Goal: Browse casually: Explore the website without a specific task or goal

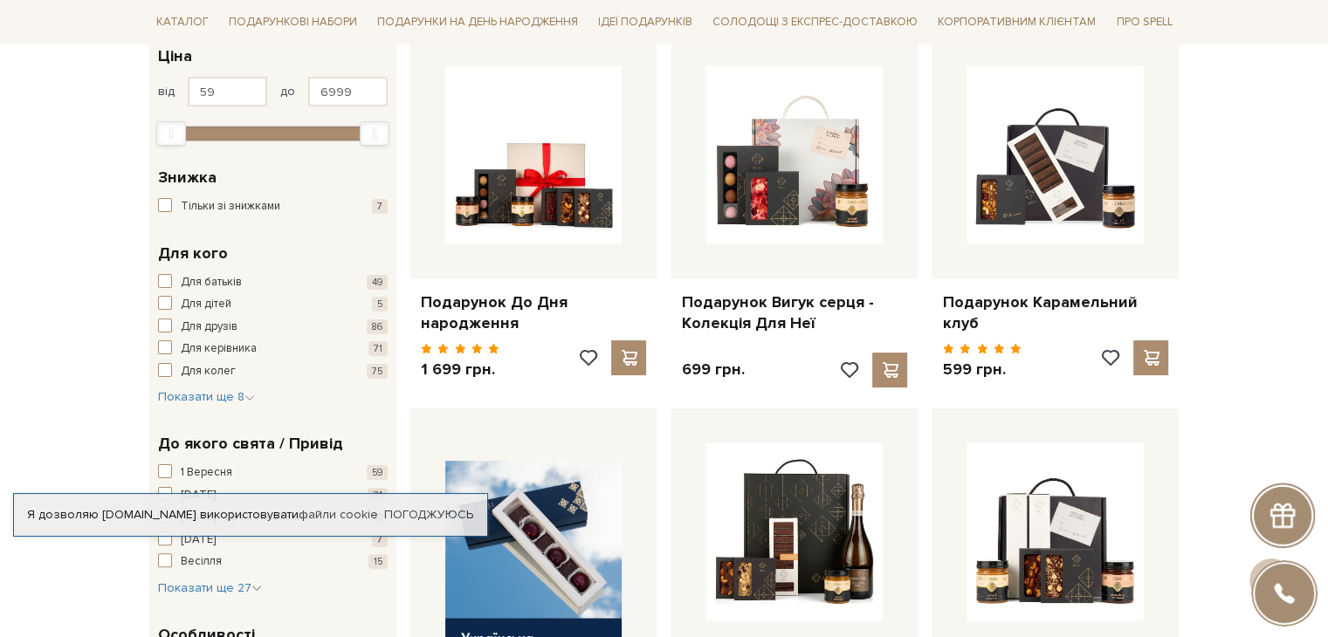
scroll to position [307, 0]
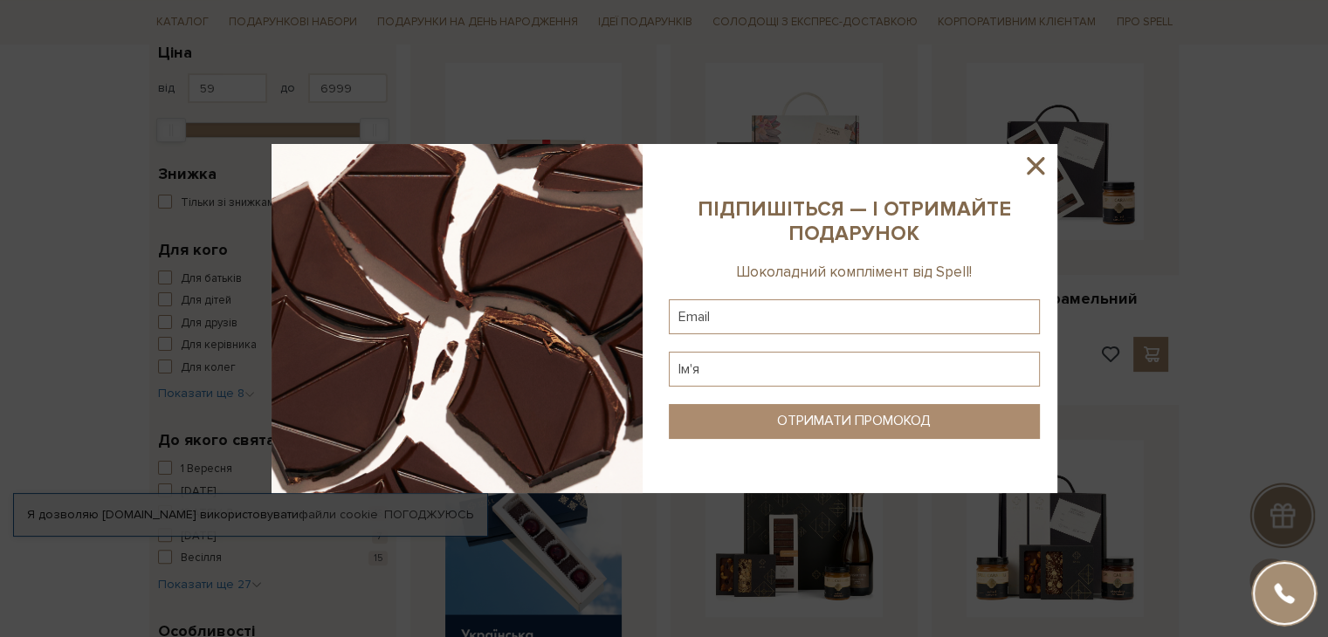
click at [1034, 164] on icon at bounding box center [1035, 165] width 17 height 17
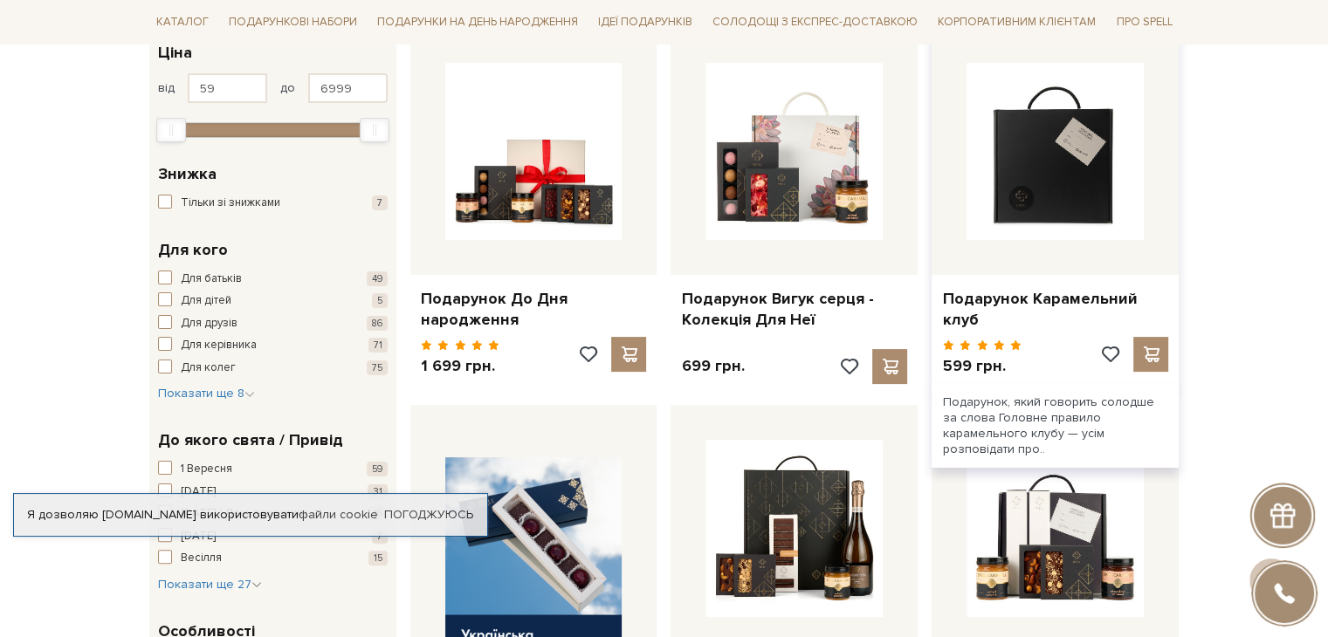
click at [1046, 198] on img at bounding box center [1055, 151] width 177 height 177
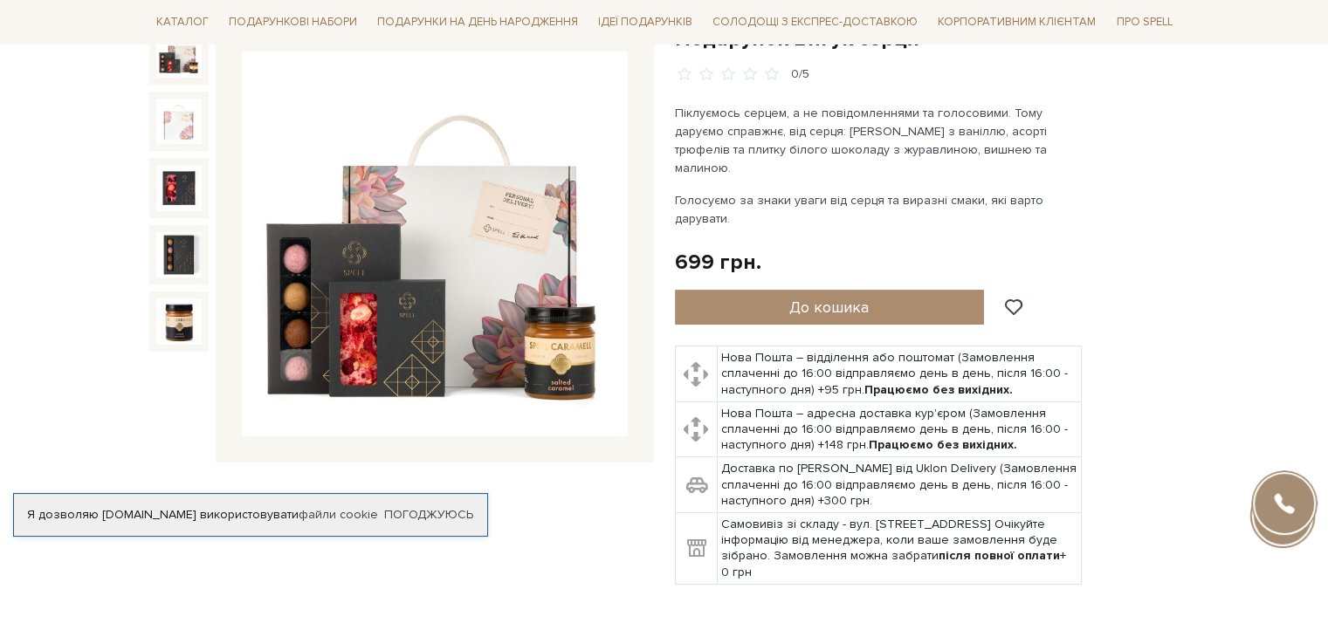
scroll to position [206, 0]
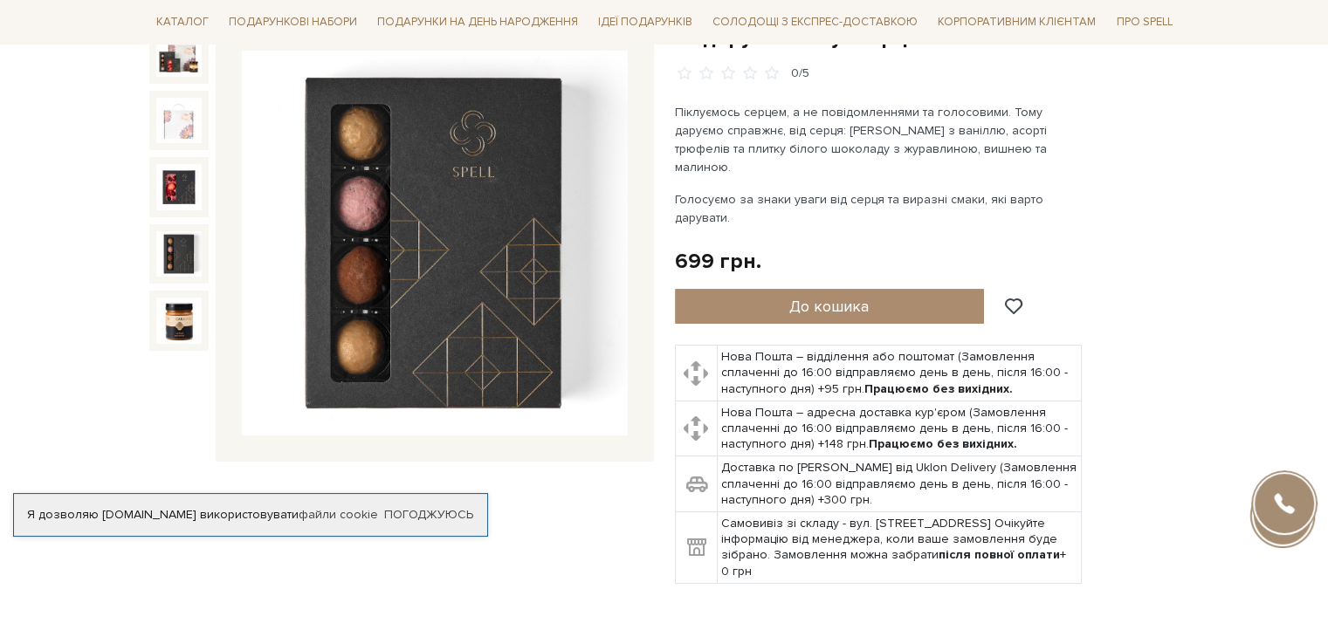
click at [167, 241] on img at bounding box center [178, 253] width 45 height 45
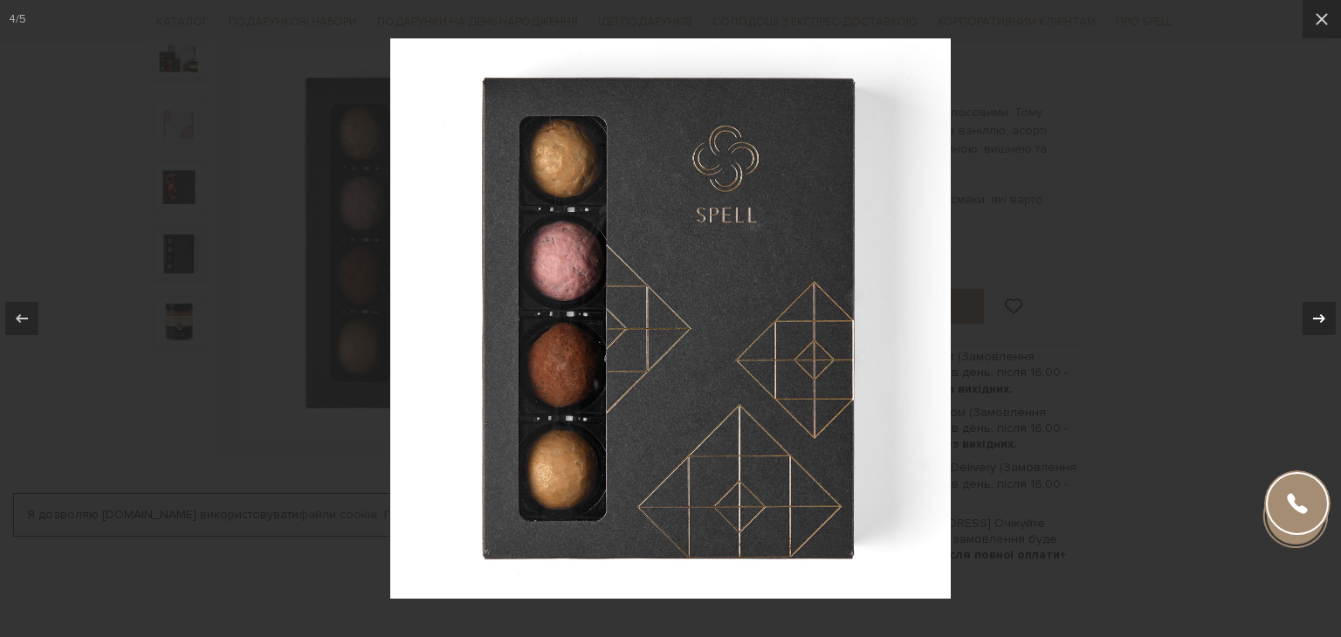
click at [1319, 319] on icon at bounding box center [1319, 318] width 12 height 9
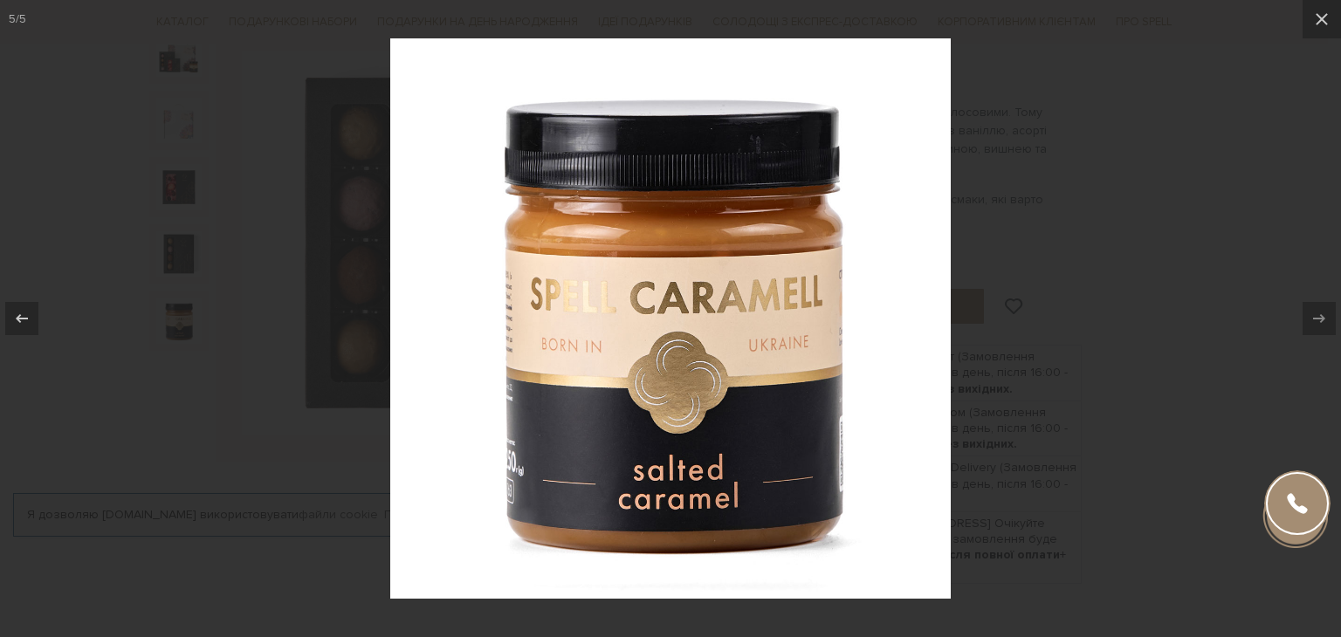
click at [1176, 233] on div at bounding box center [670, 318] width 1341 height 637
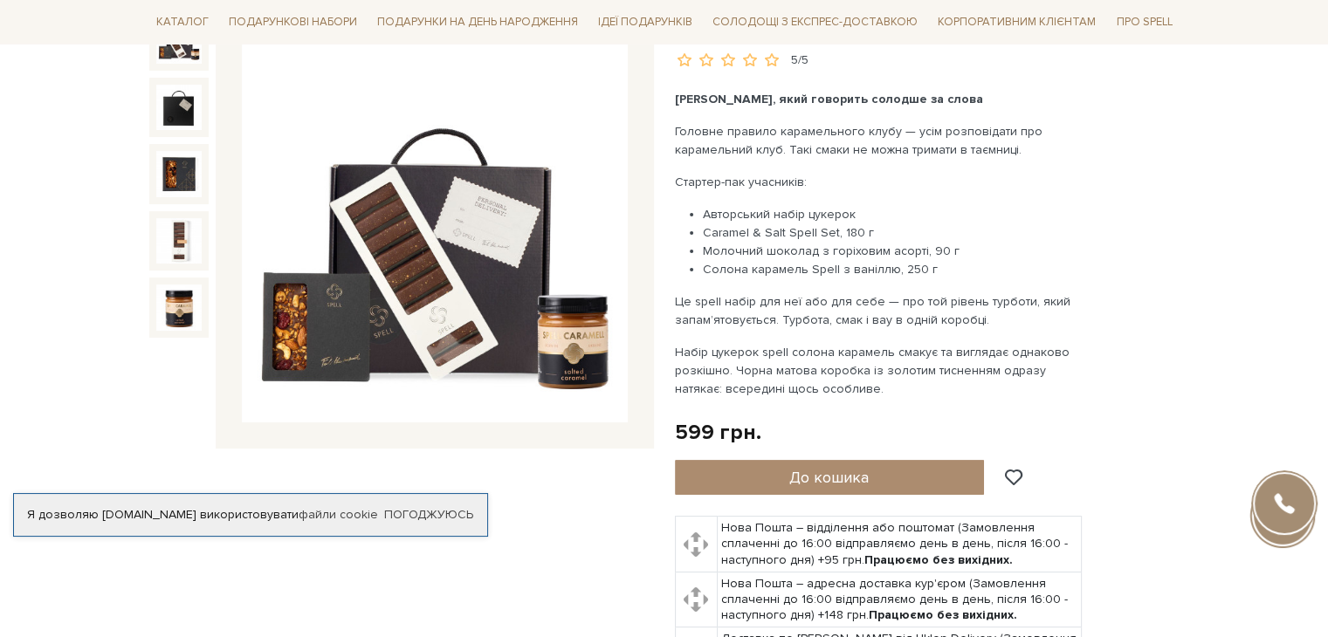
scroll to position [231, 0]
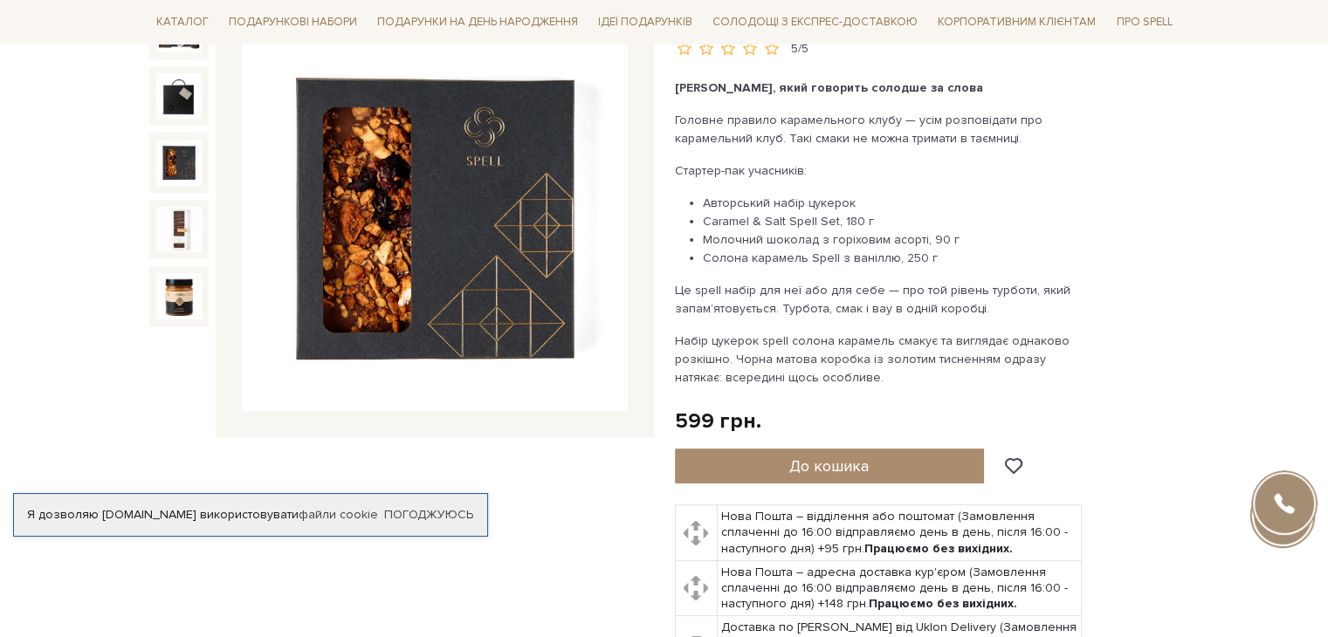
click at [179, 165] on img at bounding box center [178, 162] width 45 height 45
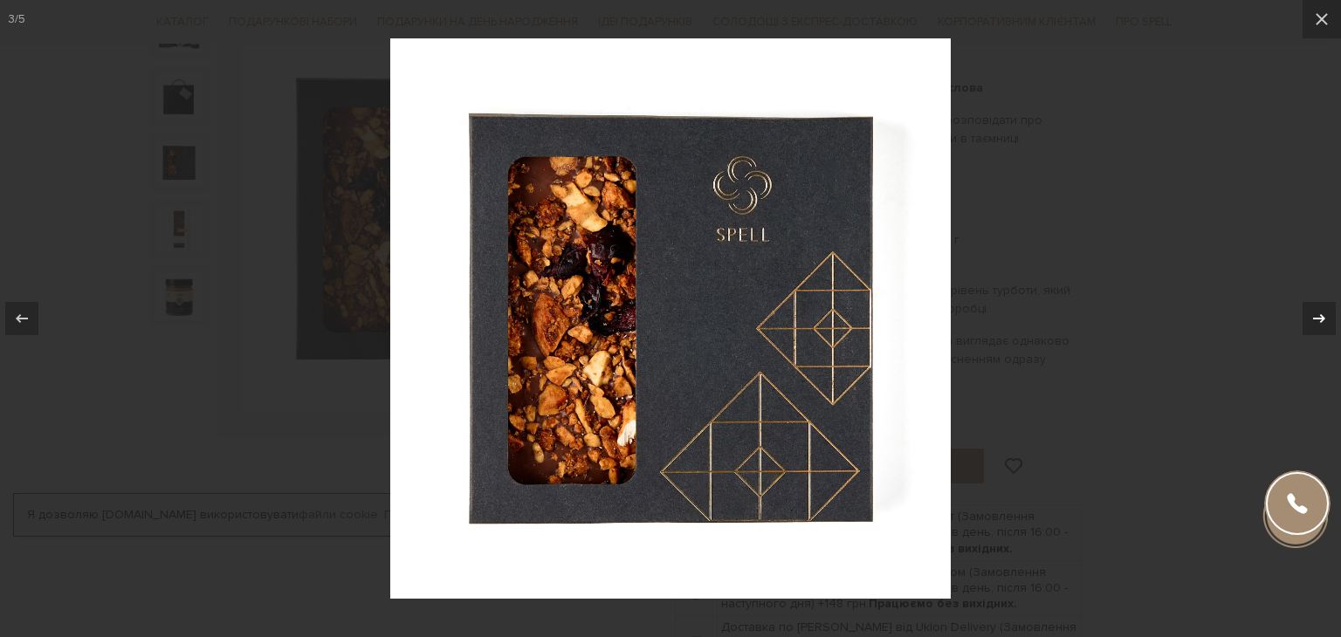
click at [1325, 316] on icon at bounding box center [1319, 318] width 21 height 21
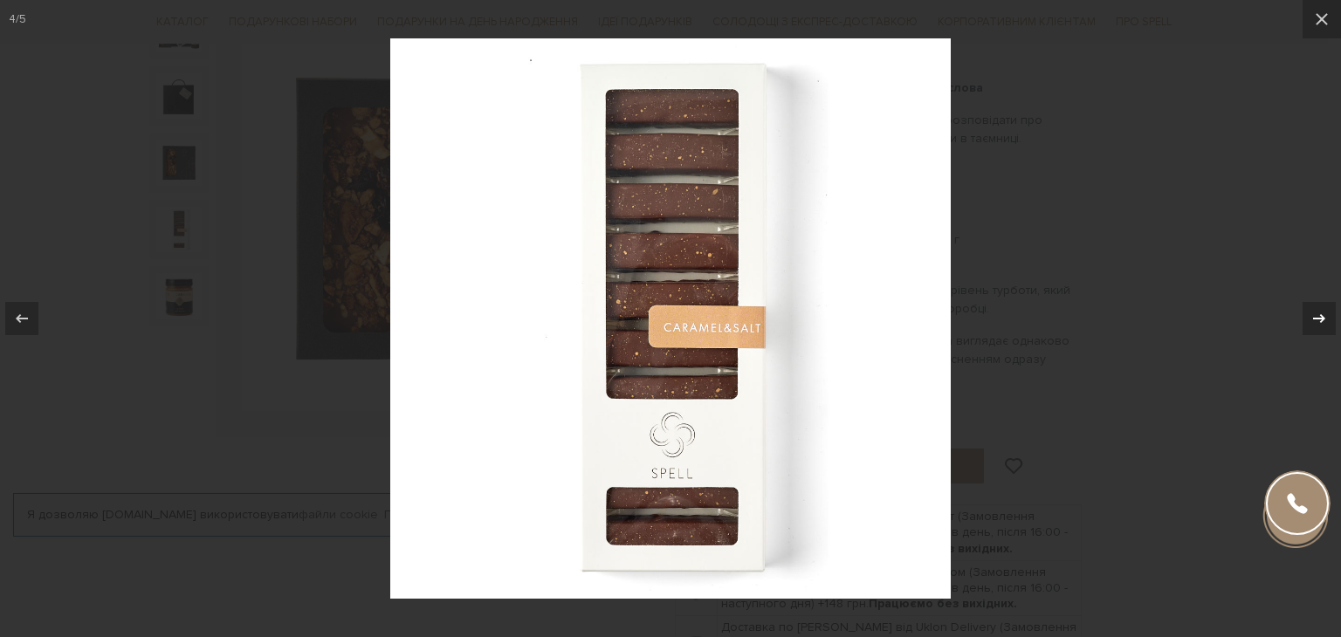
click at [1325, 316] on icon at bounding box center [1319, 318] width 21 height 21
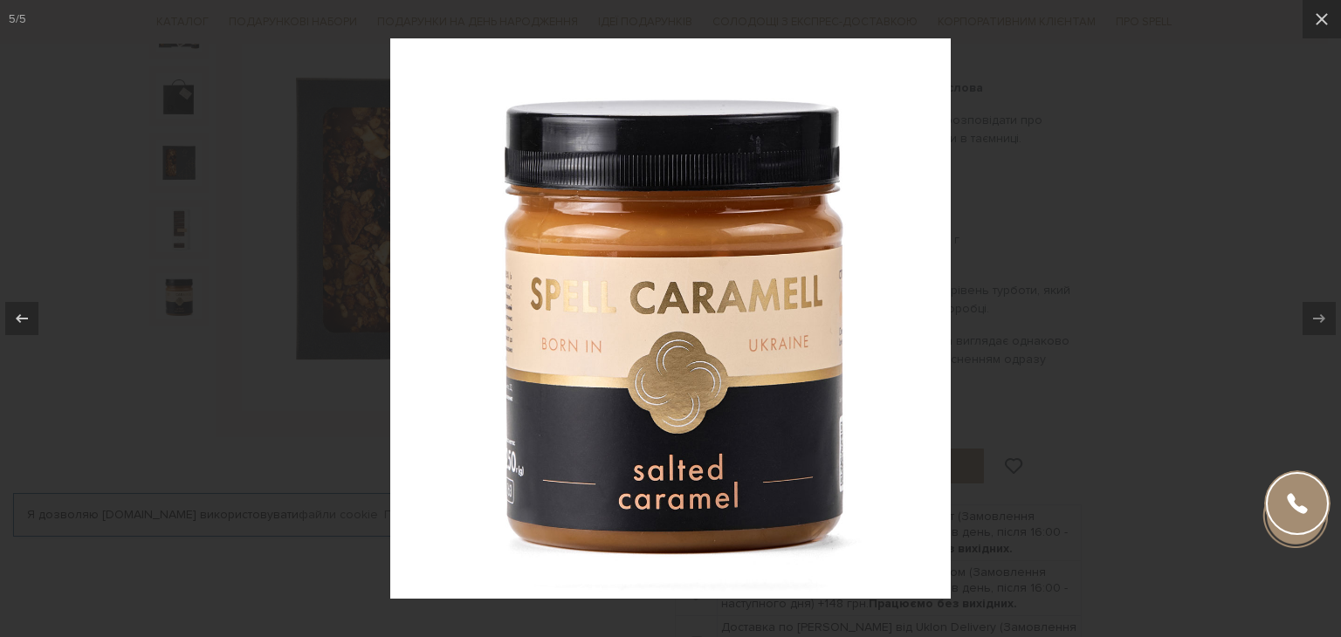
click at [1232, 186] on div at bounding box center [670, 318] width 1341 height 637
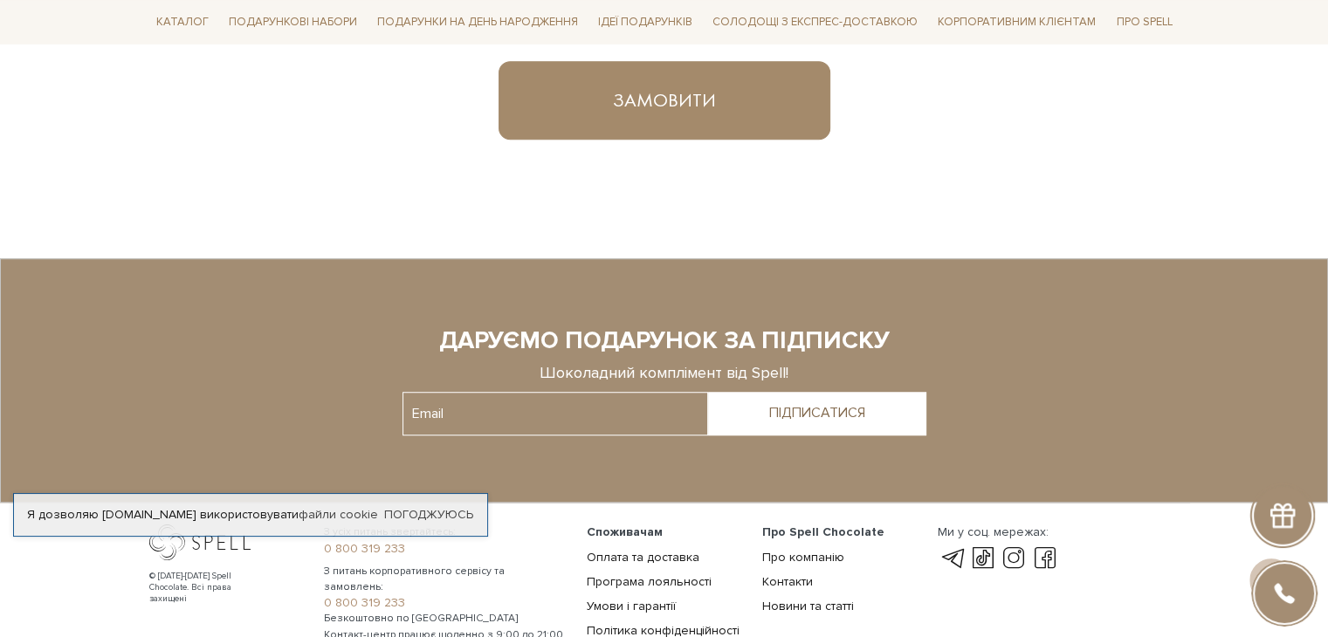
scroll to position [1310, 0]
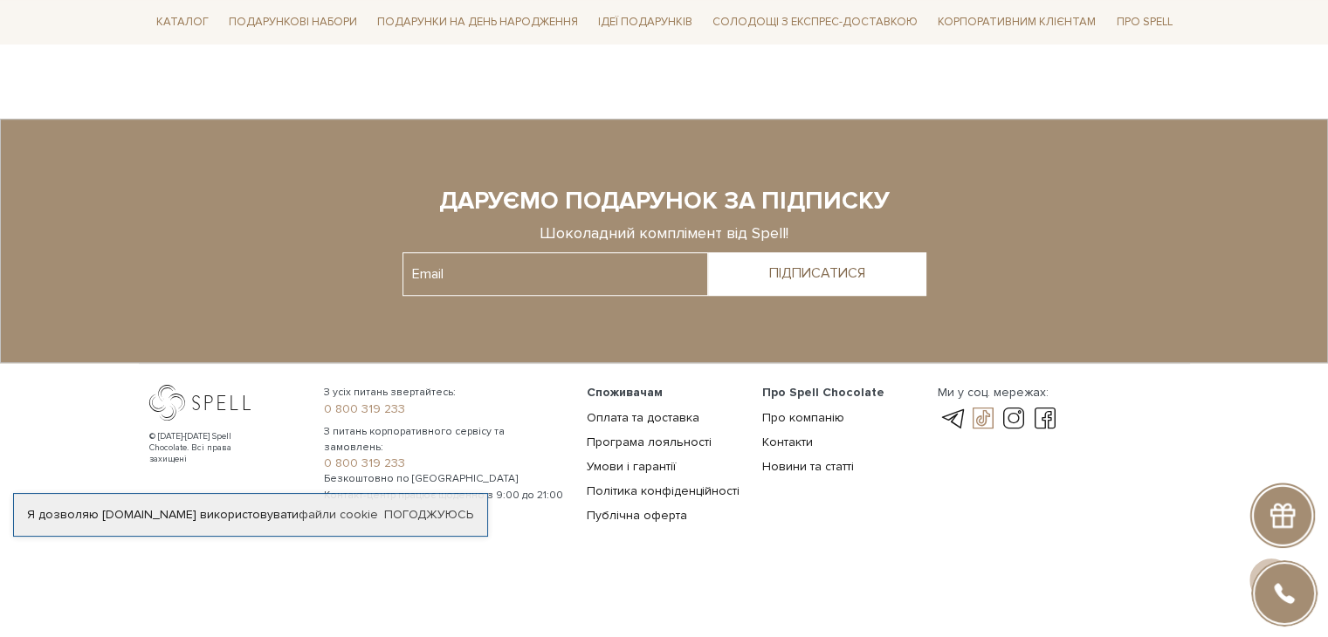
click at [979, 421] on link at bounding box center [983, 419] width 30 height 21
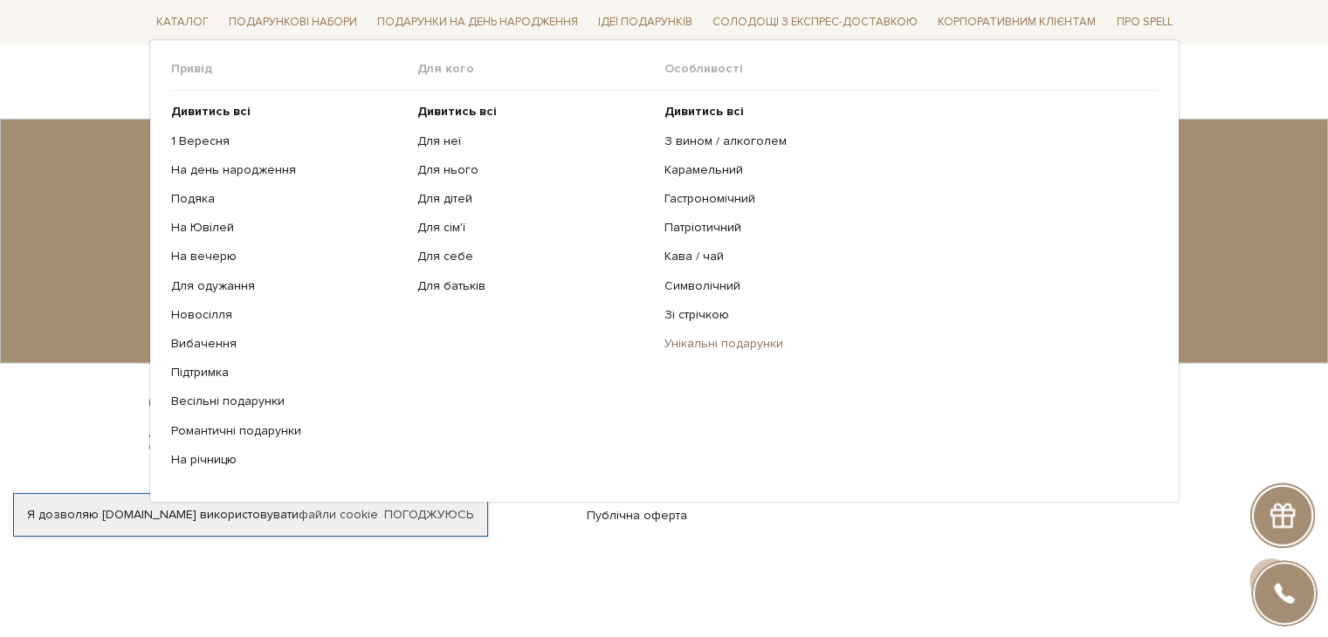
click at [726, 347] on link "Унікальні подарунки" at bounding box center [904, 344] width 480 height 16
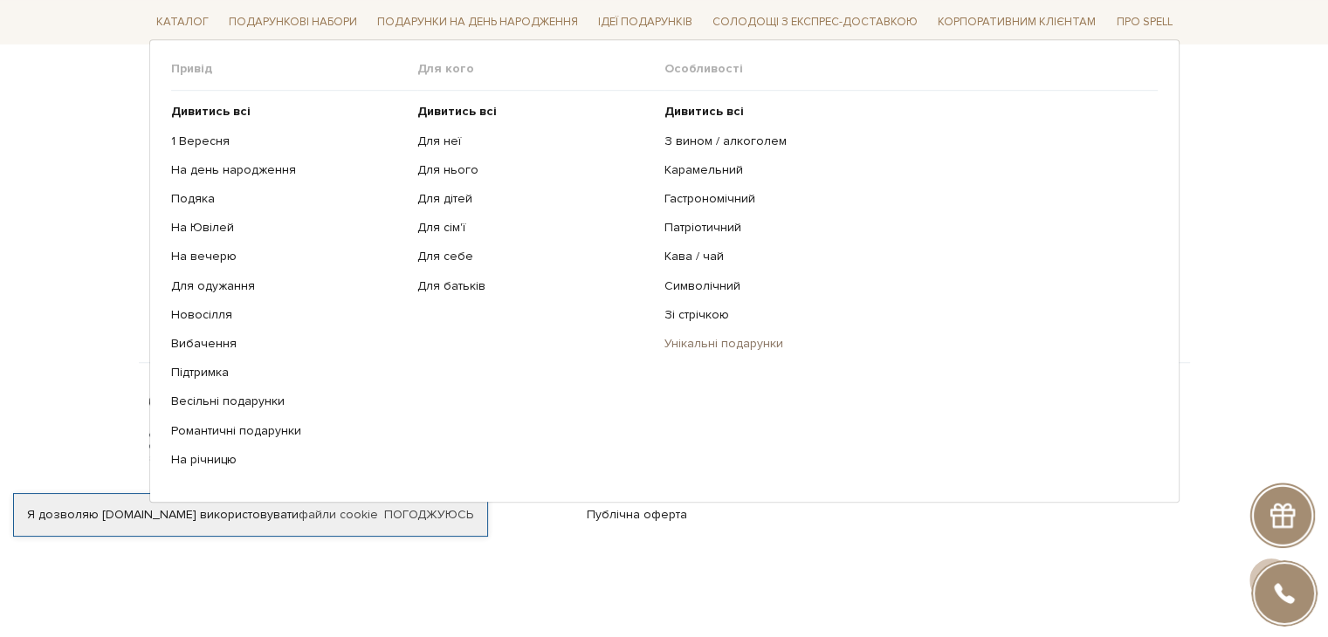
scroll to position [1065, 0]
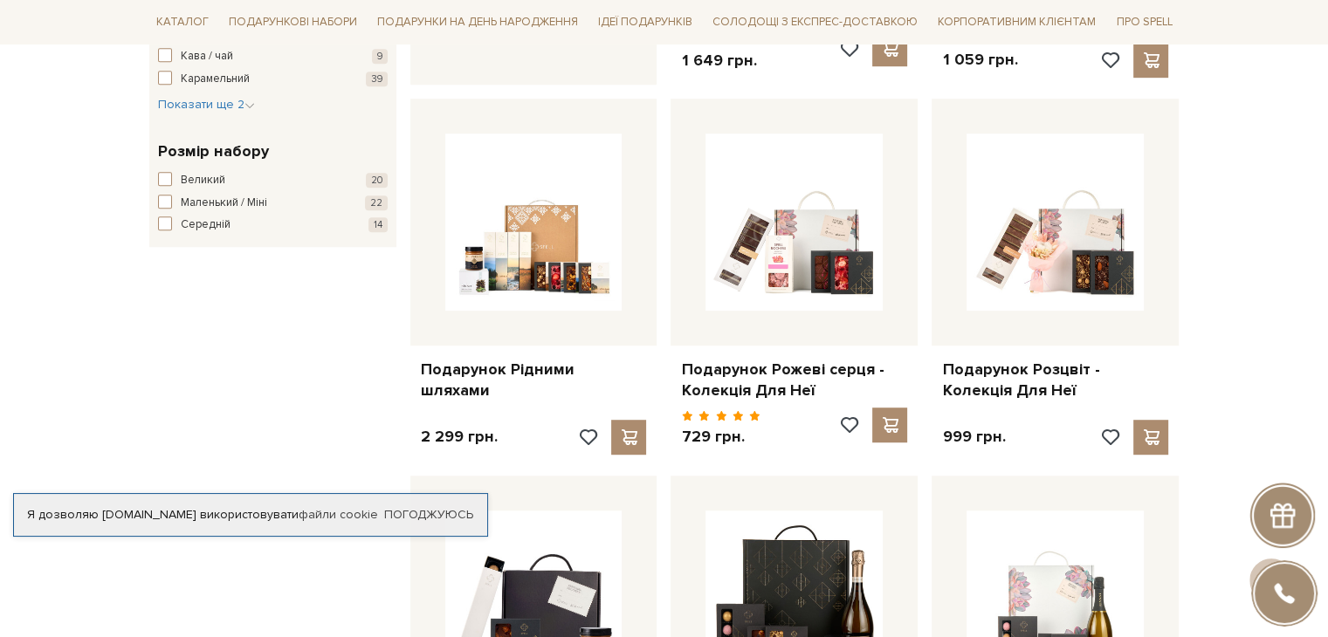
scroll to position [650, 0]
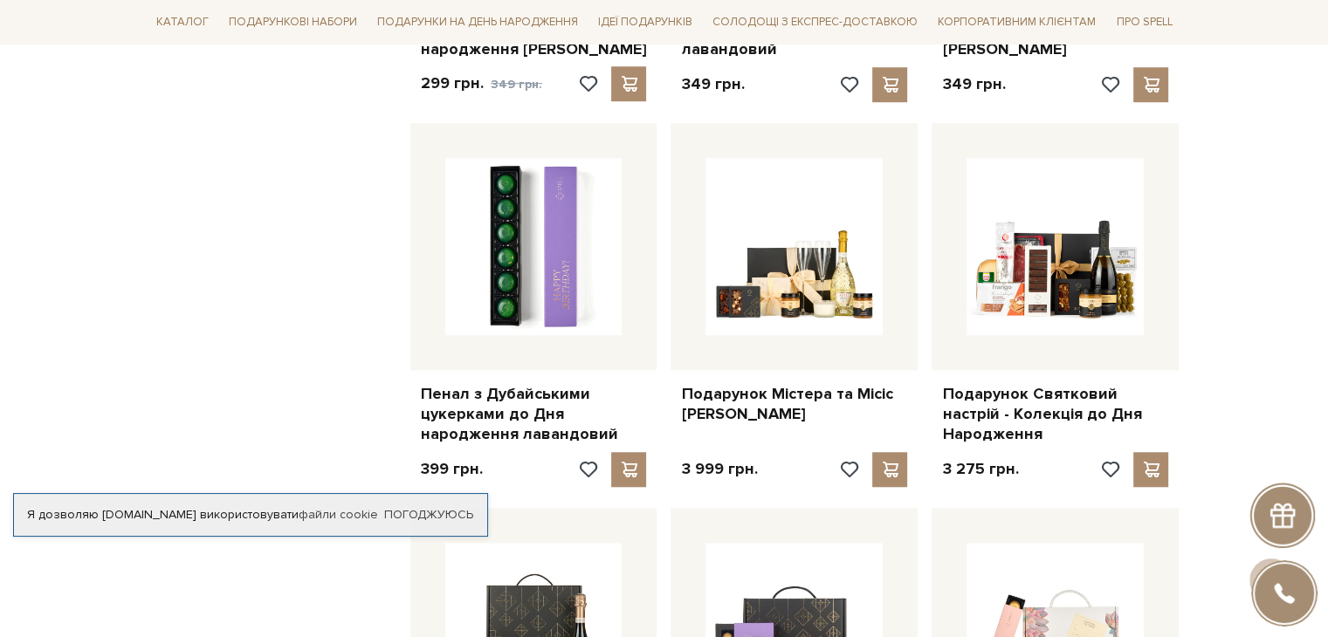
scroll to position [1369, 0]
click at [403, 507] on link "Погоджуюсь" at bounding box center [428, 515] width 89 height 16
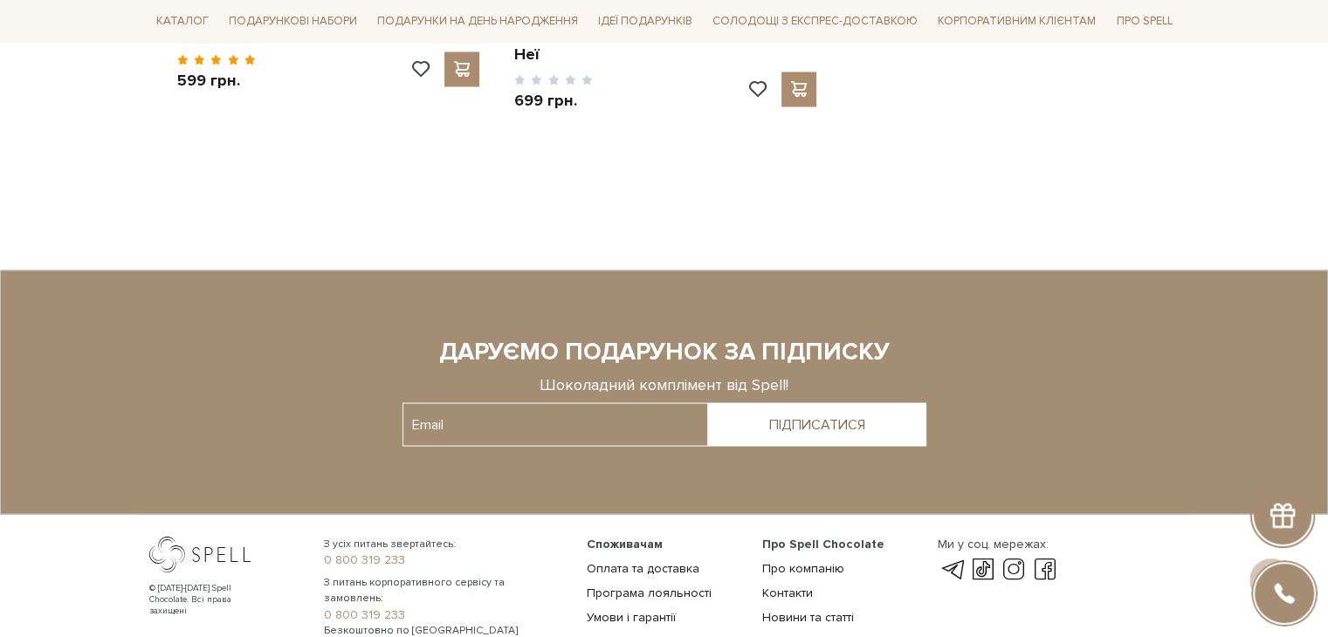
scroll to position [3282, 0]
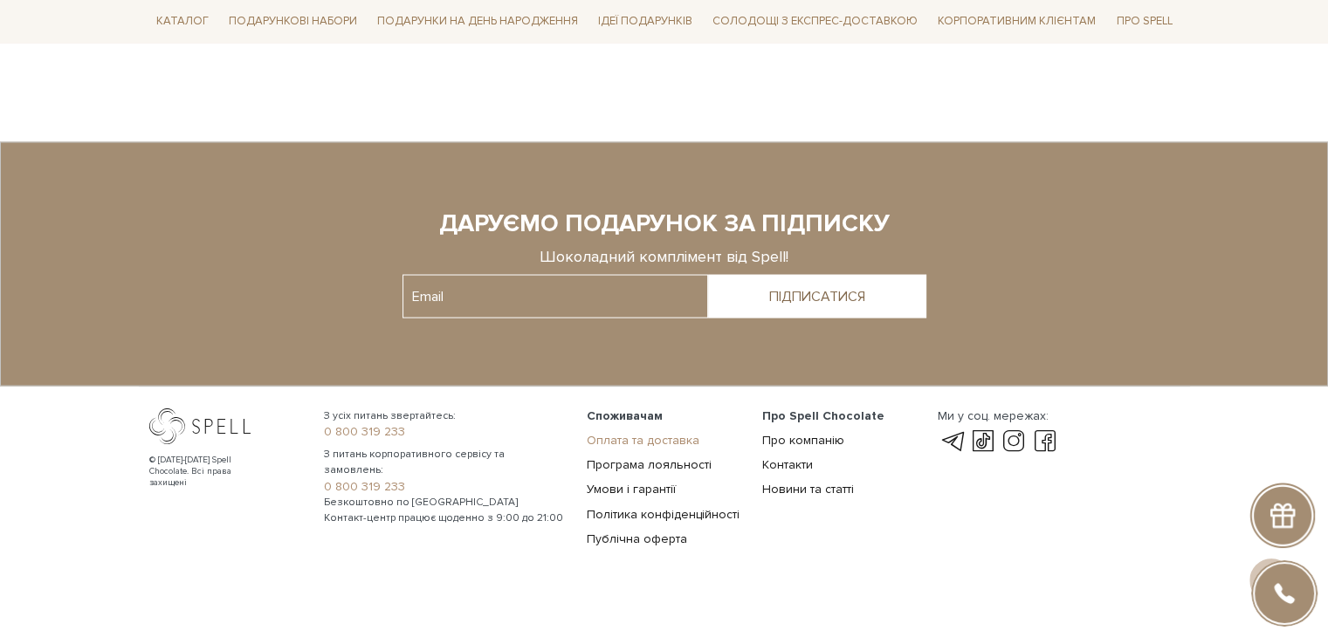
click at [646, 432] on link "Оплата та доставка" at bounding box center [643, 439] width 113 height 15
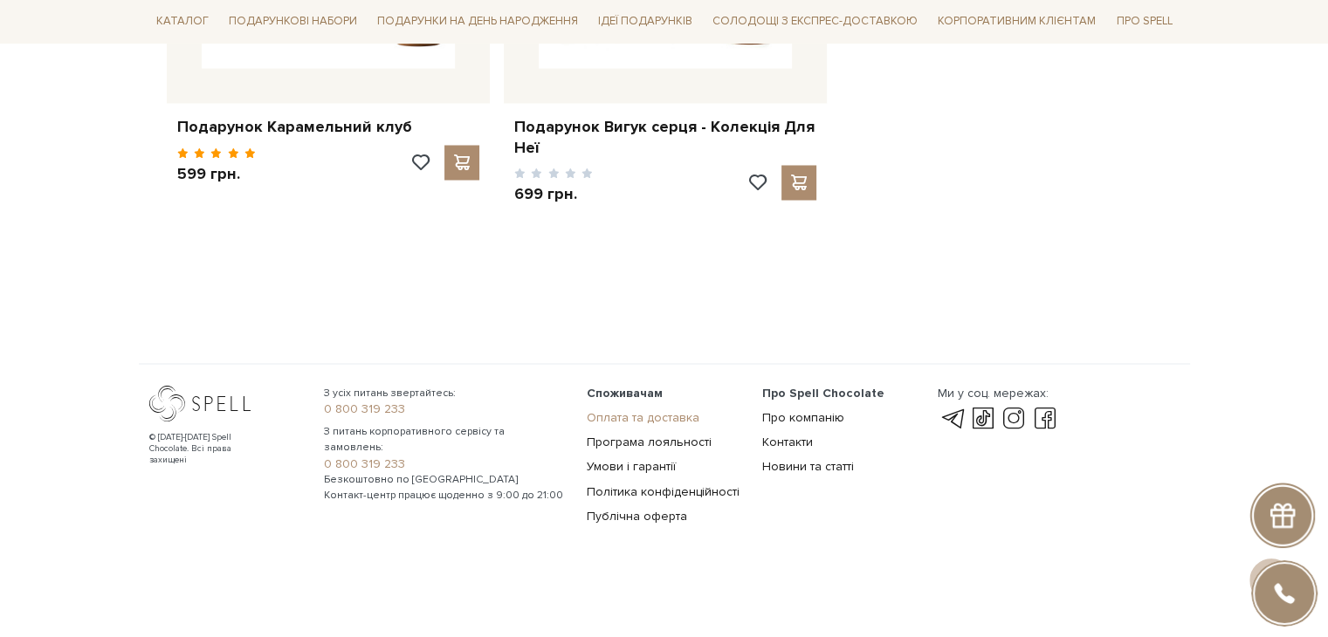
scroll to position [3038, 0]
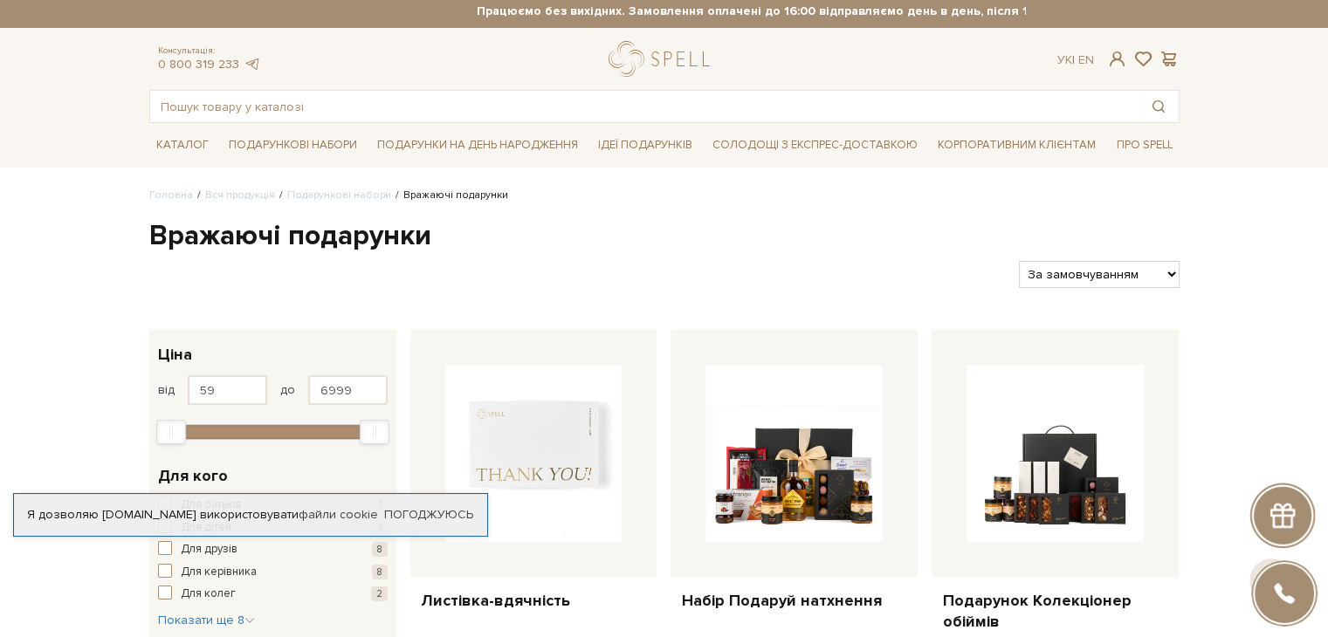
scroll to position [3, 0]
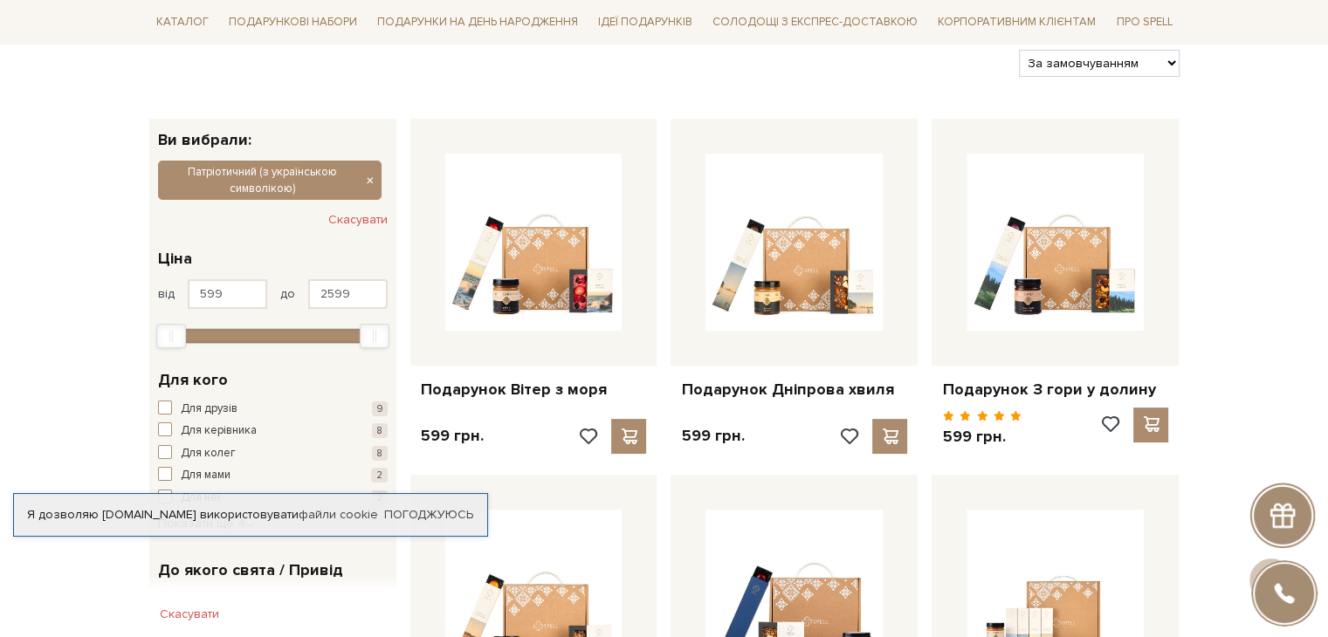
scroll to position [27, 0]
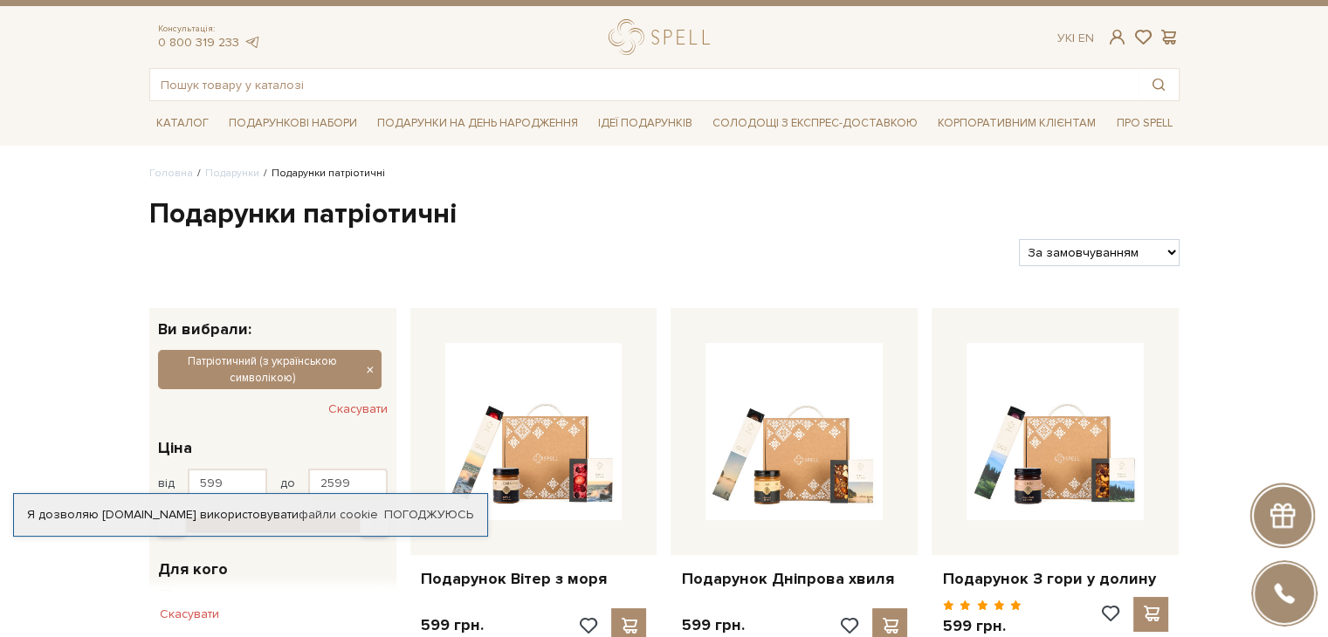
click at [912, 172] on ul "Головна Подарунки Подарунки патріотичні" at bounding box center [664, 174] width 1030 height 16
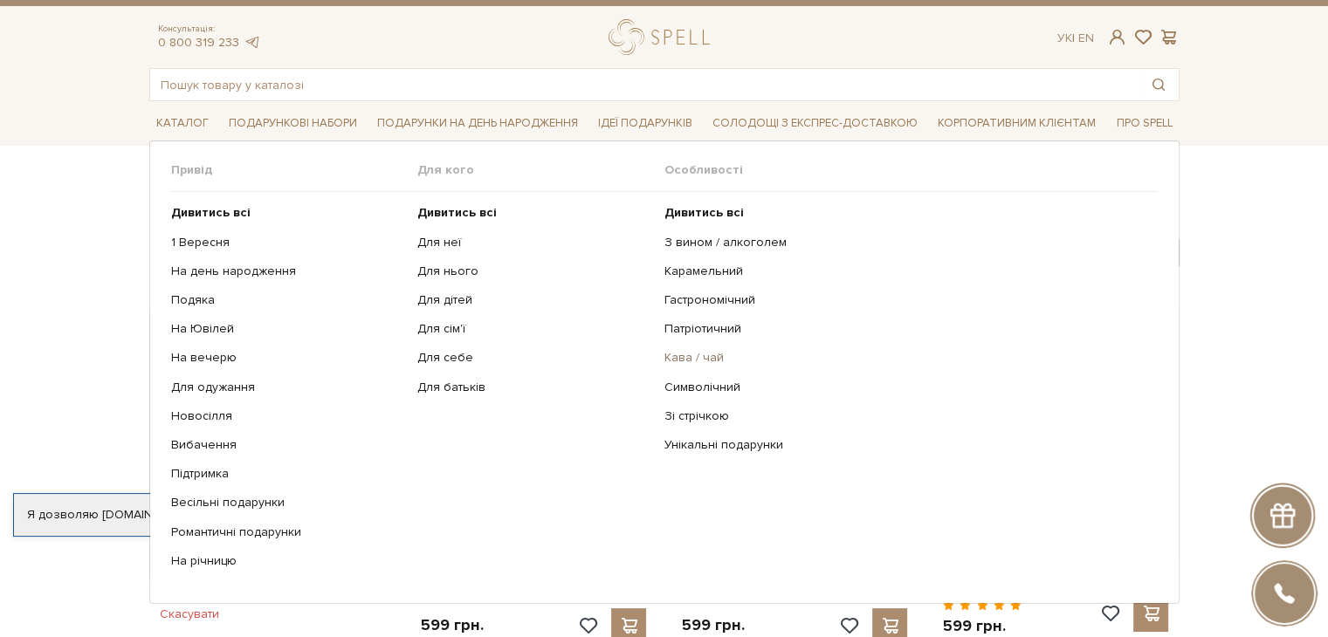
click at [692, 363] on link "Кава / чай" at bounding box center [904, 358] width 480 height 16
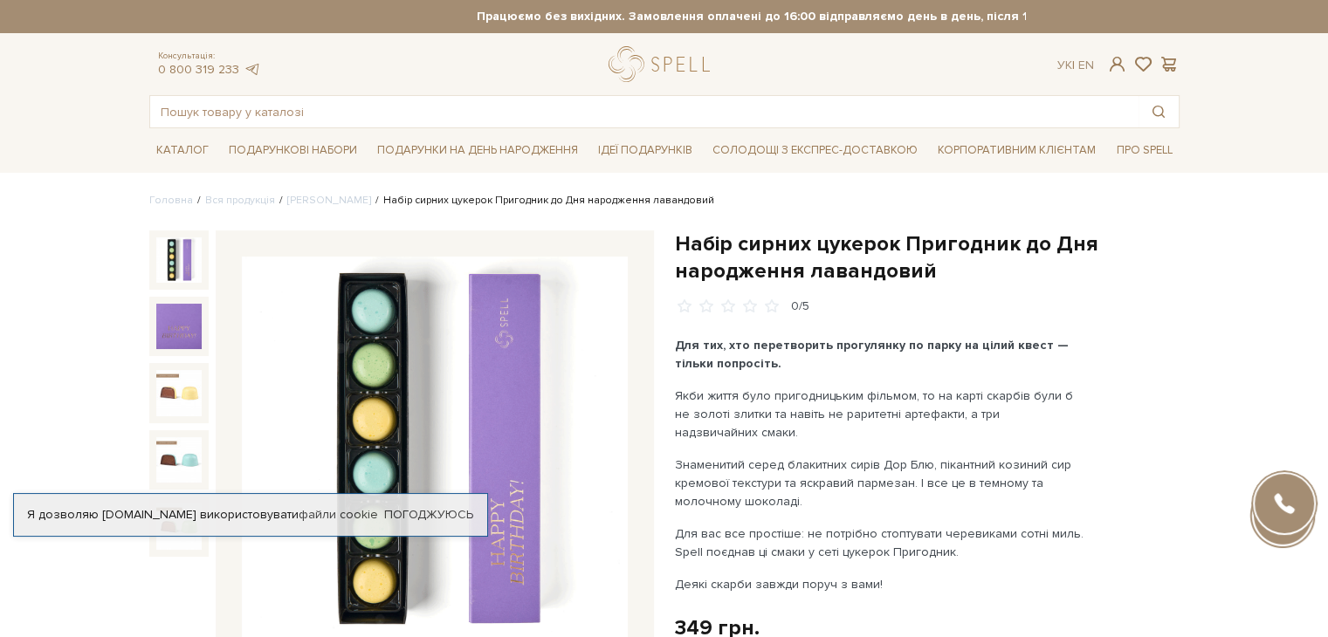
scroll to position [227, 0]
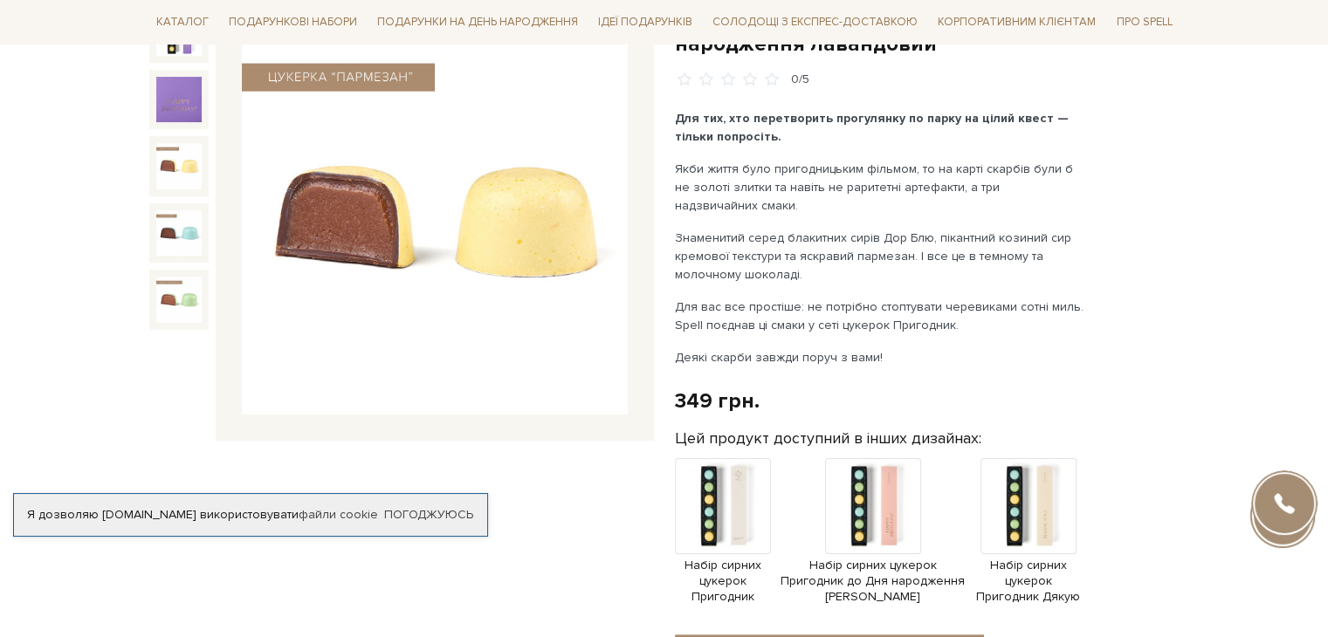
click at [160, 176] on img at bounding box center [178, 165] width 45 height 45
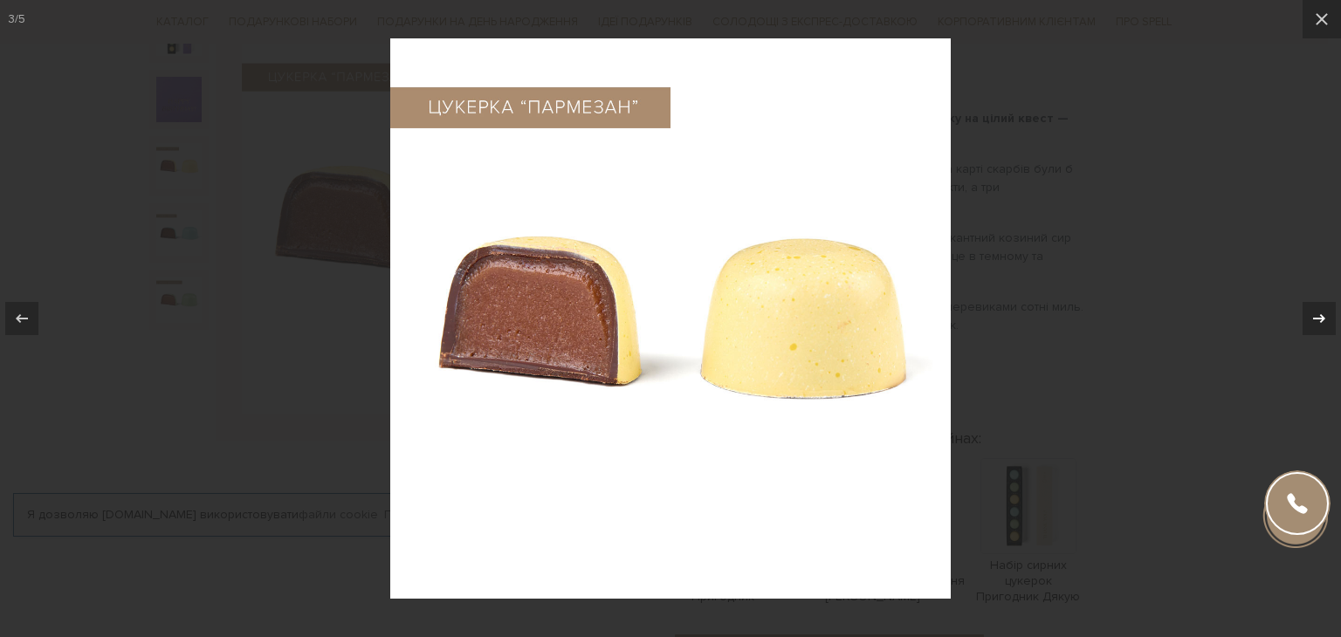
click at [1327, 325] on icon at bounding box center [1319, 318] width 21 height 21
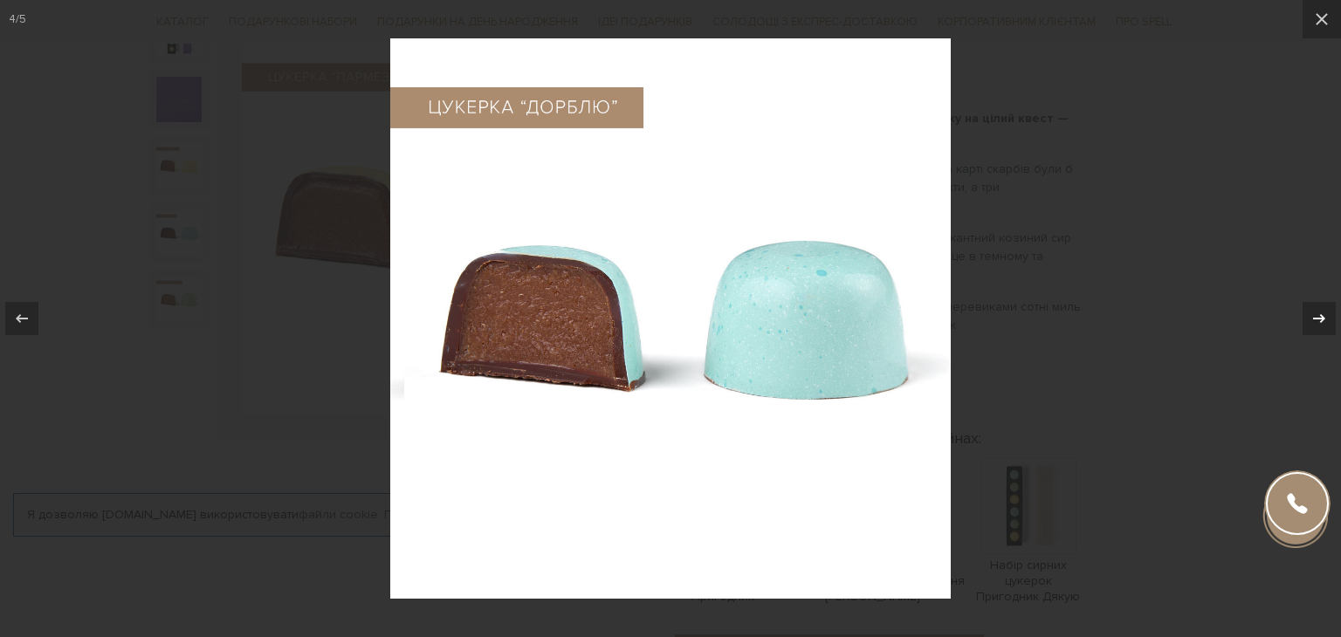
click at [1327, 325] on icon at bounding box center [1319, 318] width 21 height 21
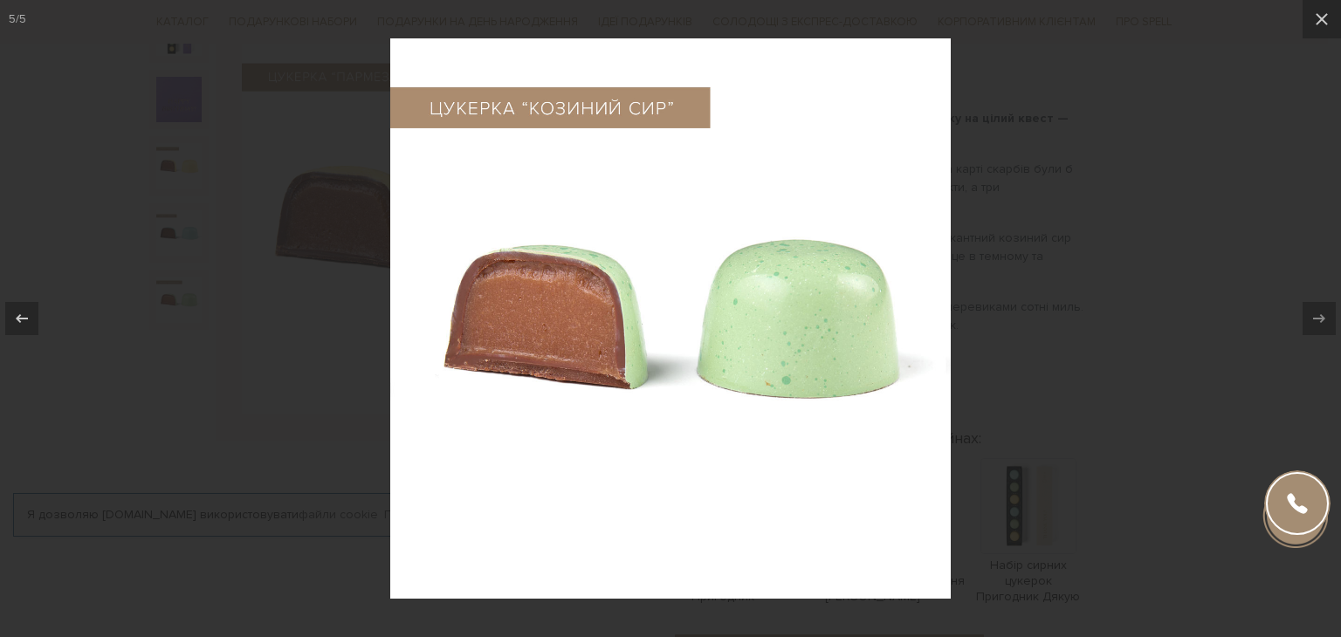
click at [1270, 208] on div at bounding box center [670, 318] width 1341 height 637
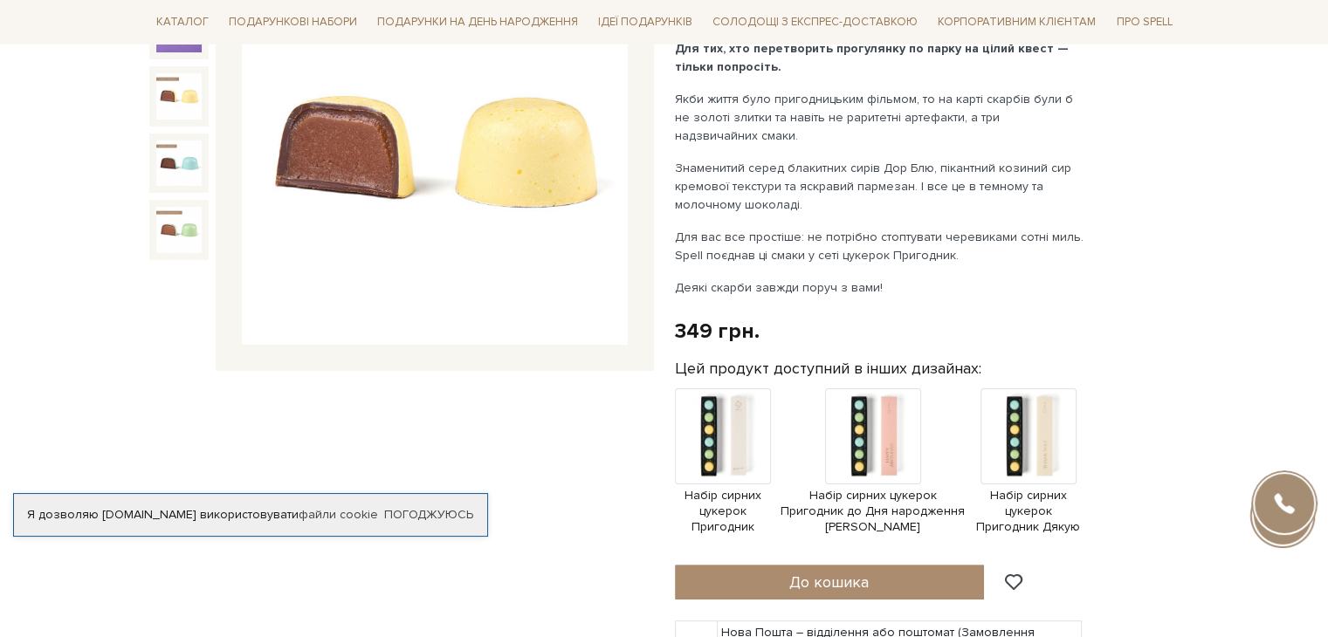
scroll to position [299, 0]
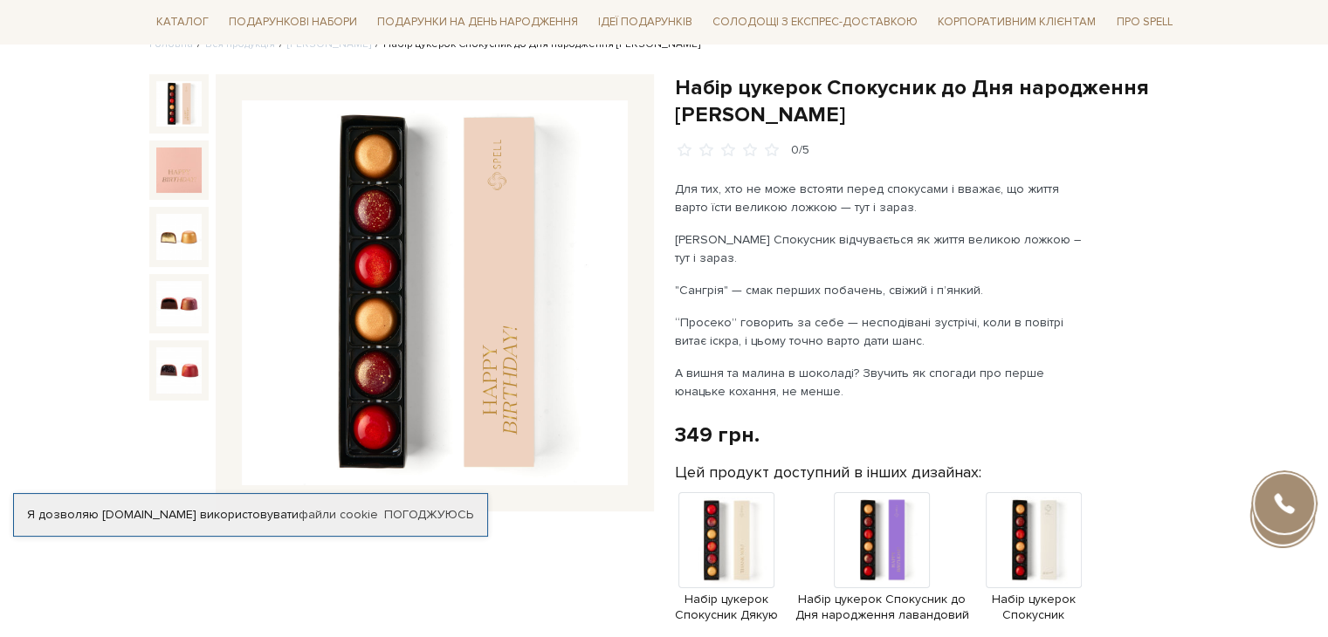
scroll to position [161, 0]
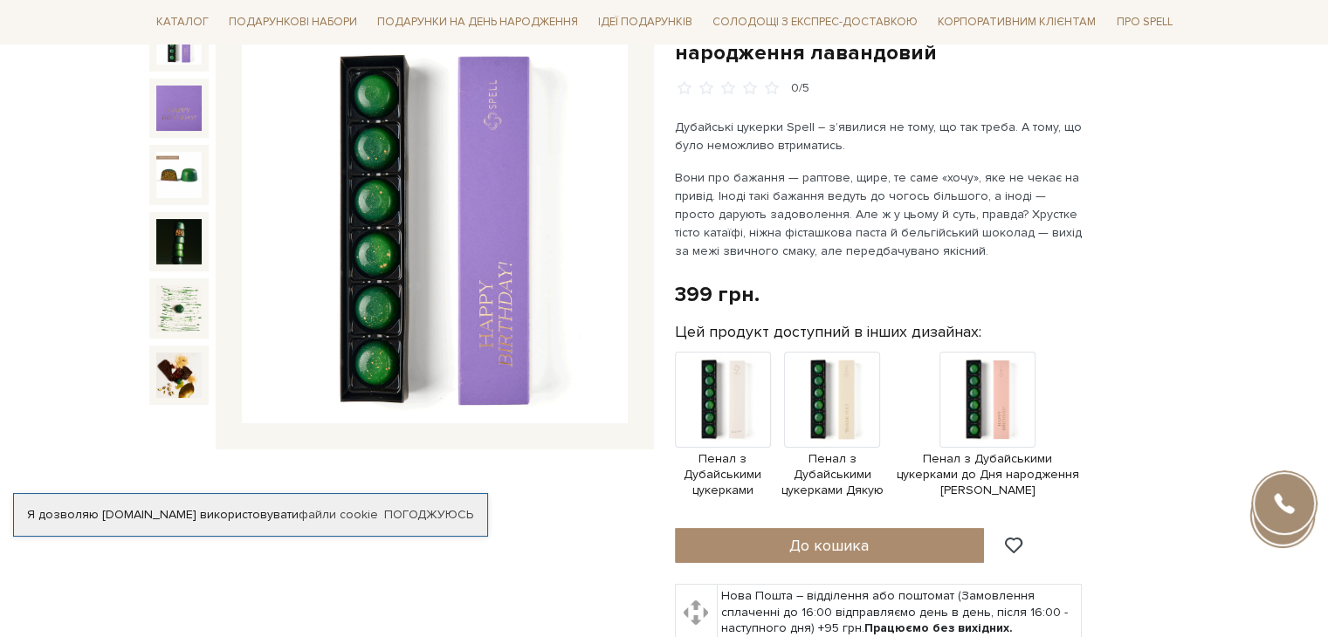
scroll to position [219, 0]
click at [840, 417] on img at bounding box center [832, 399] width 96 height 96
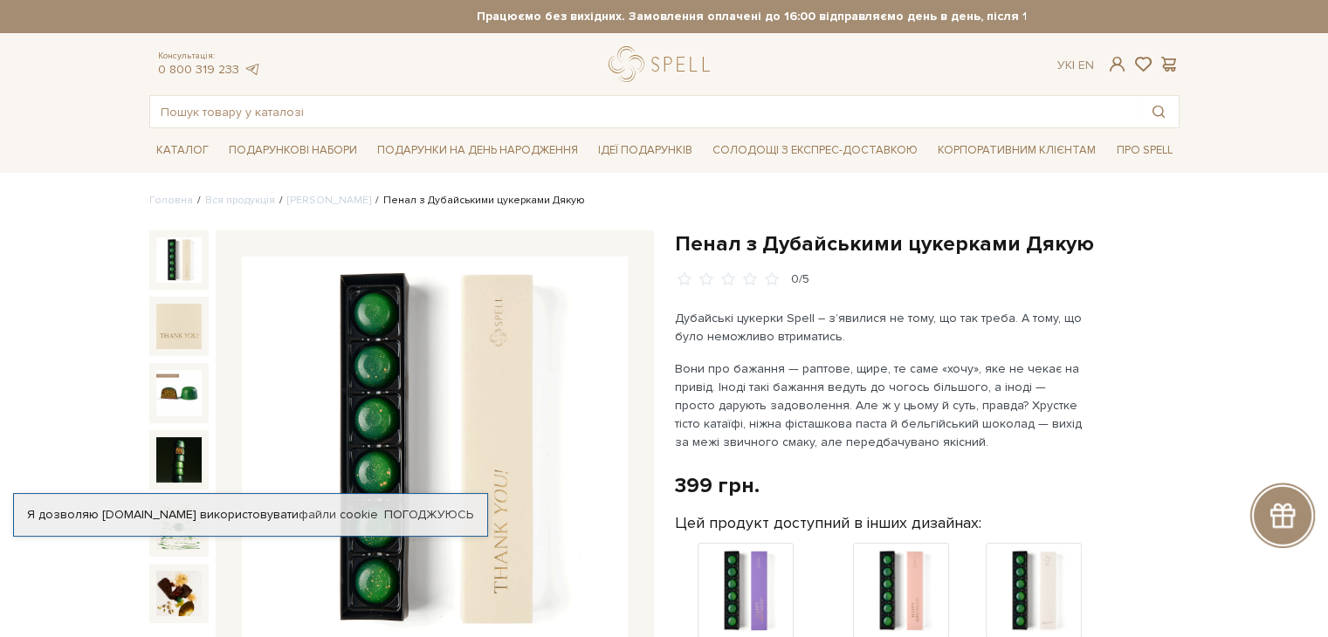
scroll to position [152, 0]
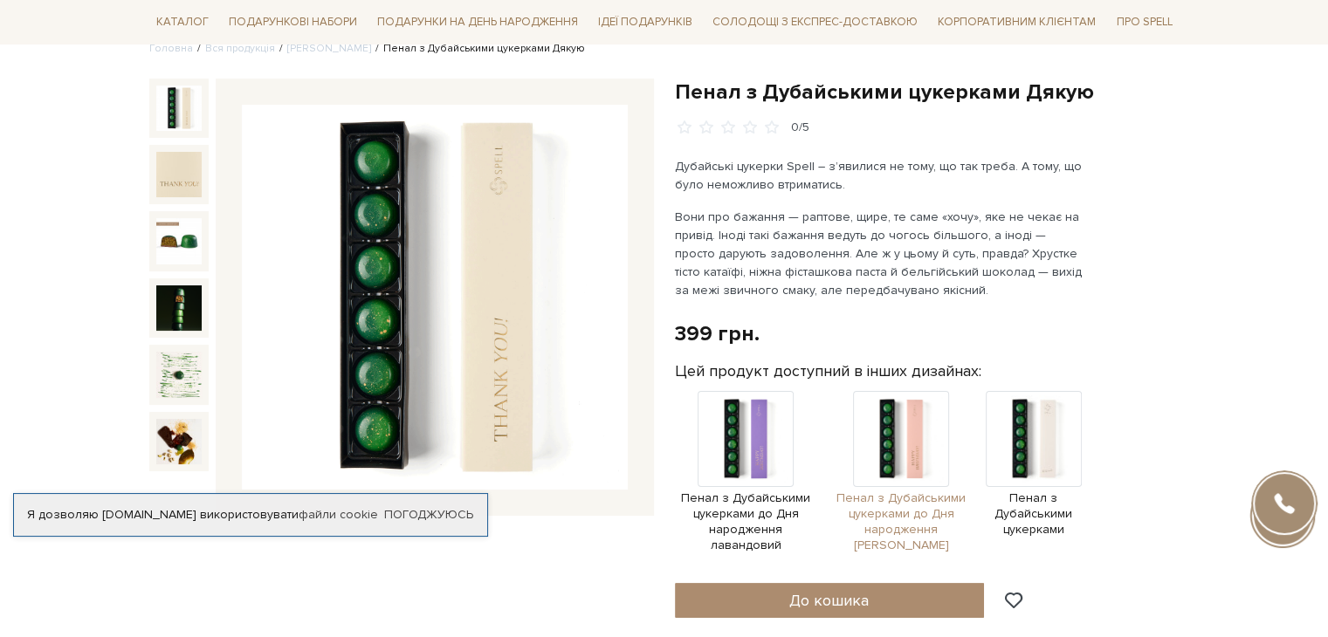
click at [921, 434] on img at bounding box center [901, 439] width 96 height 96
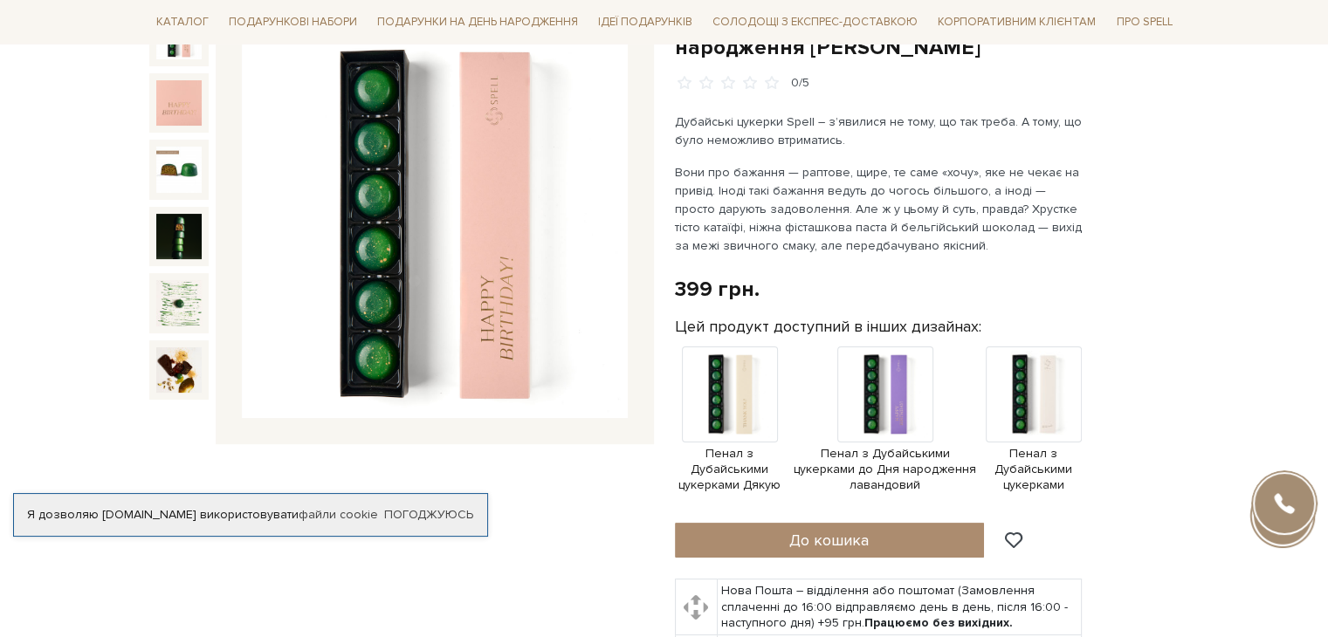
scroll to position [225, 0]
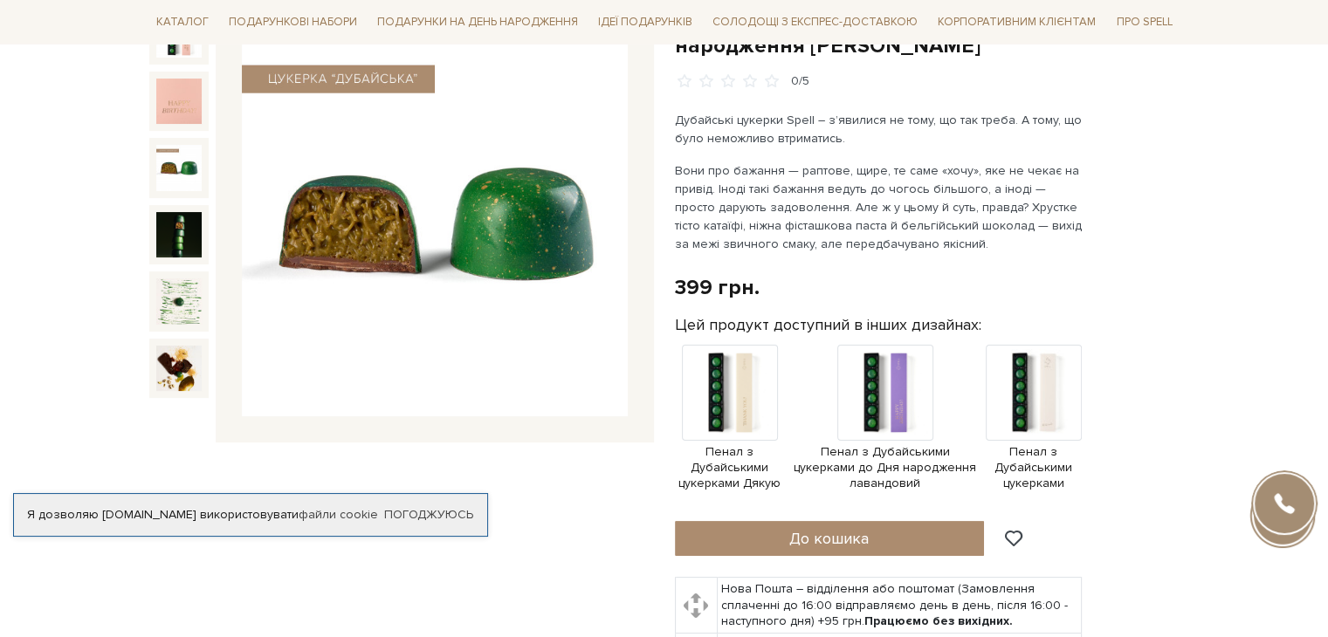
click at [183, 160] on img at bounding box center [178, 167] width 45 height 45
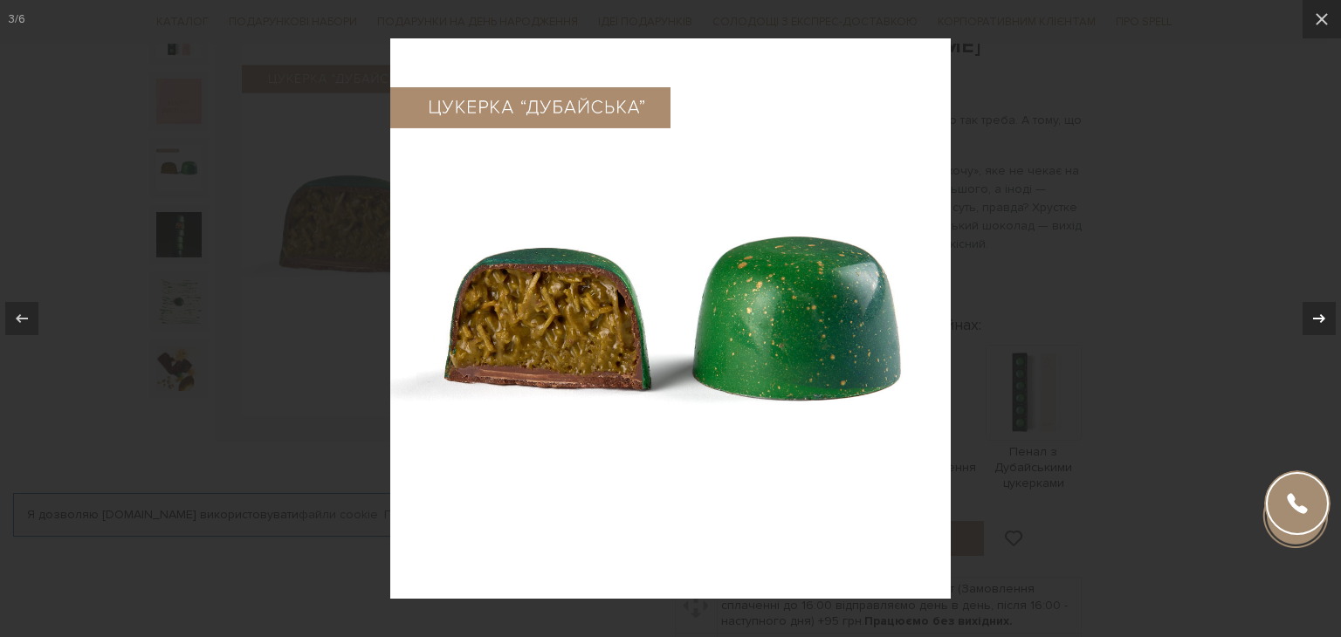
click at [1325, 320] on icon at bounding box center [1319, 318] width 21 height 21
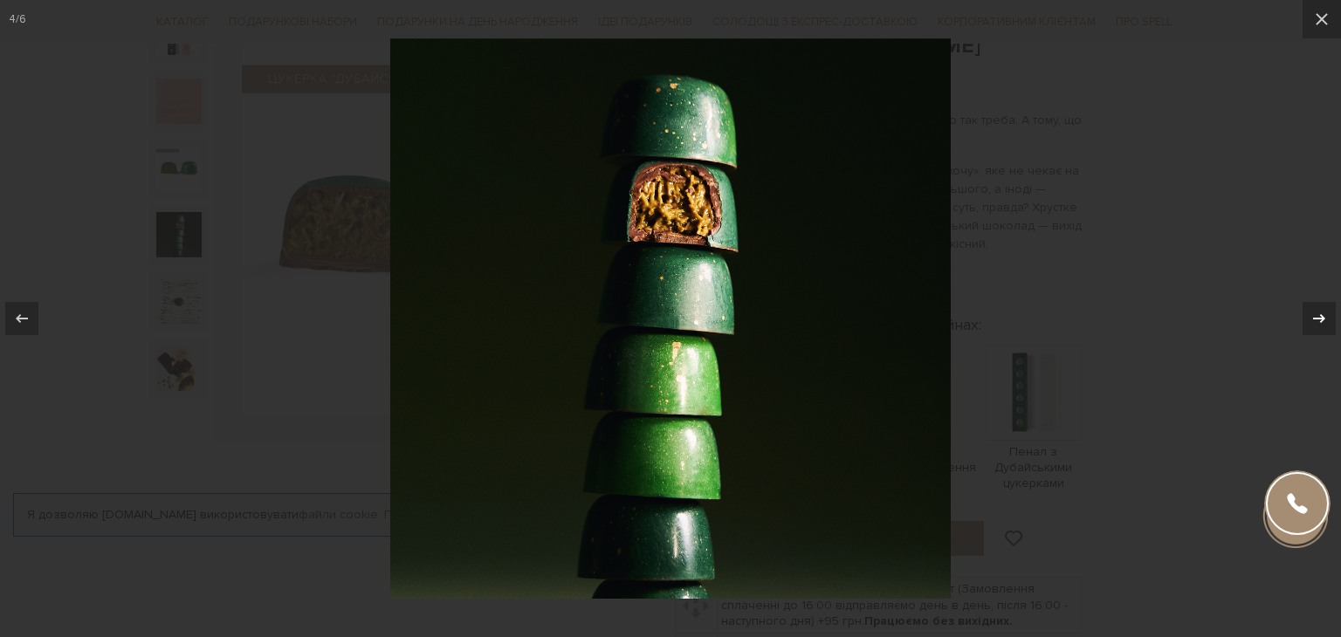
click at [1325, 320] on icon at bounding box center [1319, 318] width 21 height 21
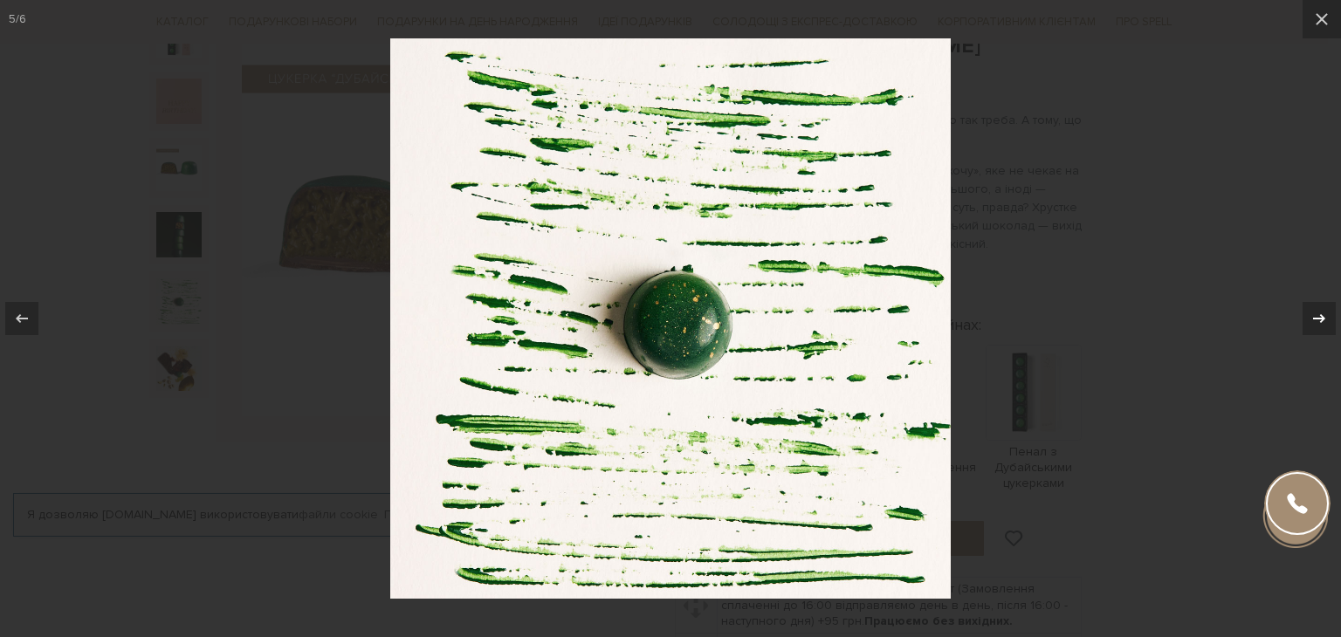
click at [1325, 320] on icon at bounding box center [1319, 318] width 21 height 21
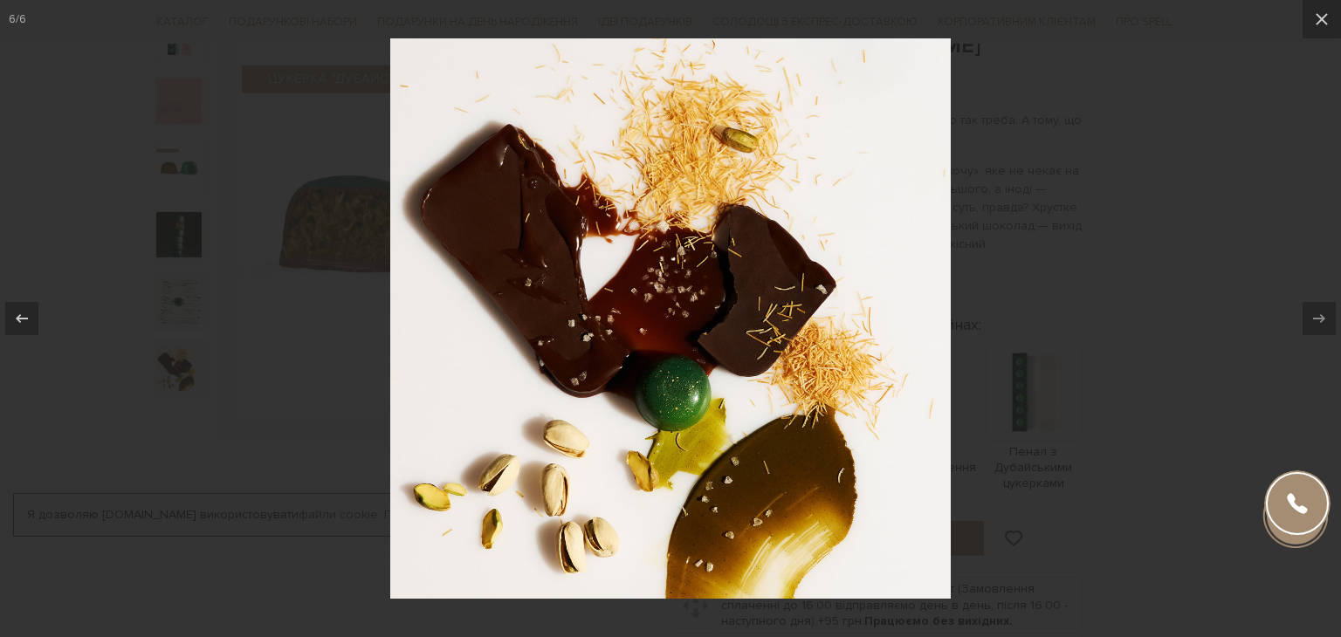
click at [1225, 237] on div at bounding box center [670, 318] width 1341 height 637
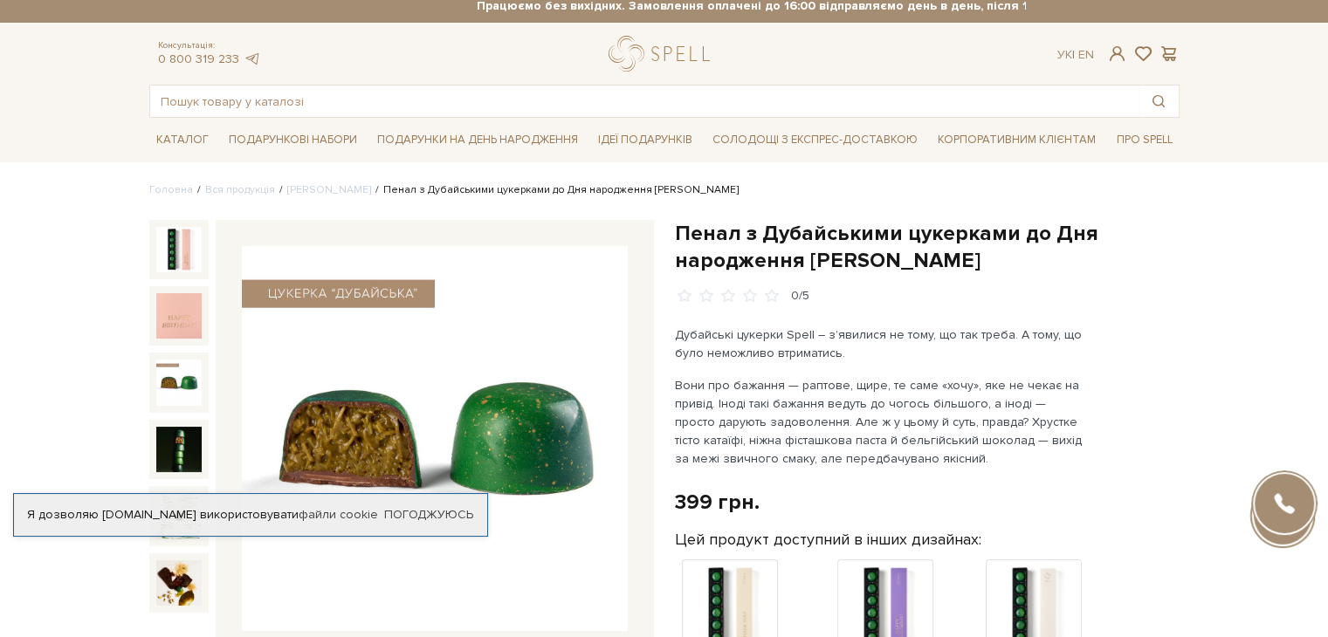
scroll to position [10, 0]
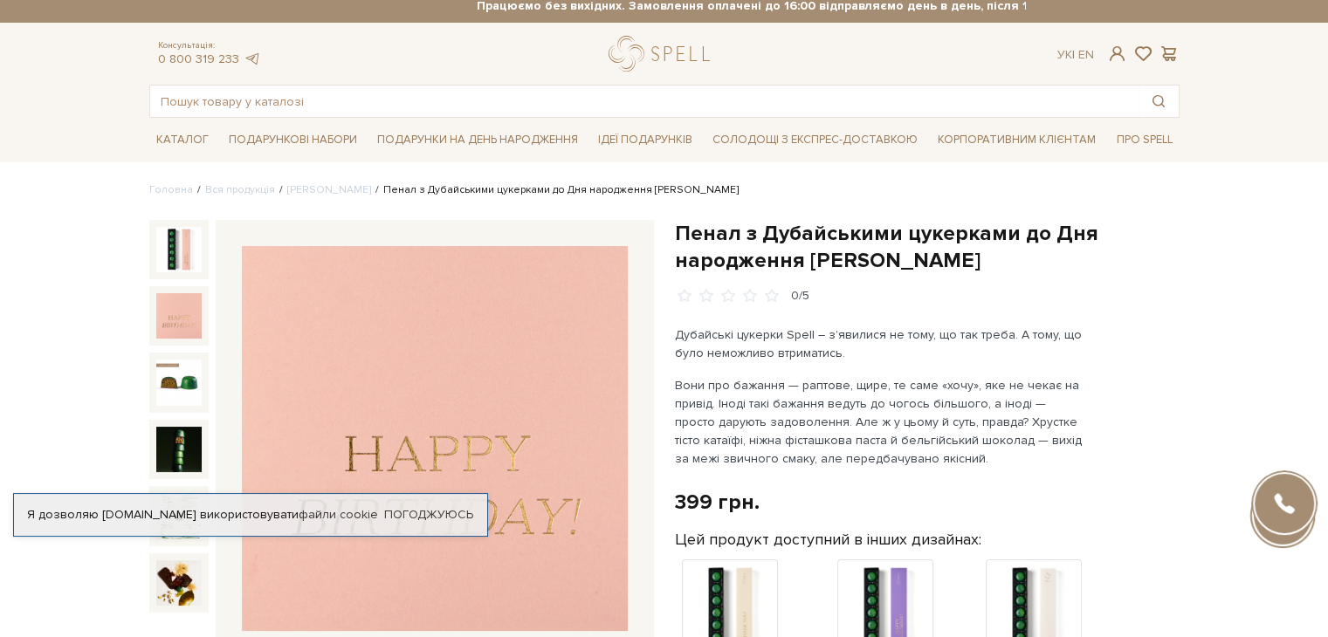
click at [167, 318] on img at bounding box center [178, 315] width 45 height 45
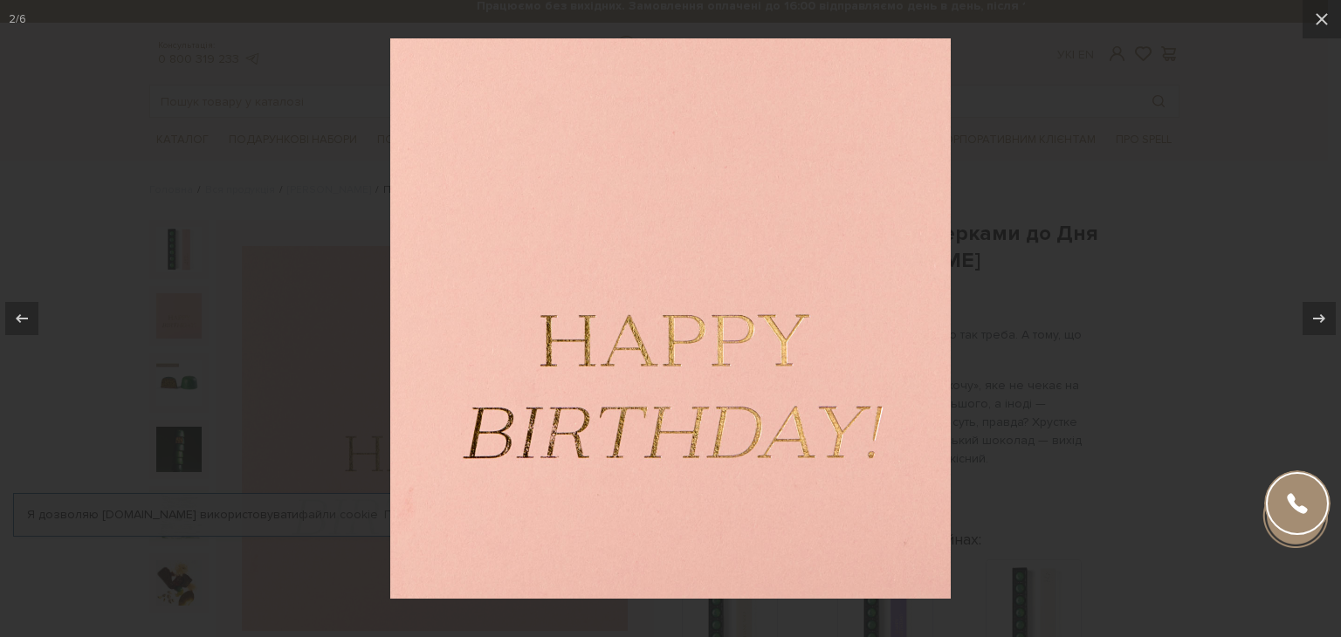
click at [170, 259] on div at bounding box center [670, 318] width 1341 height 637
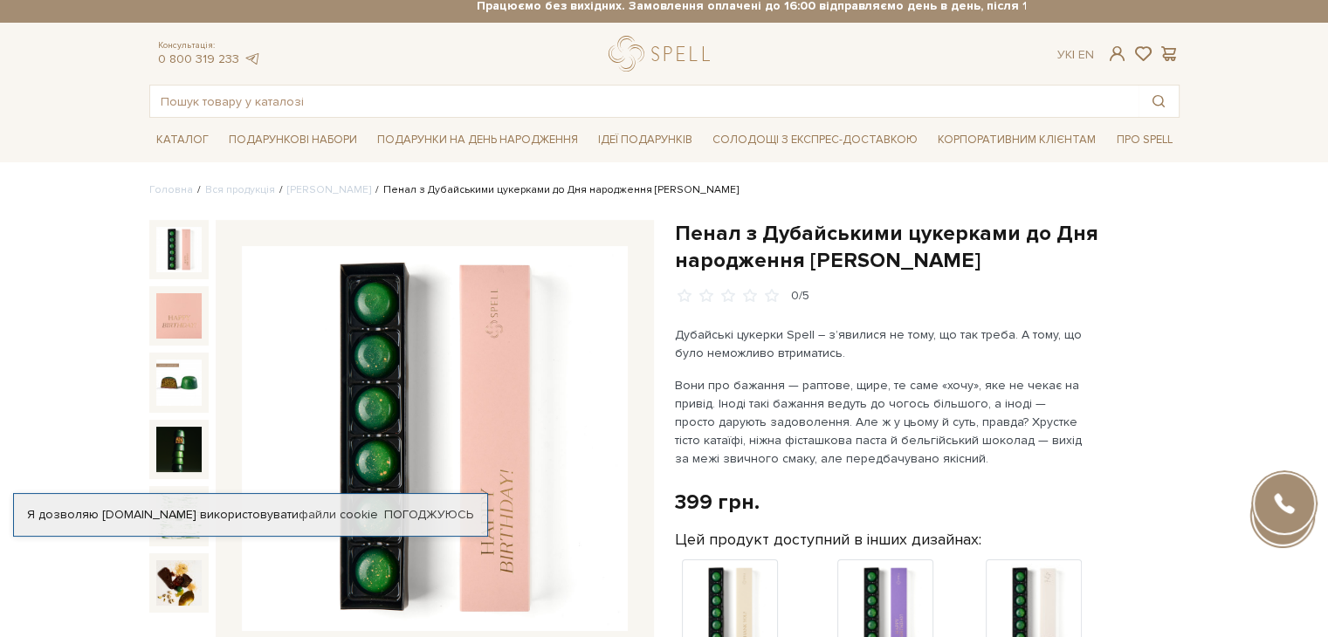
click at [182, 254] on img at bounding box center [178, 249] width 45 height 45
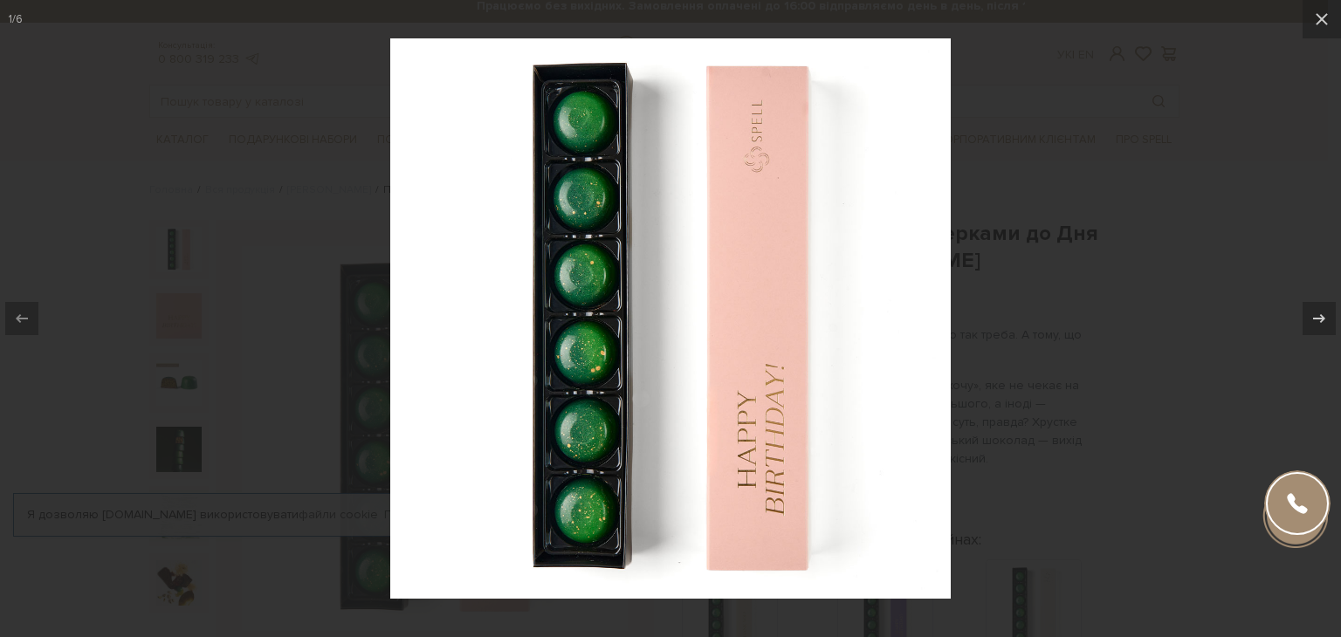
click at [1207, 264] on div at bounding box center [670, 318] width 1341 height 637
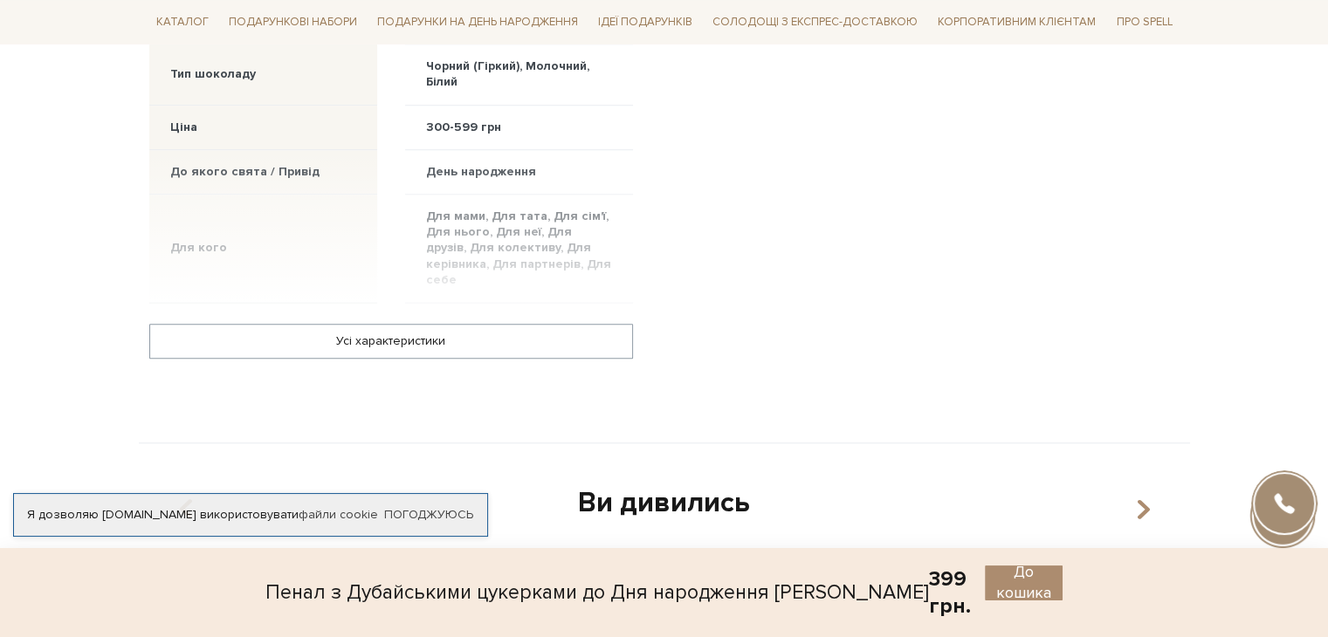
scroll to position [1568, 0]
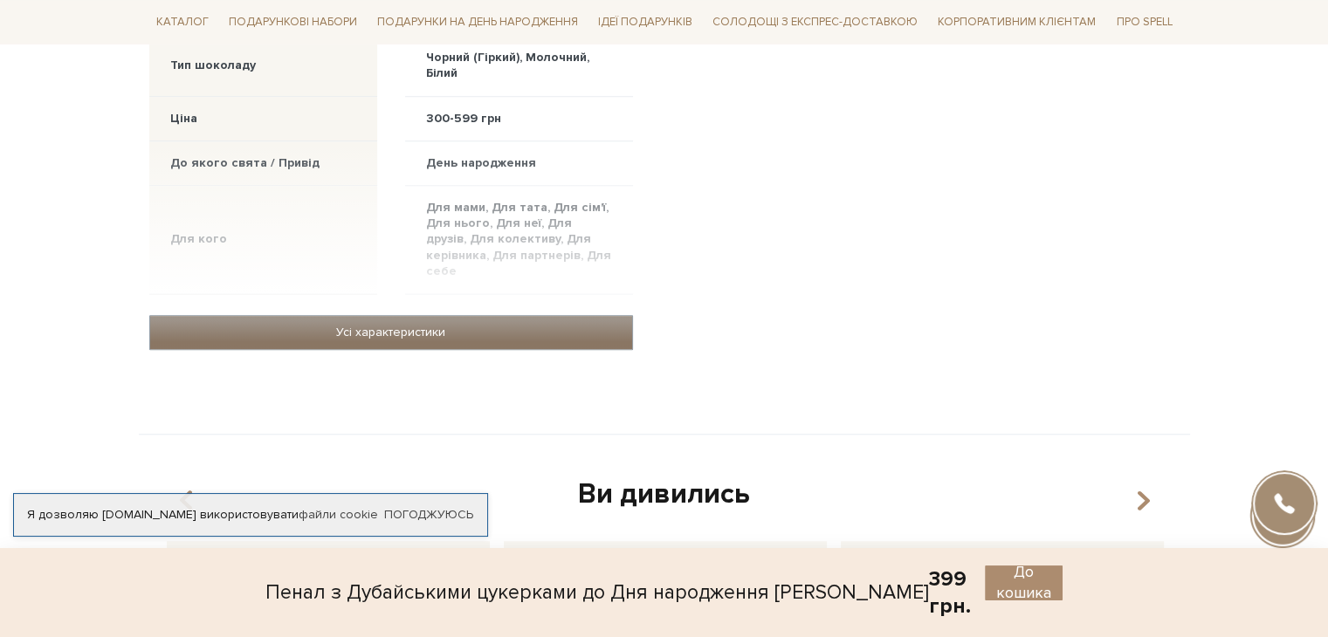
click at [597, 316] on link "Усі характеристики" at bounding box center [391, 332] width 482 height 33
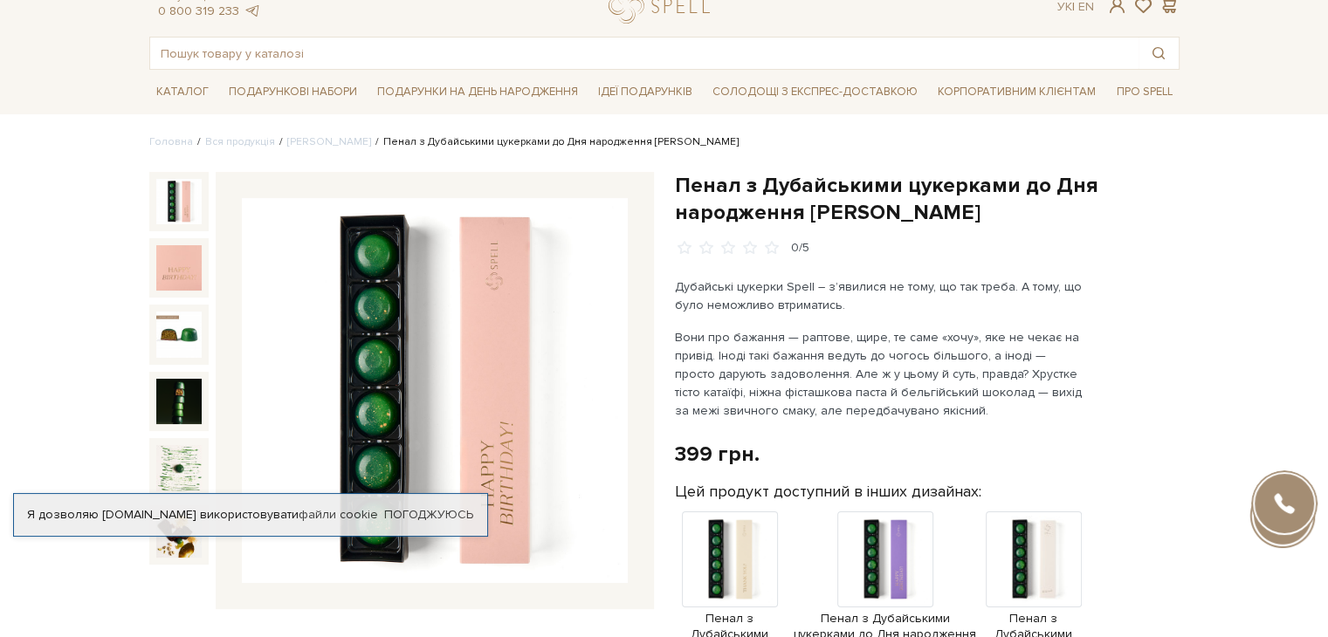
scroll to position [35, 0]
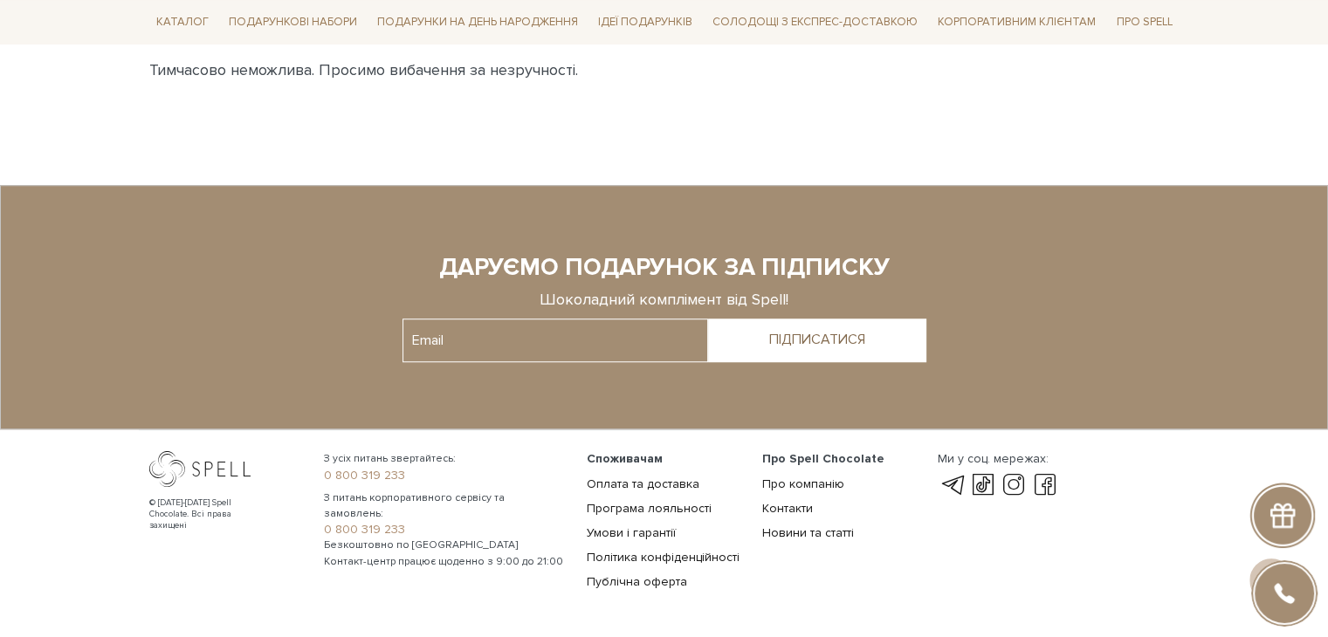
scroll to position [1351, 0]
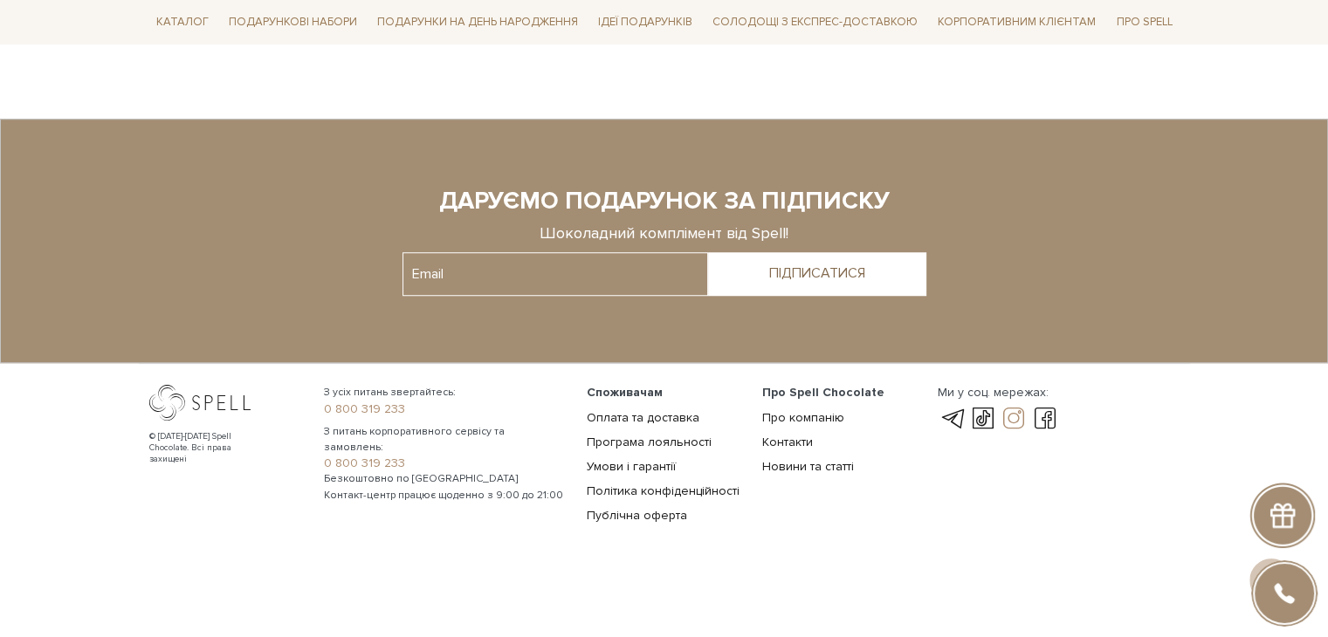
click at [1015, 418] on link at bounding box center [1014, 419] width 30 height 21
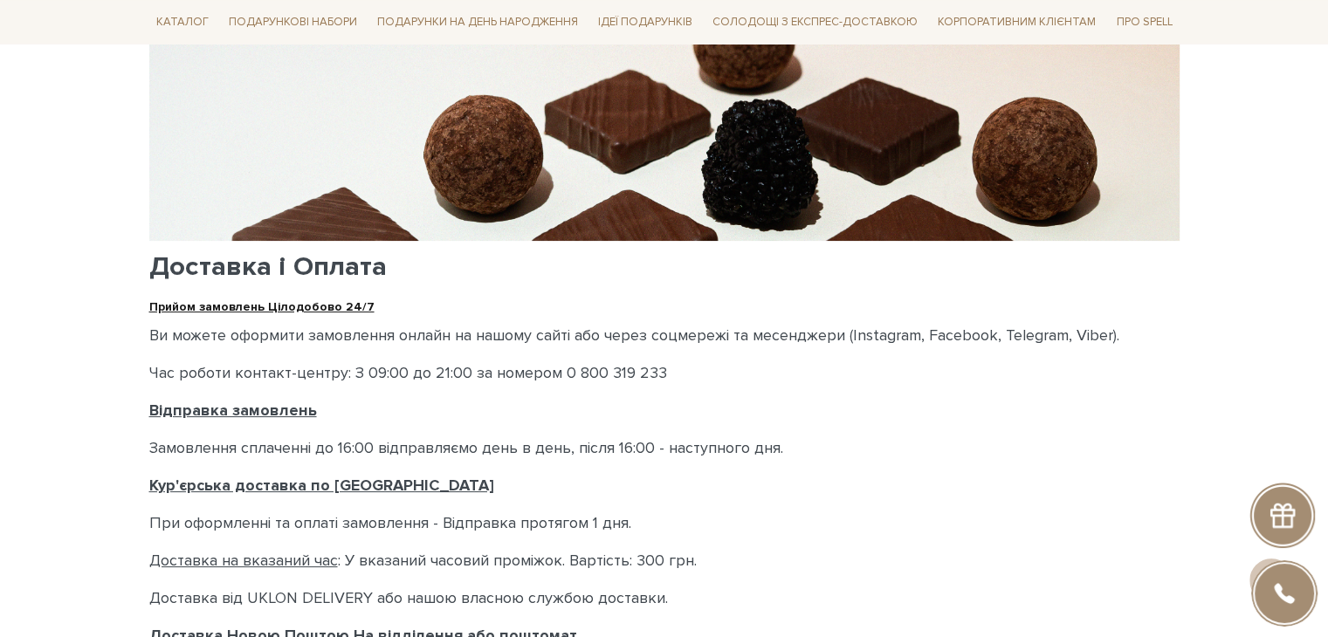
scroll to position [0, 0]
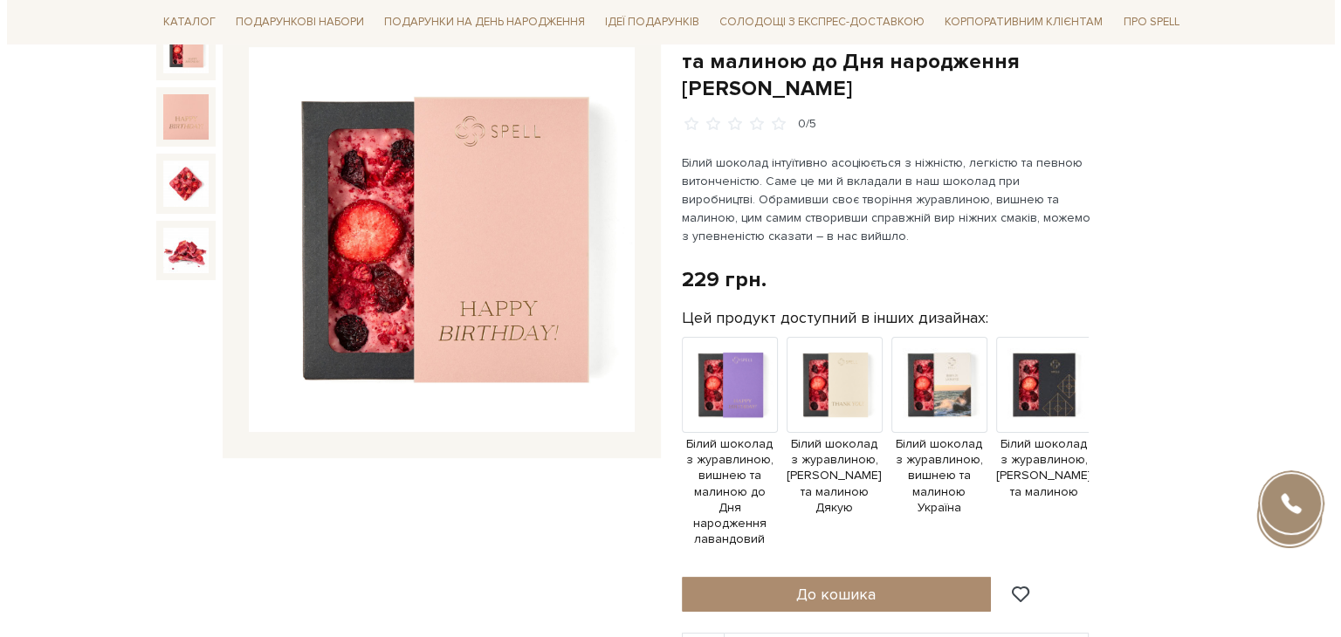
scroll to position [211, 0]
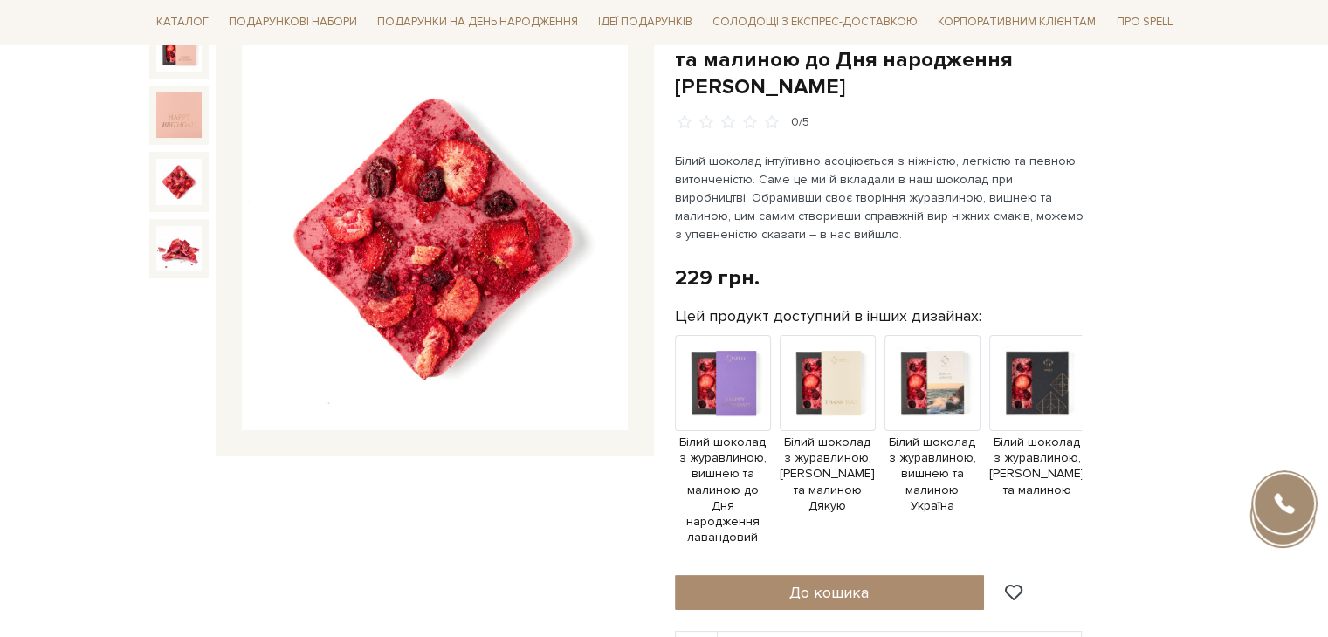
click at [174, 183] on img at bounding box center [178, 181] width 45 height 45
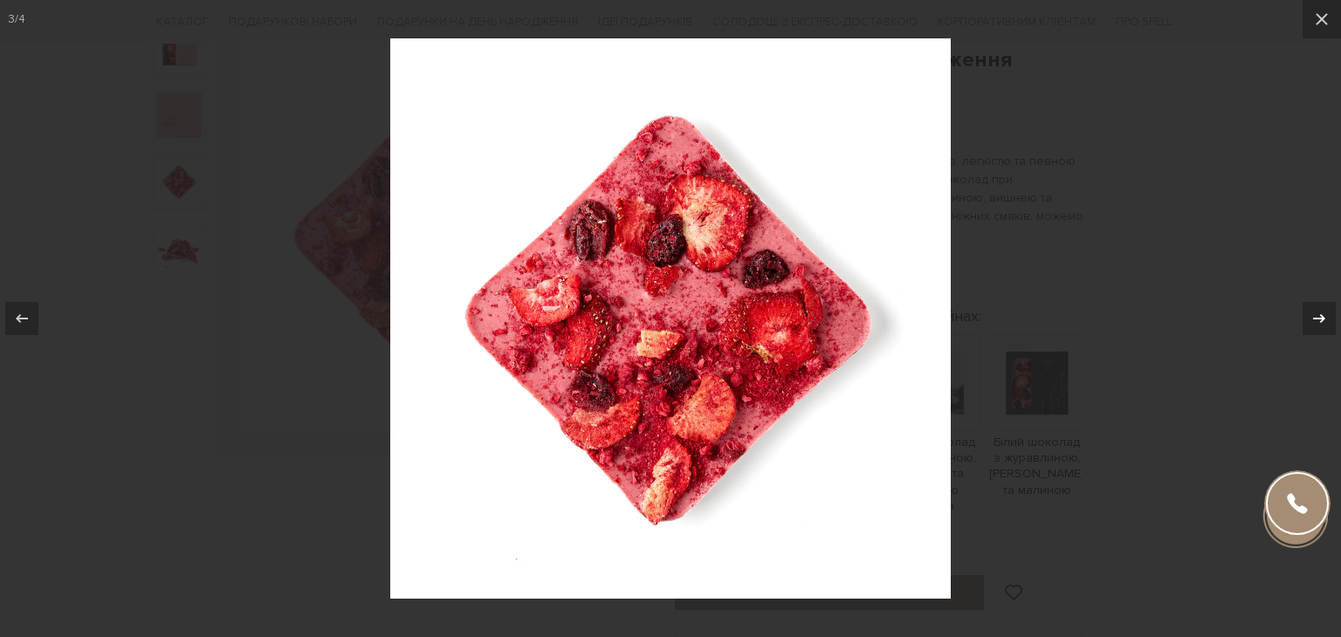
click at [1313, 320] on icon at bounding box center [1319, 318] width 21 height 21
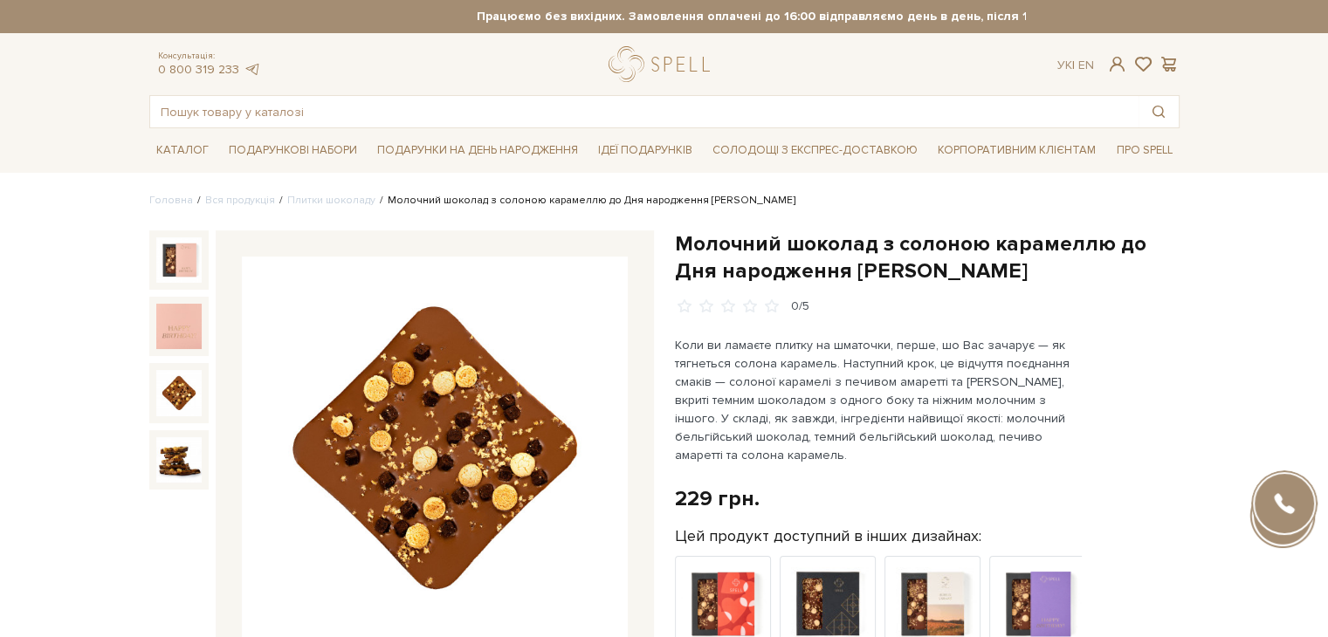
click at [184, 375] on img at bounding box center [178, 392] width 45 height 45
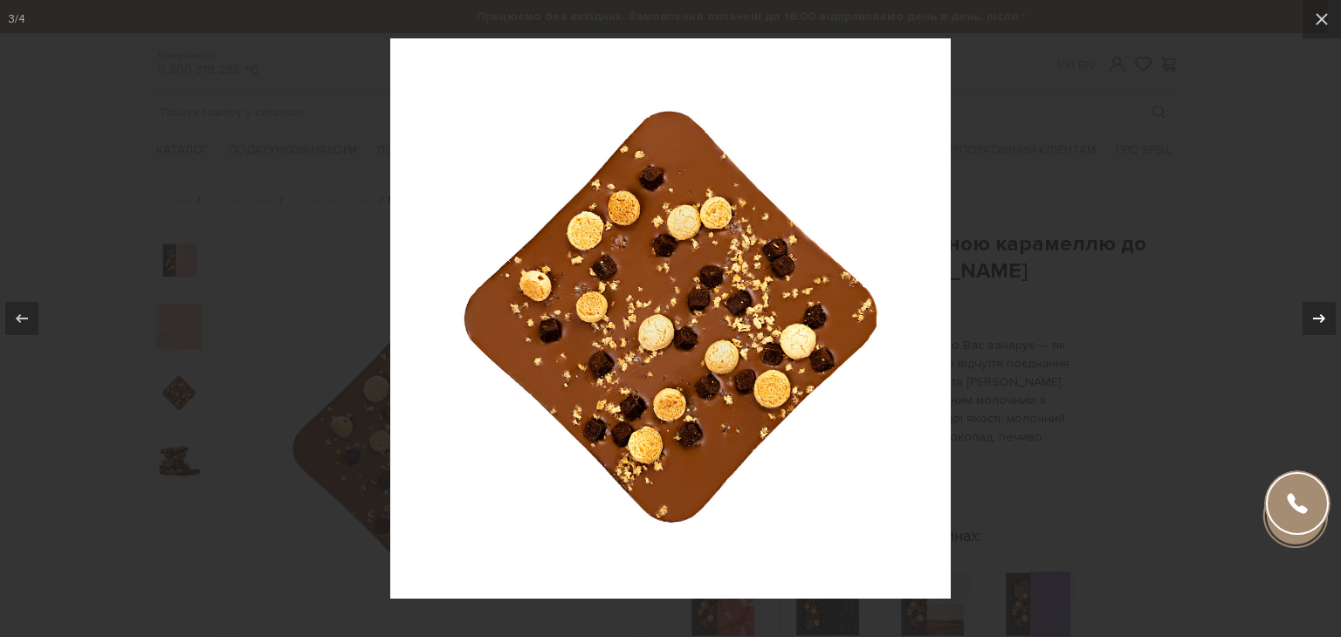
click at [1323, 319] on icon at bounding box center [1319, 318] width 12 height 9
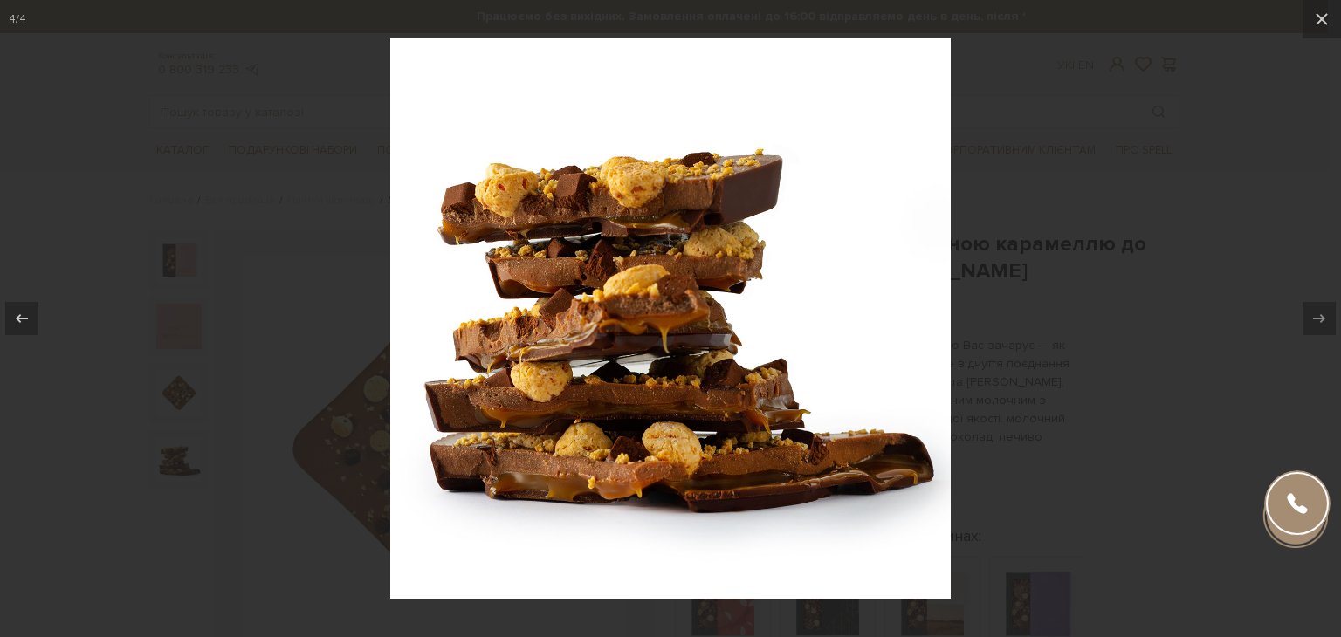
click at [1209, 228] on div "4 / 4" at bounding box center [670, 318] width 1341 height 637
click at [1209, 228] on div at bounding box center [670, 318] width 1341 height 637
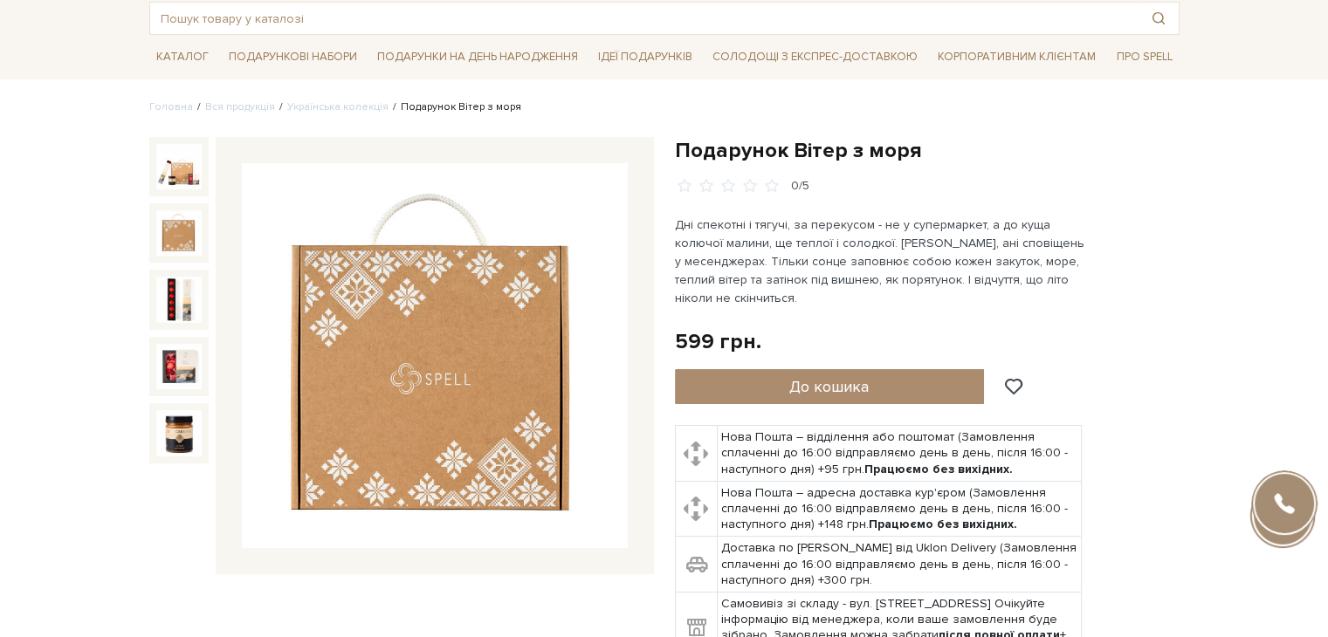
scroll to position [90, 0]
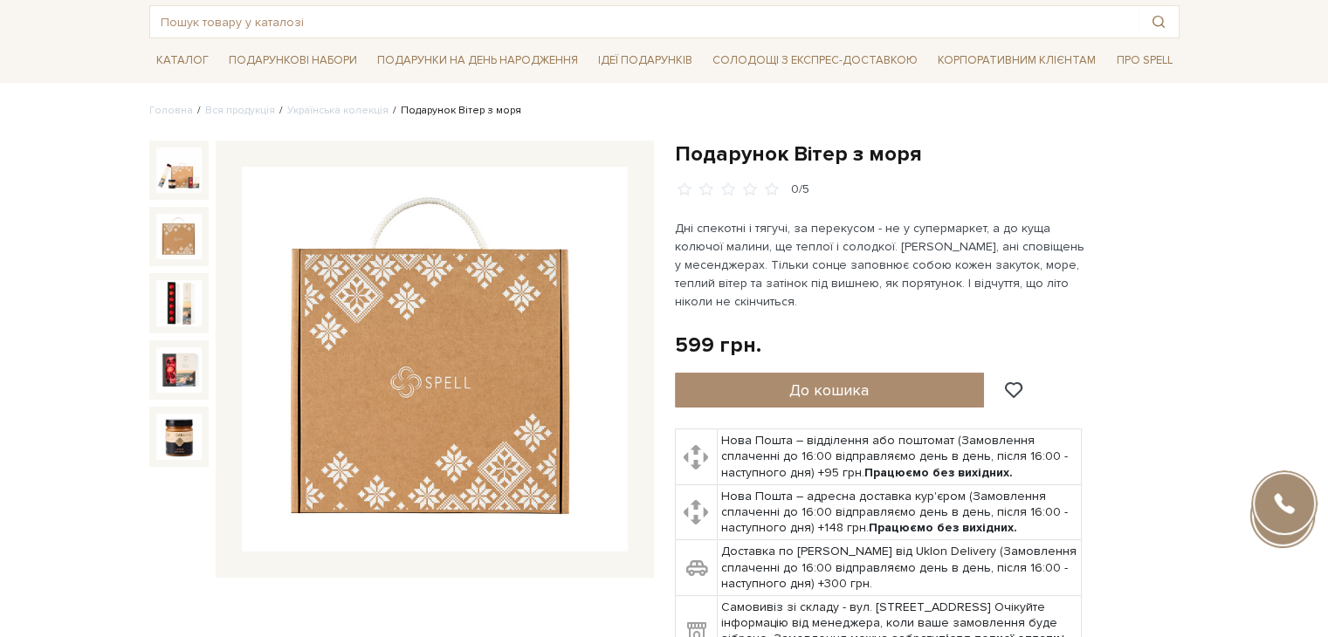
click at [185, 242] on img at bounding box center [178, 236] width 45 height 45
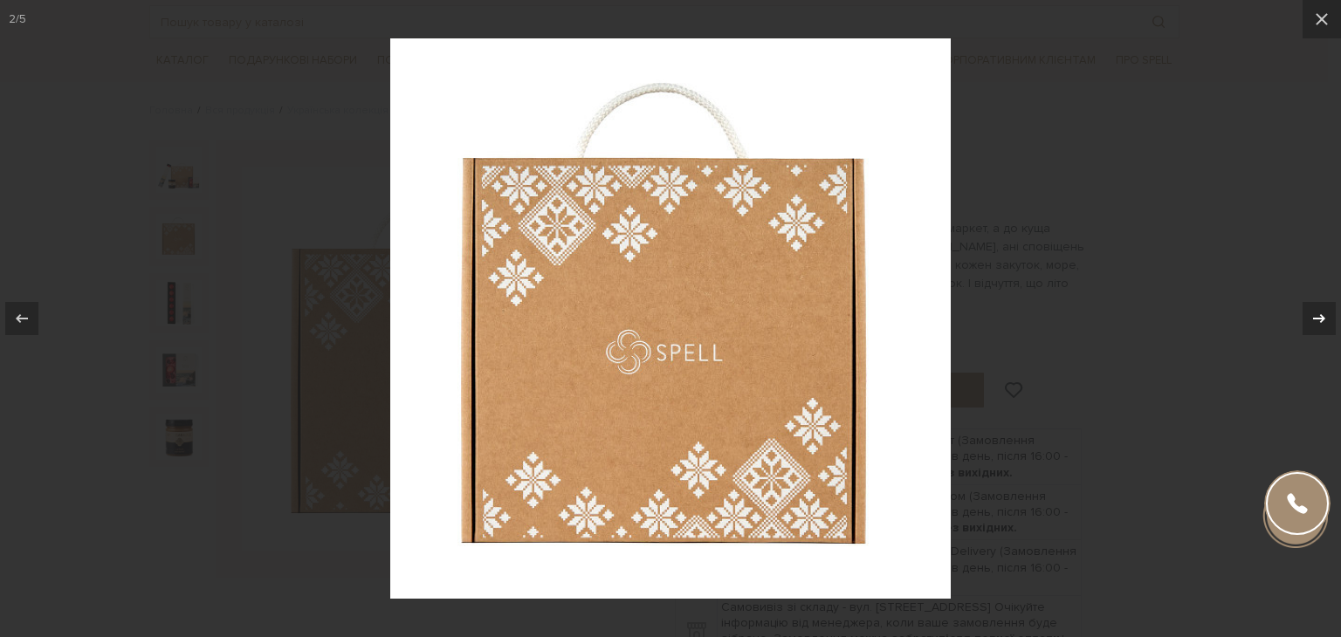
click at [1325, 322] on icon at bounding box center [1319, 318] width 21 height 21
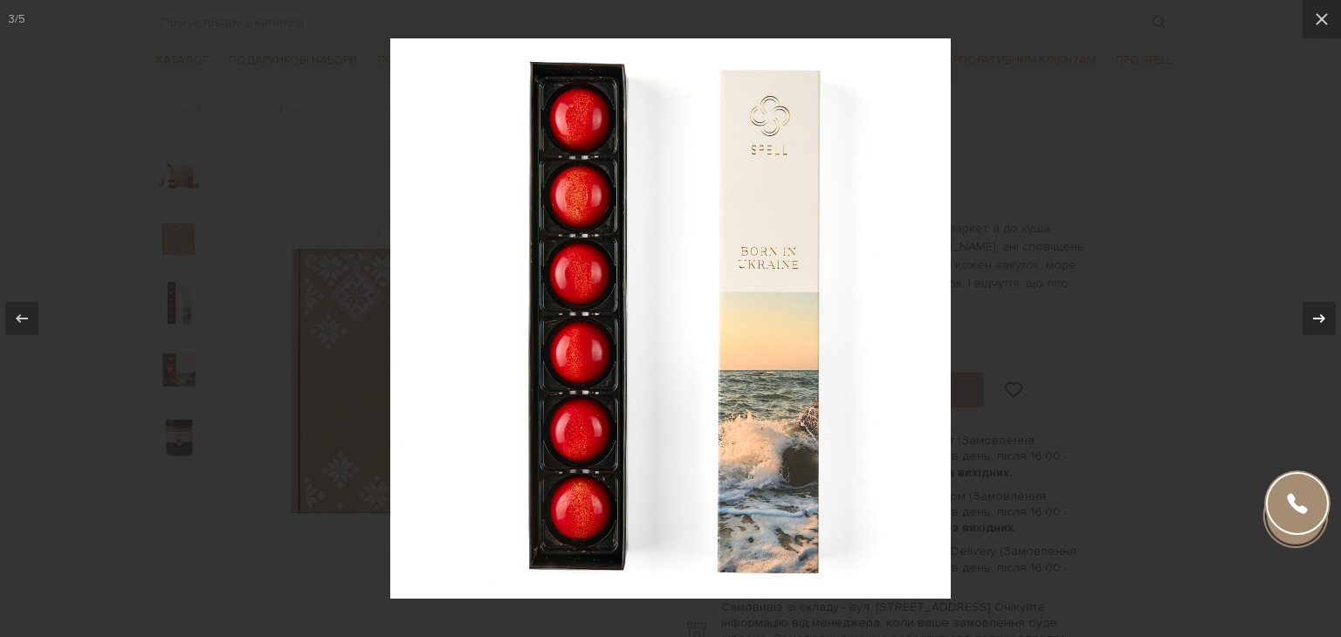
click at [1325, 322] on icon at bounding box center [1319, 318] width 21 height 21
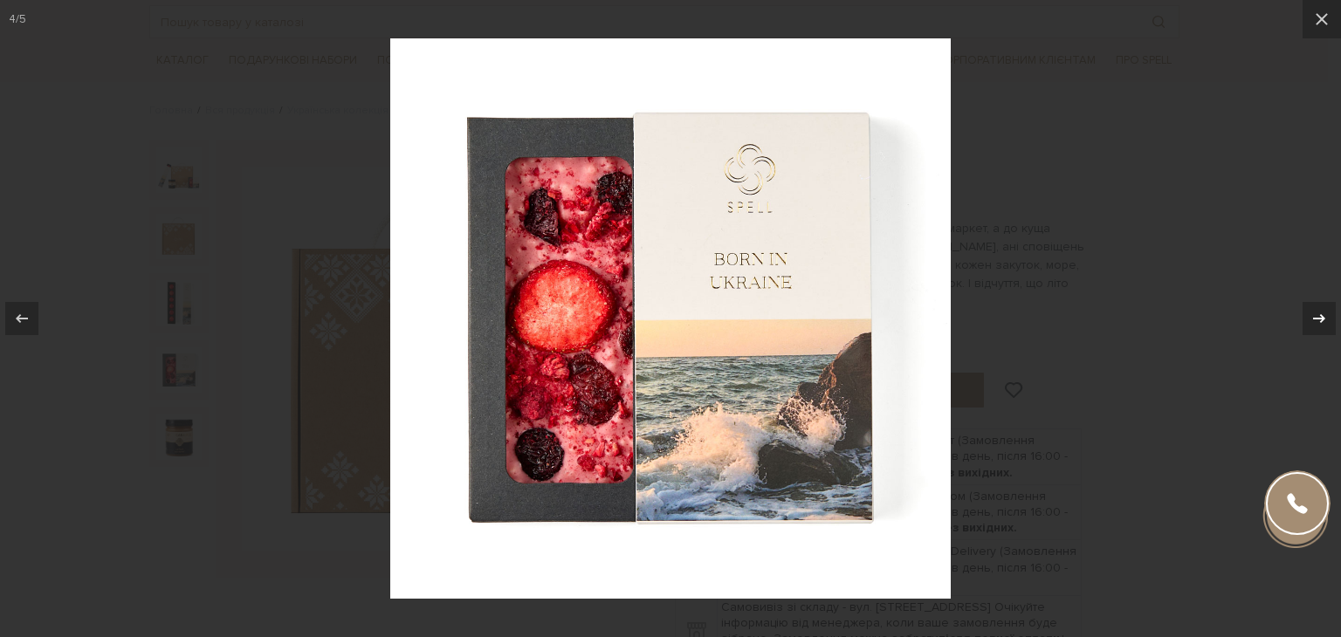
click at [1325, 322] on icon at bounding box center [1319, 318] width 21 height 21
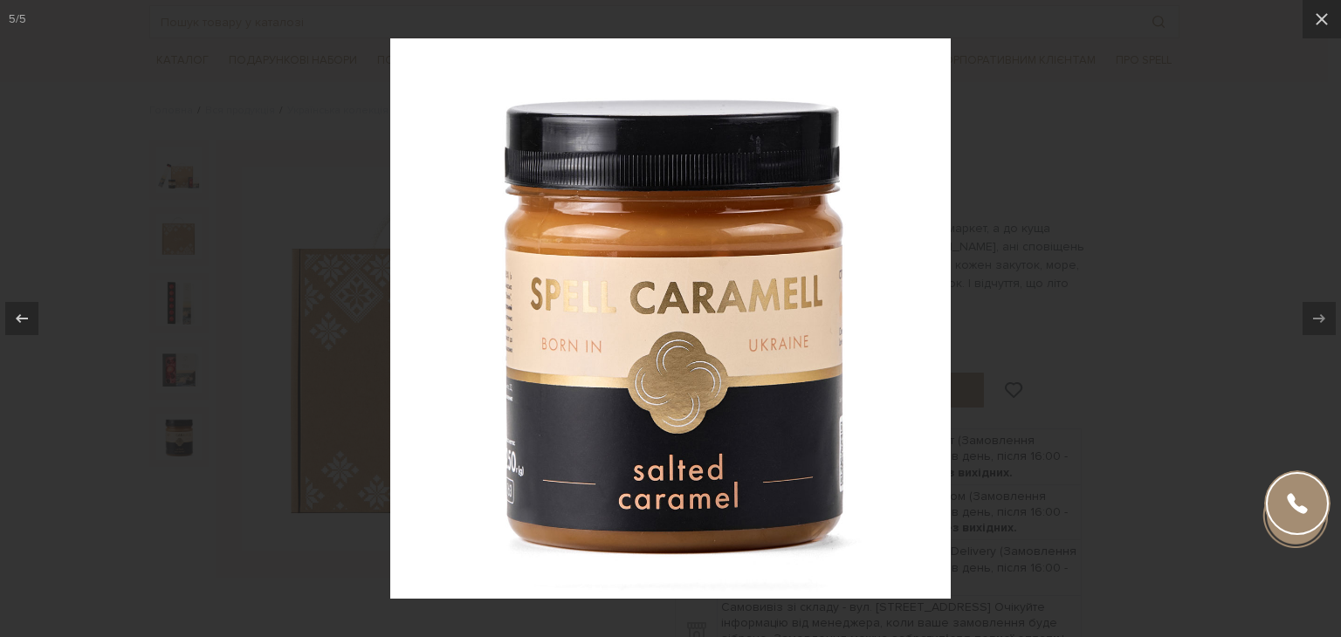
click at [1250, 195] on div at bounding box center [670, 318] width 1341 height 637
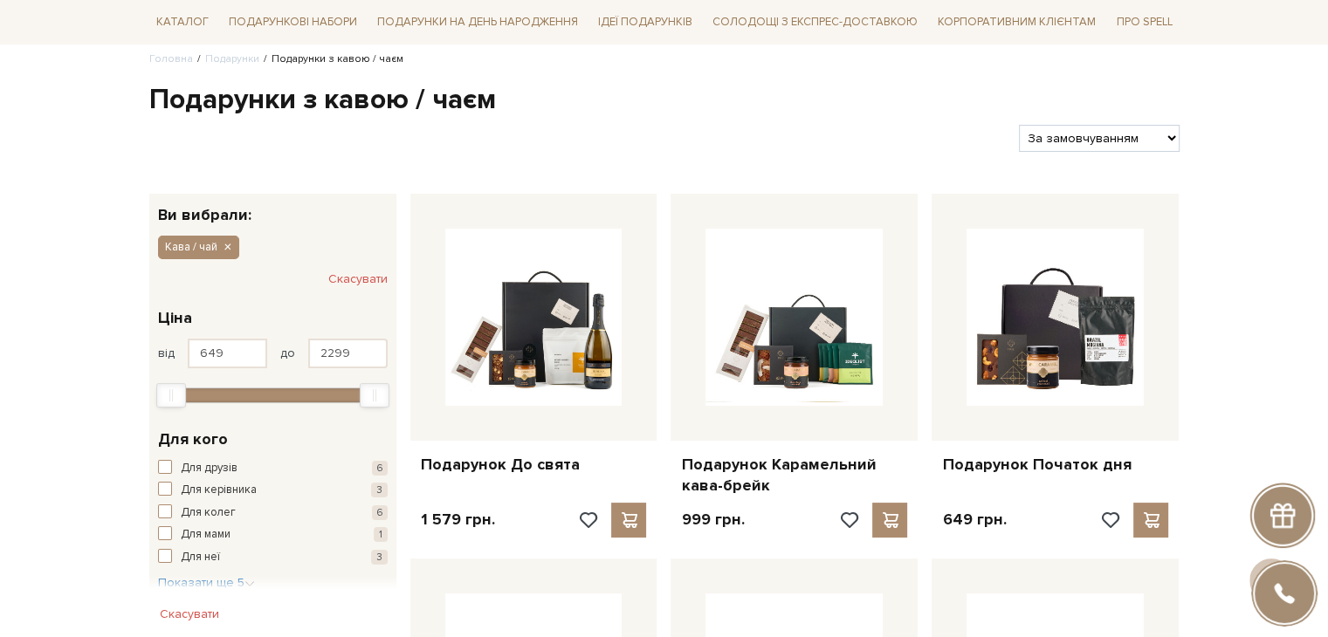
scroll to position [138, 0]
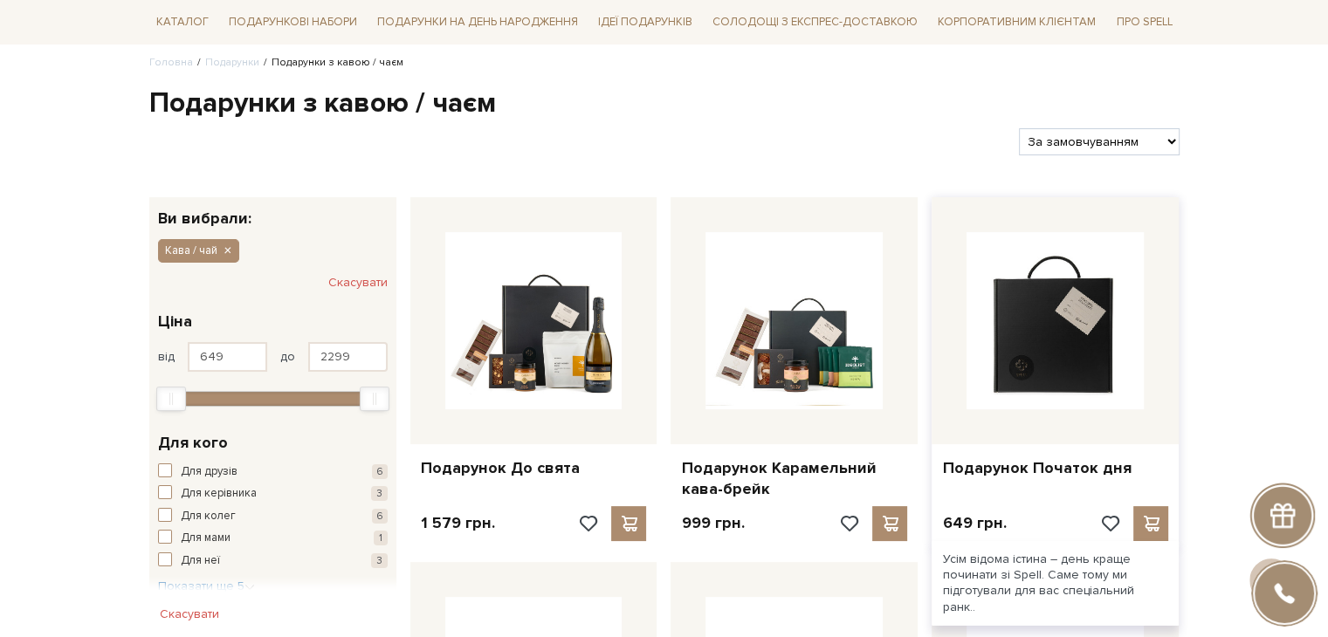
click at [1059, 329] on img at bounding box center [1055, 320] width 177 height 177
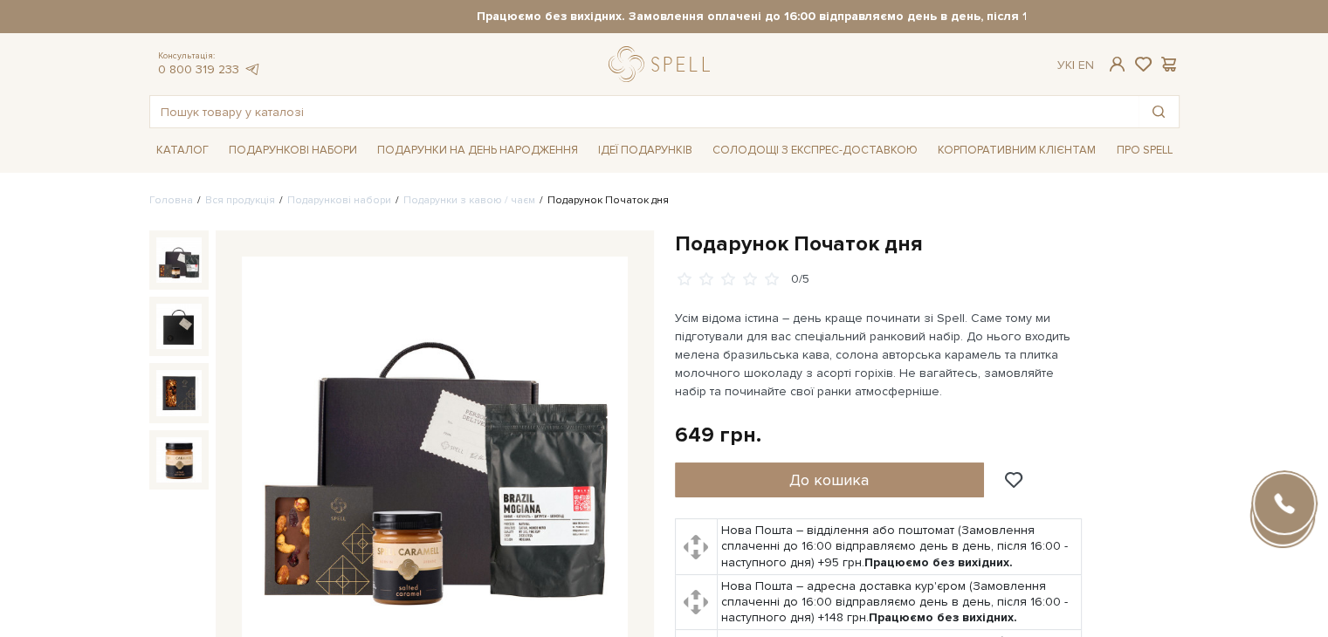
scroll to position [148, 0]
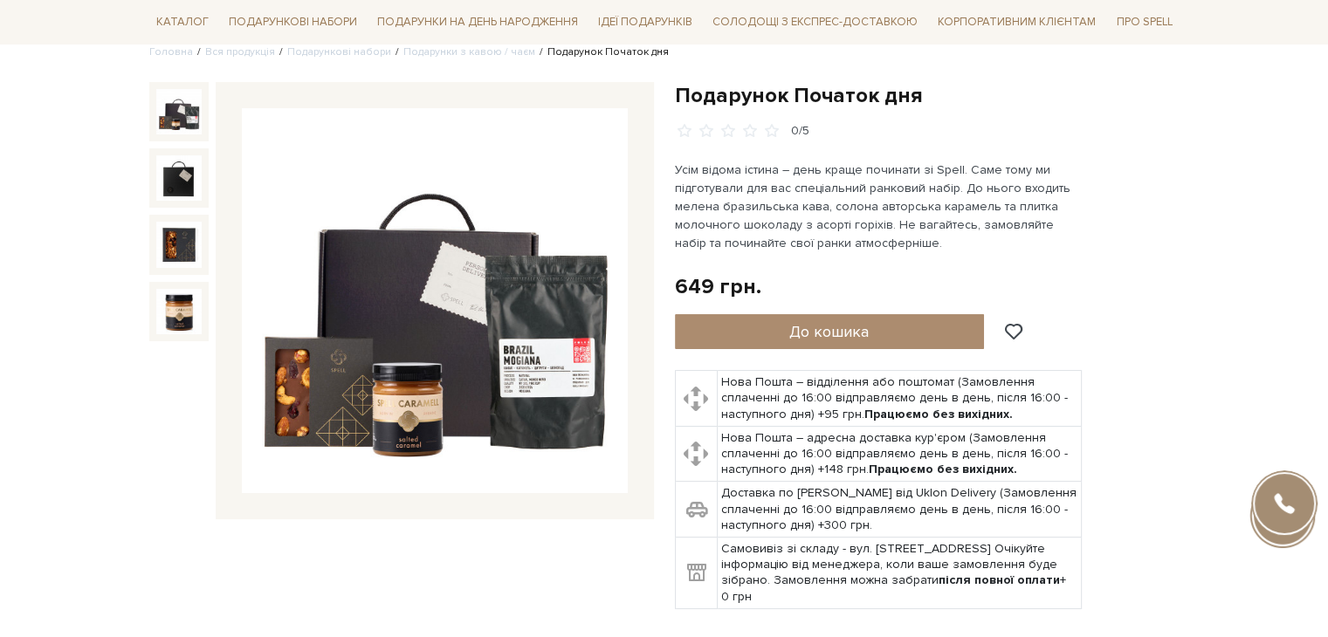
click at [173, 111] on img at bounding box center [178, 111] width 45 height 45
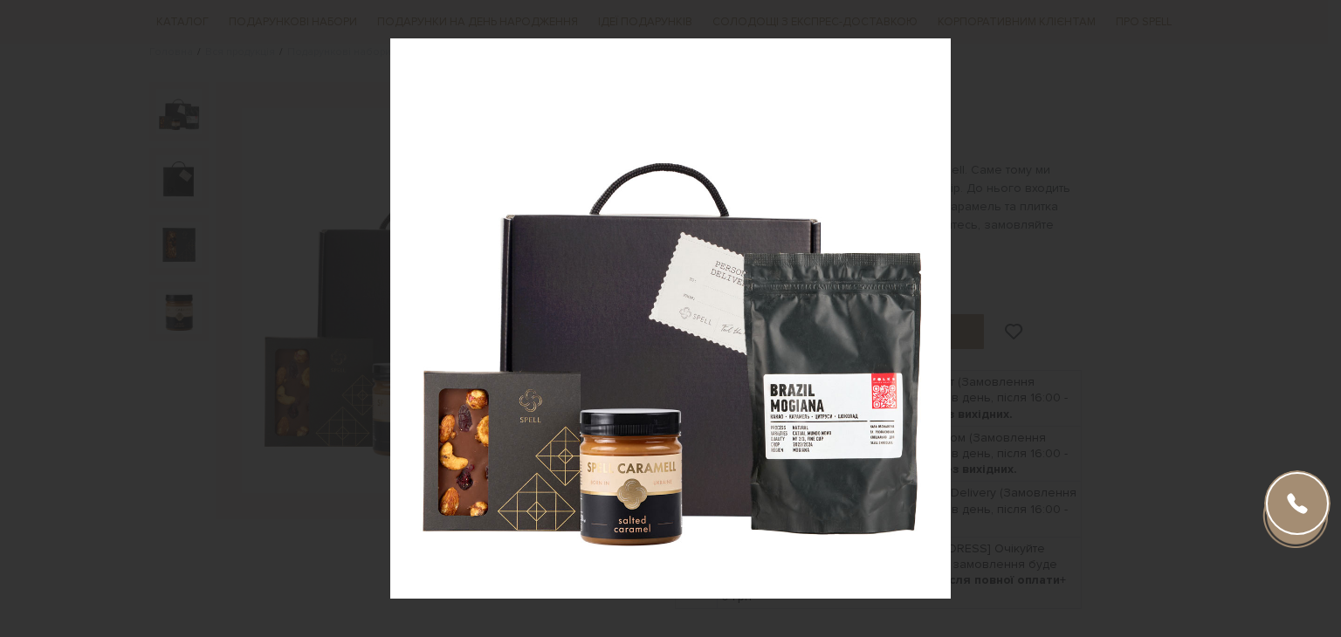
click at [1323, 313] on div "1 / 4" at bounding box center [670, 318] width 1341 height 637
click at [1323, 313] on icon at bounding box center [1319, 318] width 21 height 21
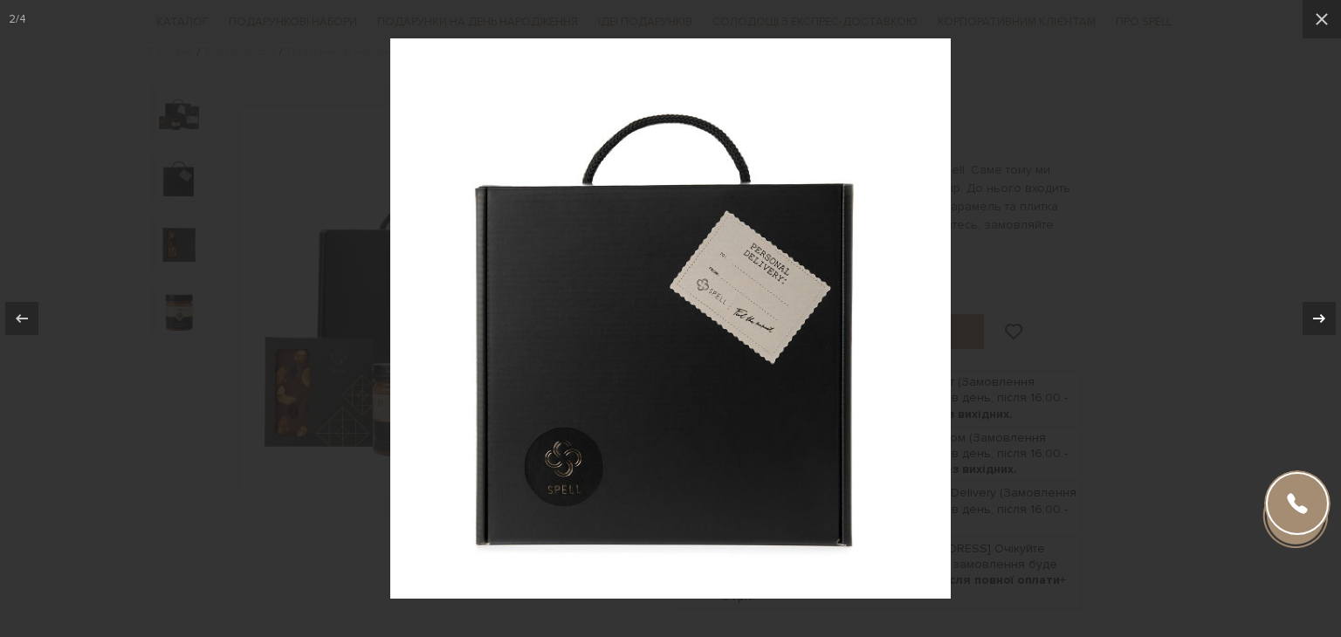
click at [1323, 313] on icon at bounding box center [1319, 318] width 21 height 21
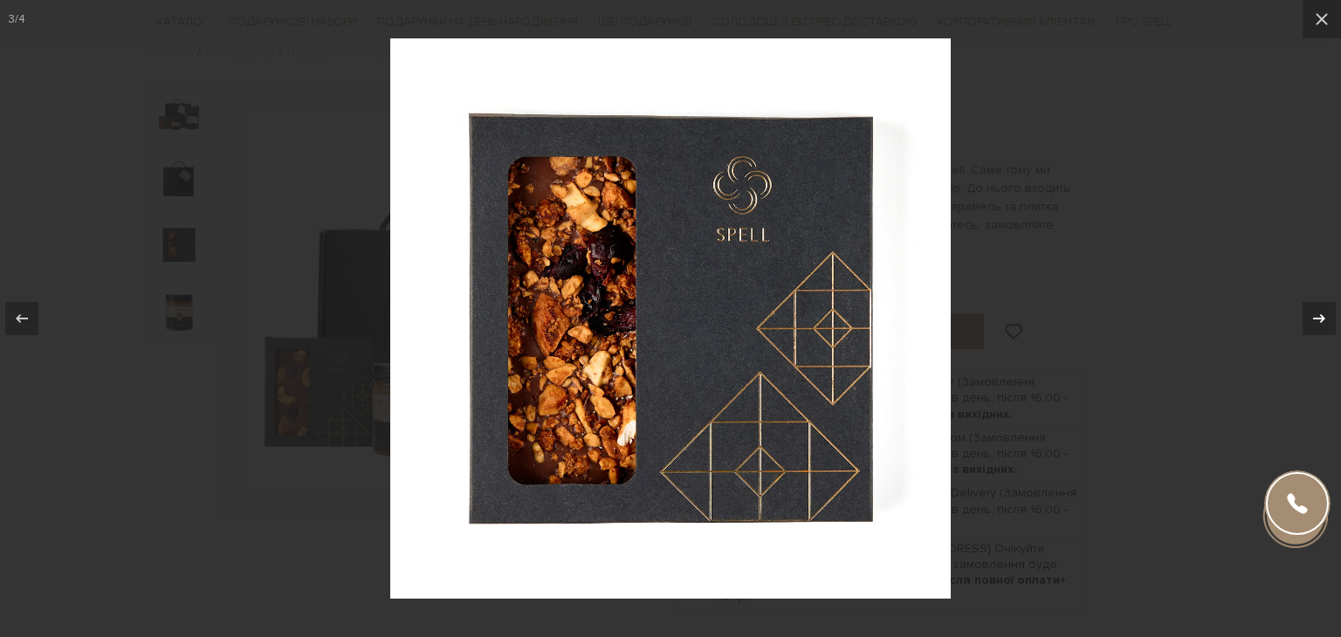
click at [1323, 313] on icon at bounding box center [1319, 318] width 21 height 21
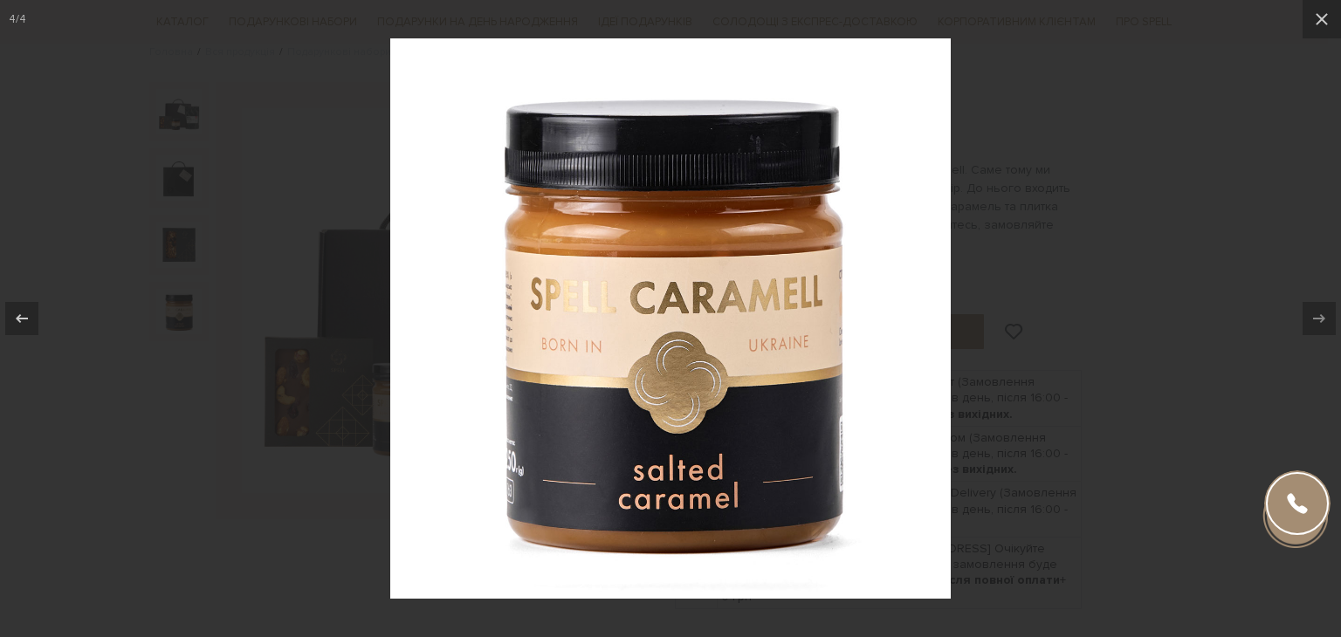
click at [1270, 238] on div at bounding box center [670, 318] width 1341 height 637
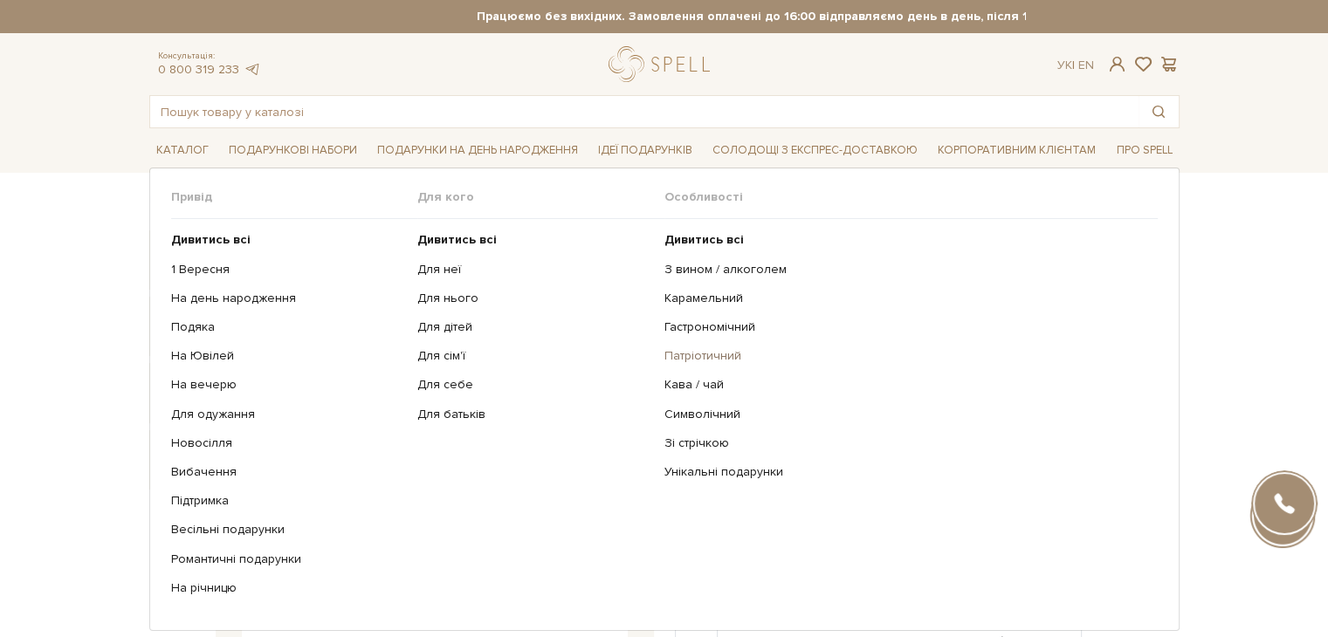
click at [715, 357] on link "Патріотичний" at bounding box center [904, 356] width 480 height 16
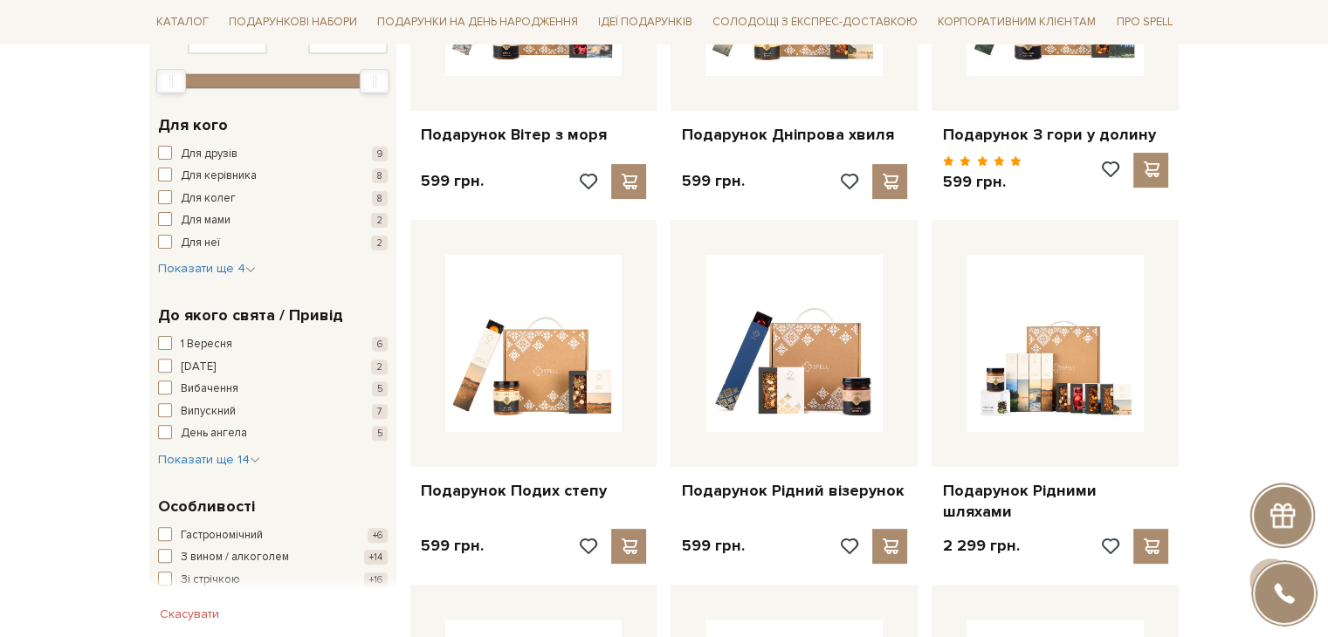
scroll to position [472, 0]
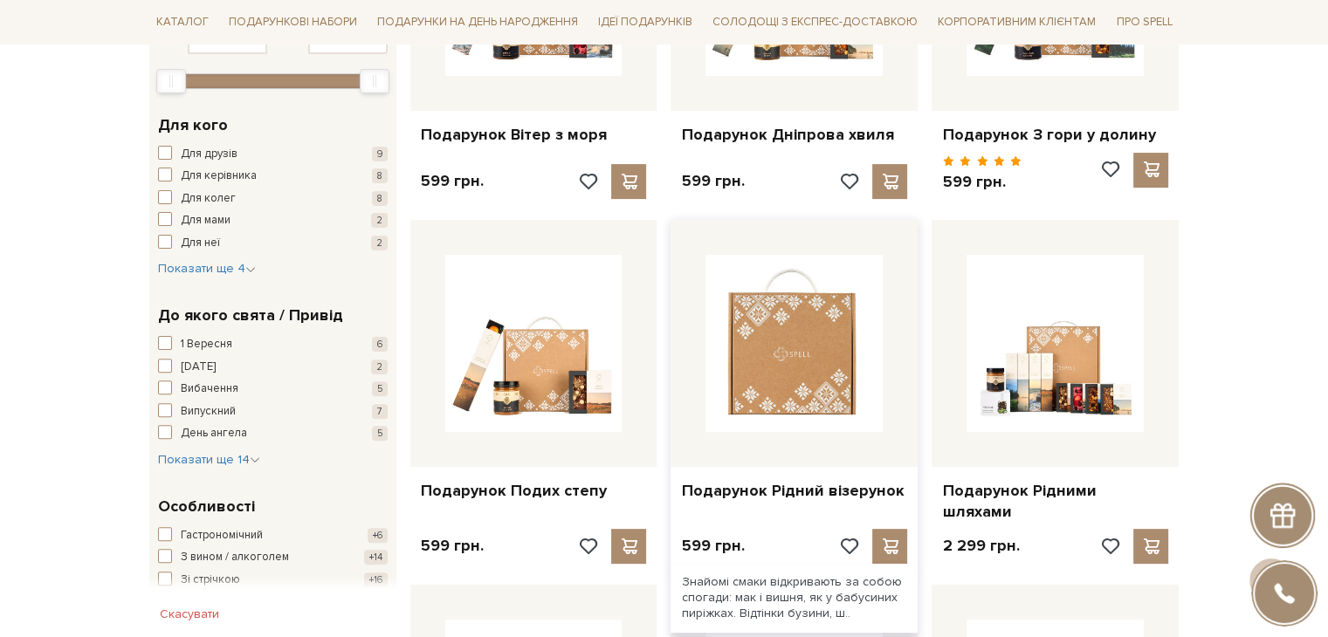
click at [798, 382] on img at bounding box center [794, 343] width 177 height 177
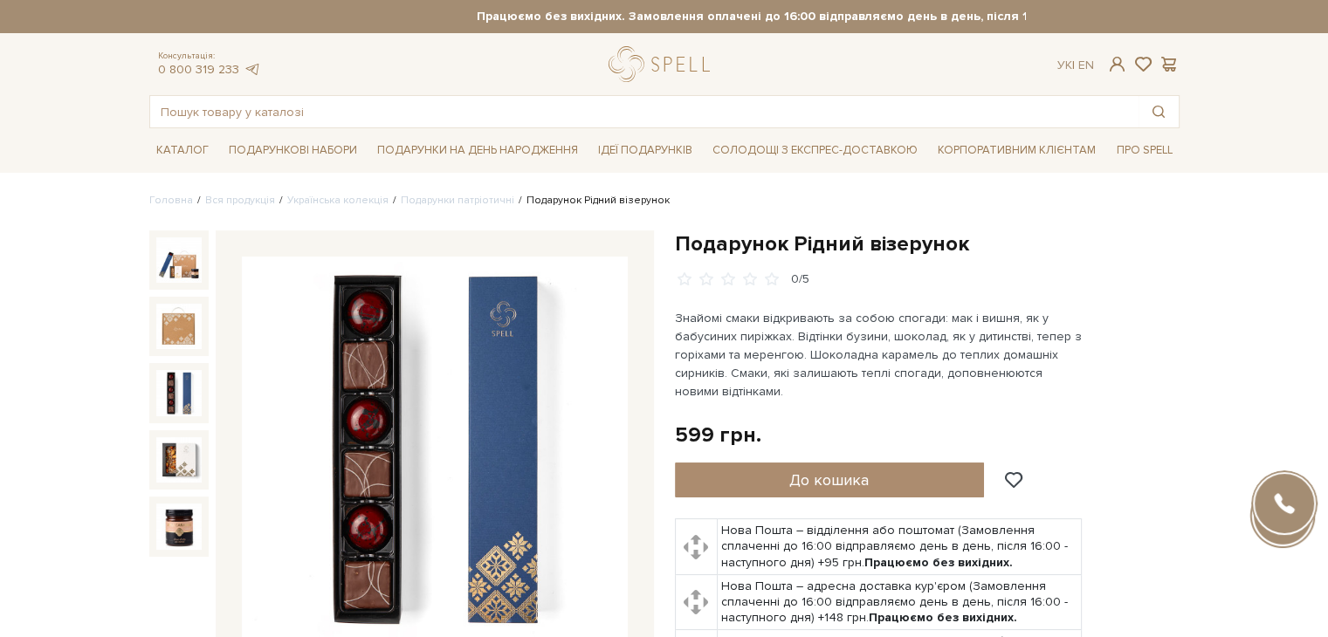
click at [187, 396] on img at bounding box center [178, 392] width 45 height 45
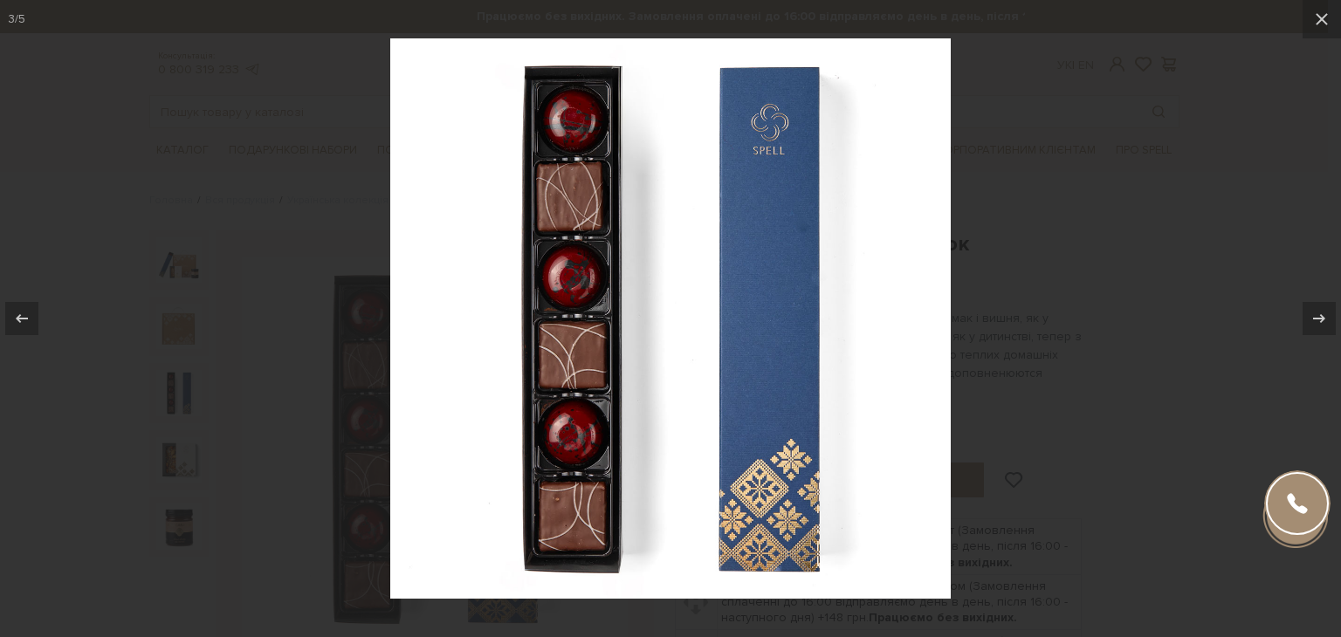
click at [185, 458] on div at bounding box center [670, 318] width 1341 height 637
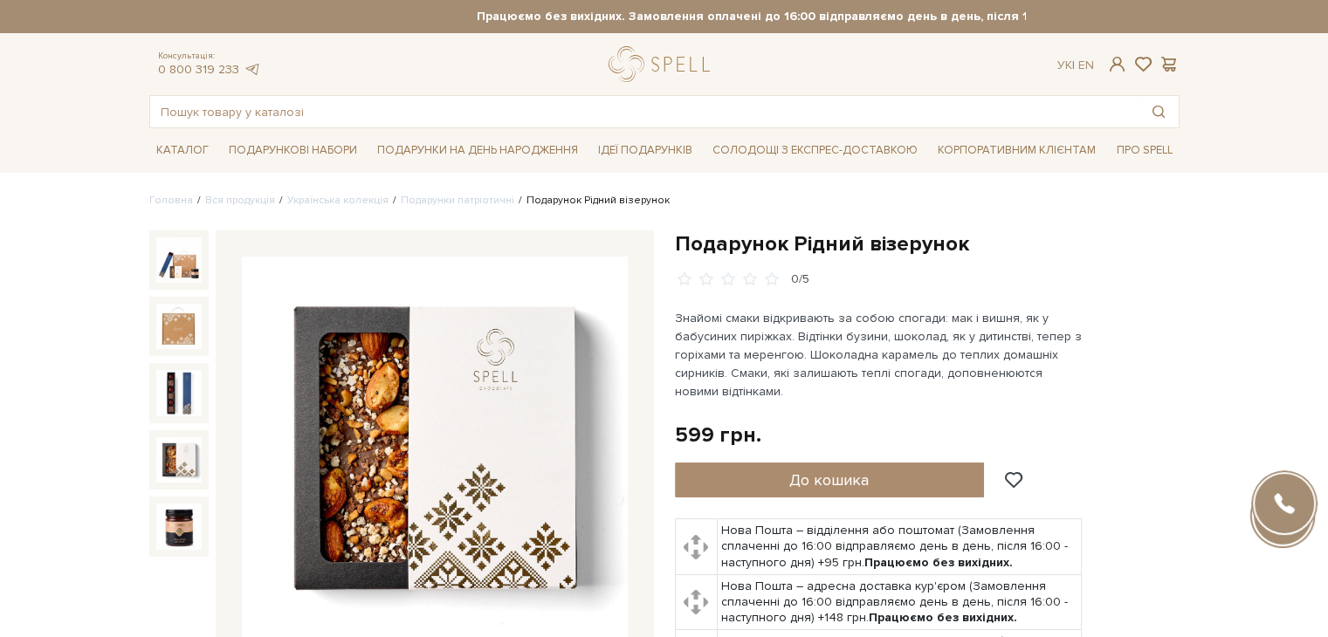
click at [164, 451] on img at bounding box center [178, 459] width 45 height 45
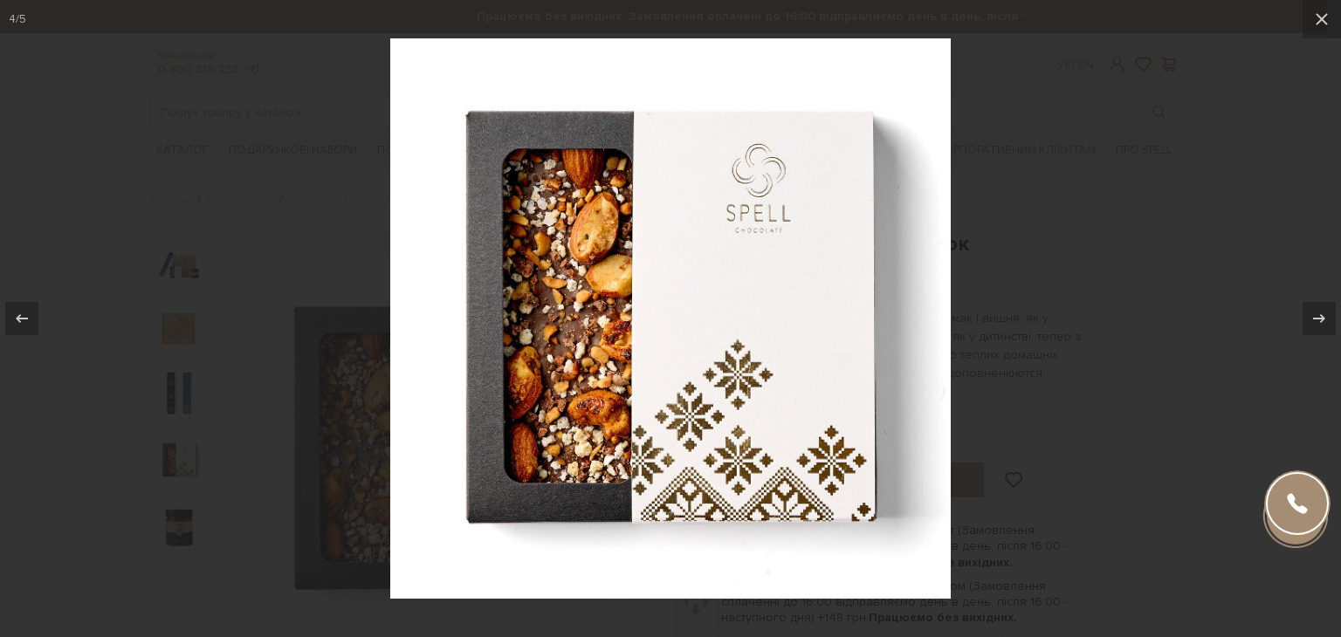
click at [301, 401] on div at bounding box center [670, 318] width 1341 height 637
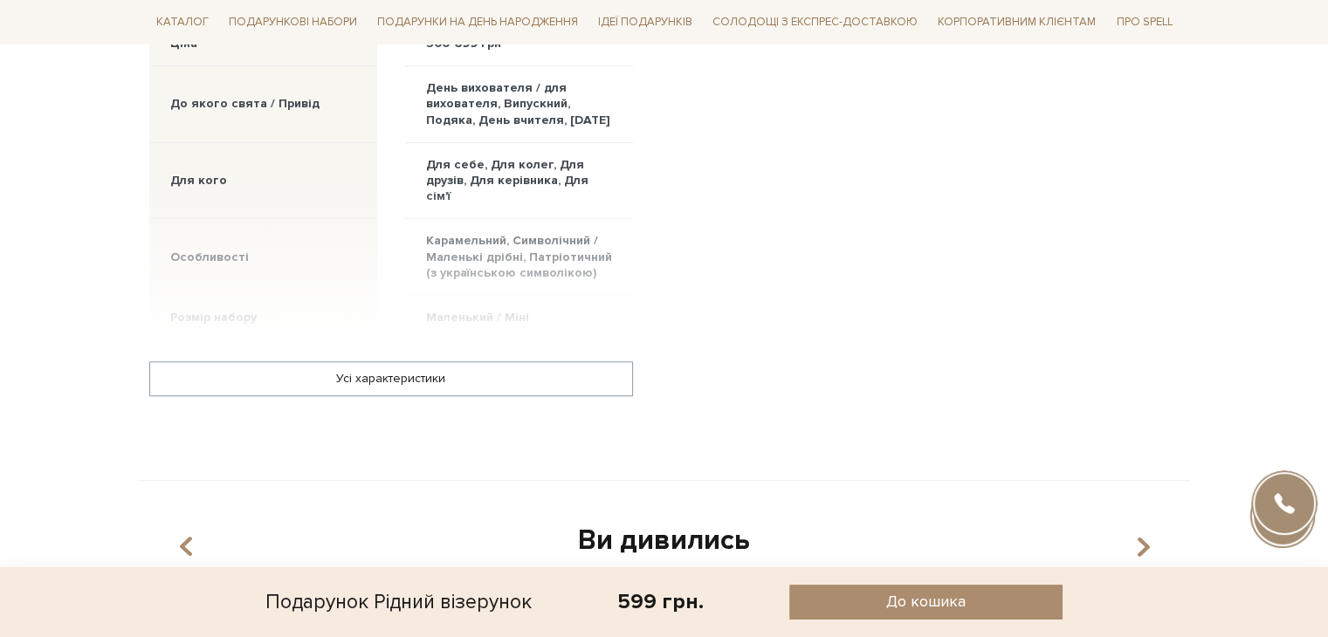
scroll to position [1071, 0]
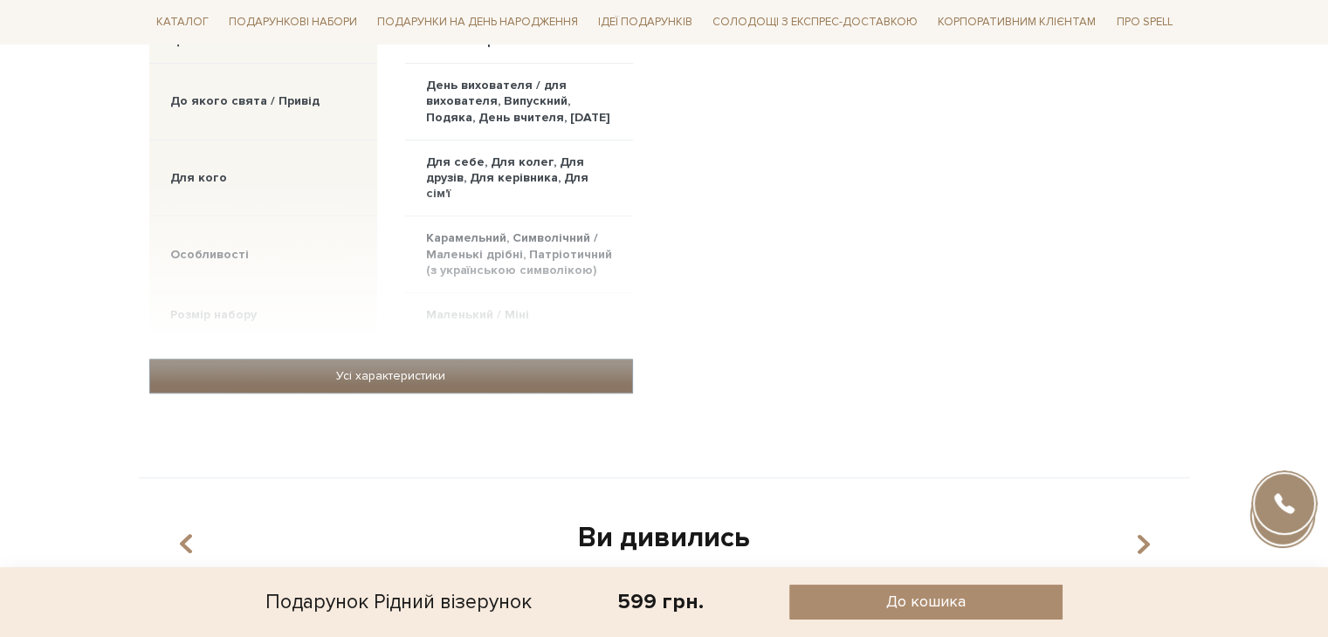
click at [588, 385] on link "Усі характеристики" at bounding box center [391, 376] width 482 height 33
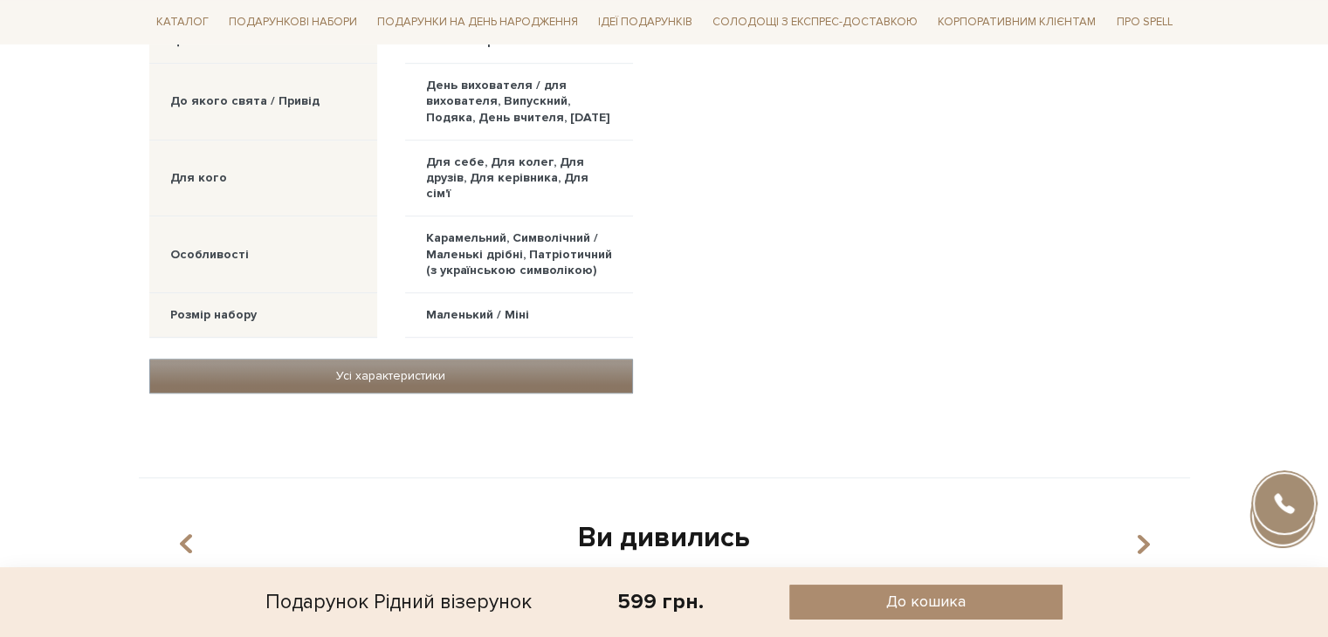
click at [527, 378] on link "Усі характеристики" at bounding box center [391, 376] width 482 height 33
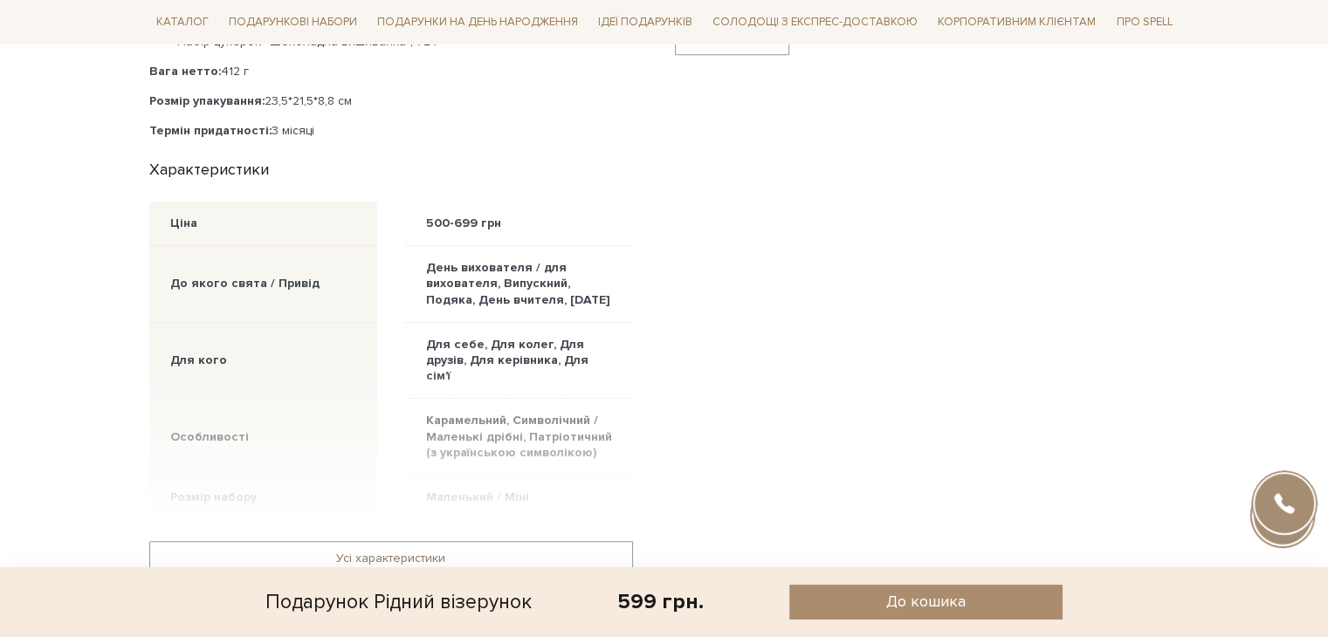
scroll to position [1106, 0]
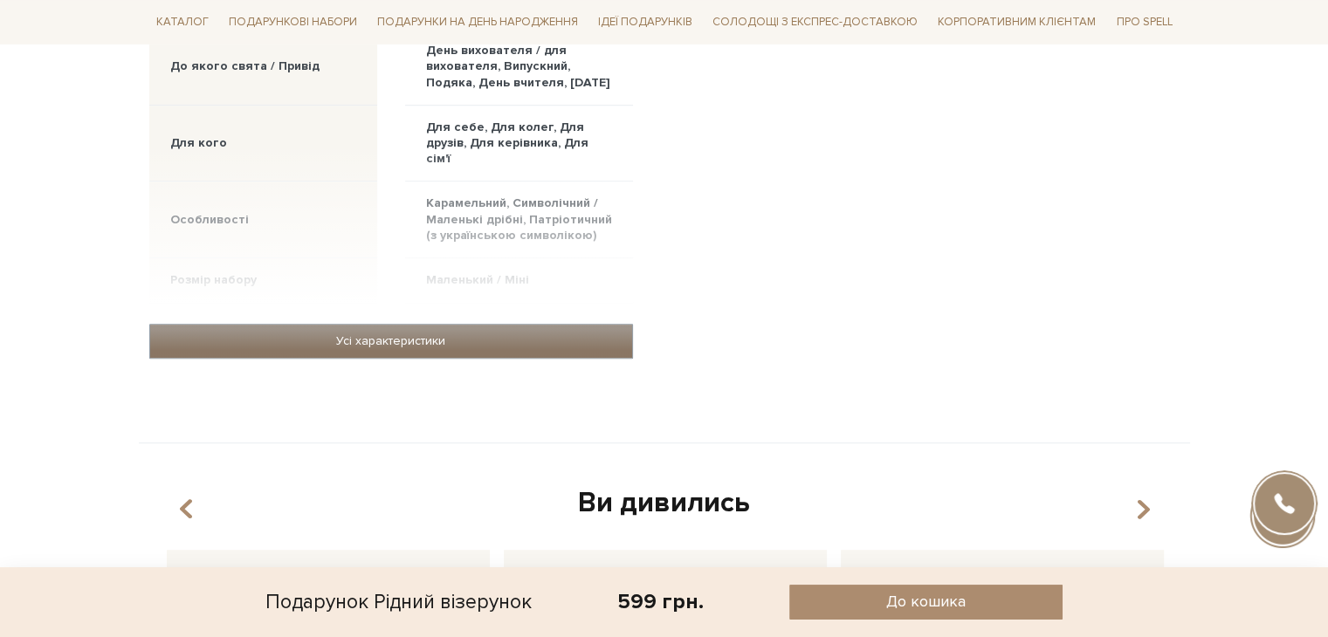
click at [364, 339] on link "Усі характеристики" at bounding box center [391, 341] width 482 height 33
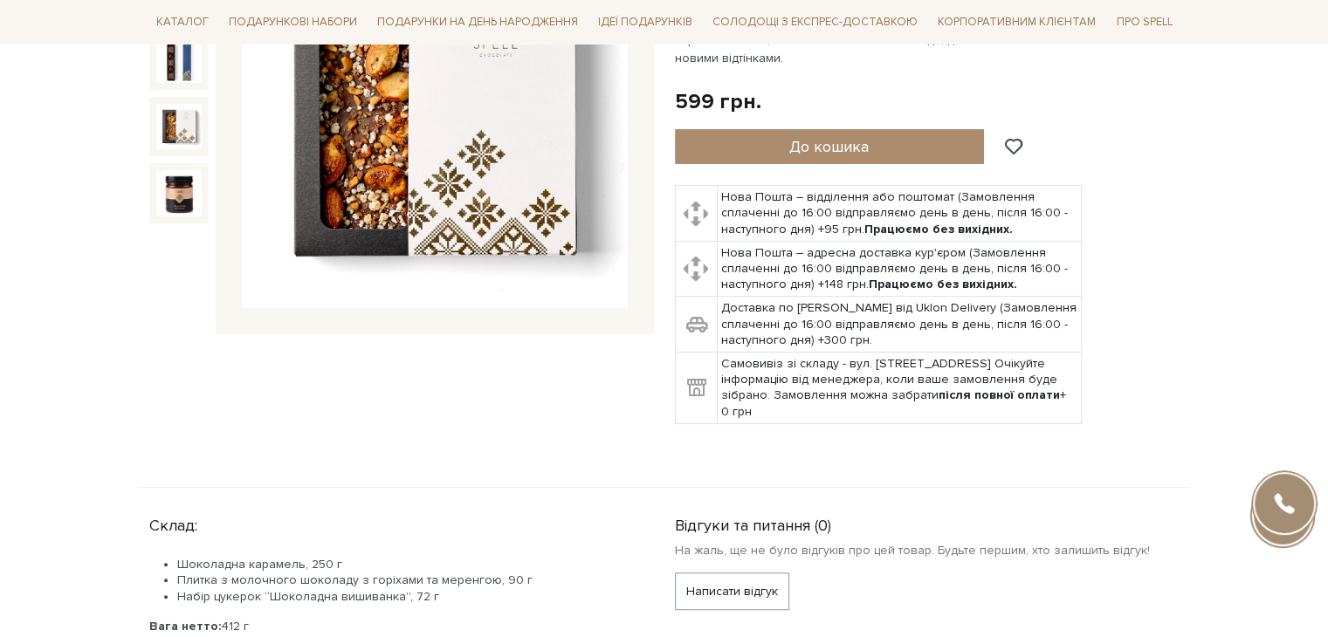
scroll to position [246, 0]
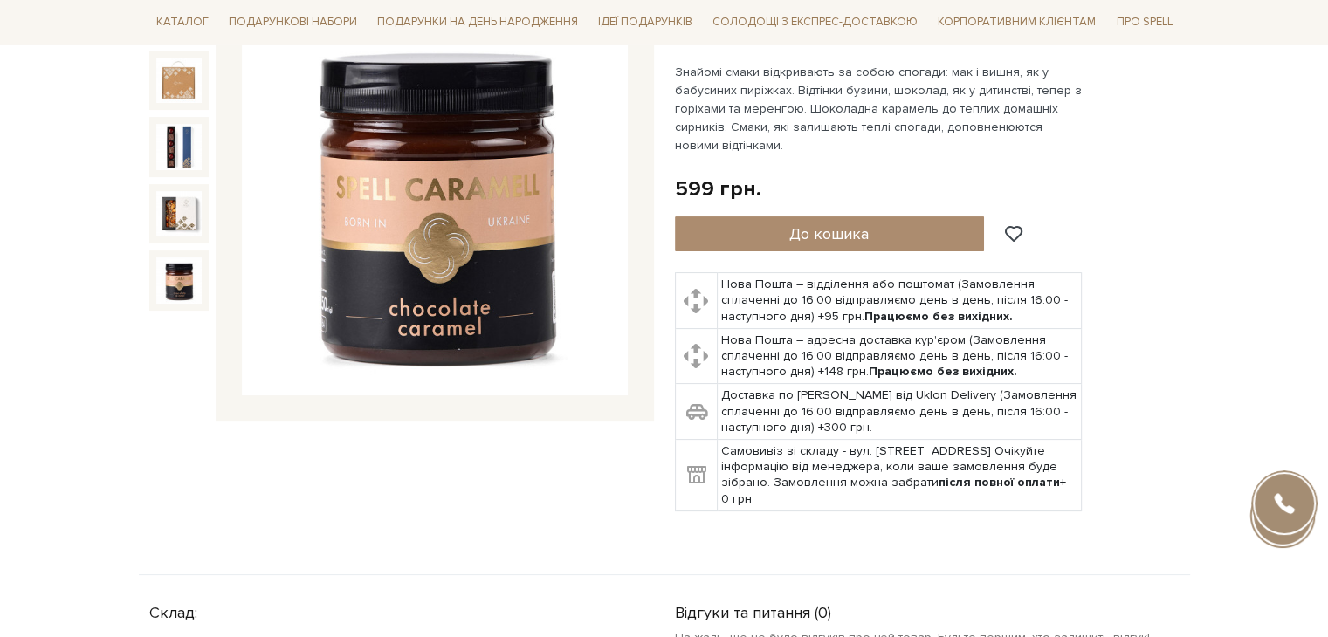
click at [175, 280] on img at bounding box center [178, 280] width 45 height 45
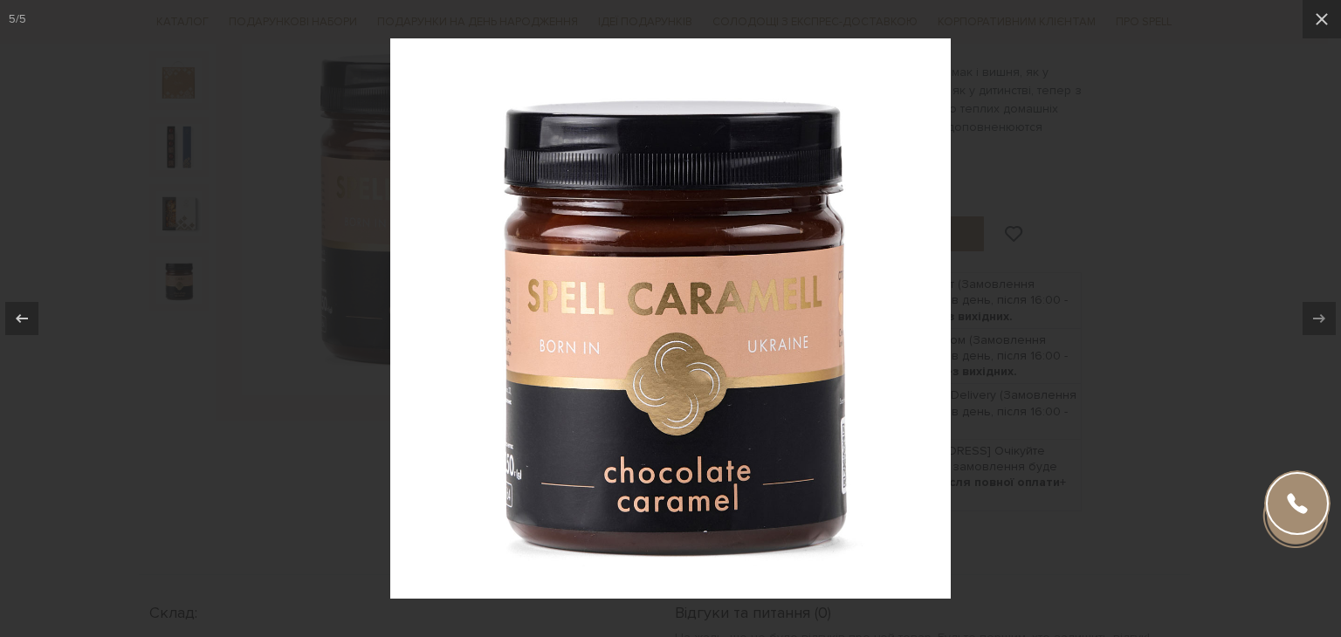
click at [1217, 163] on div at bounding box center [670, 318] width 1341 height 637
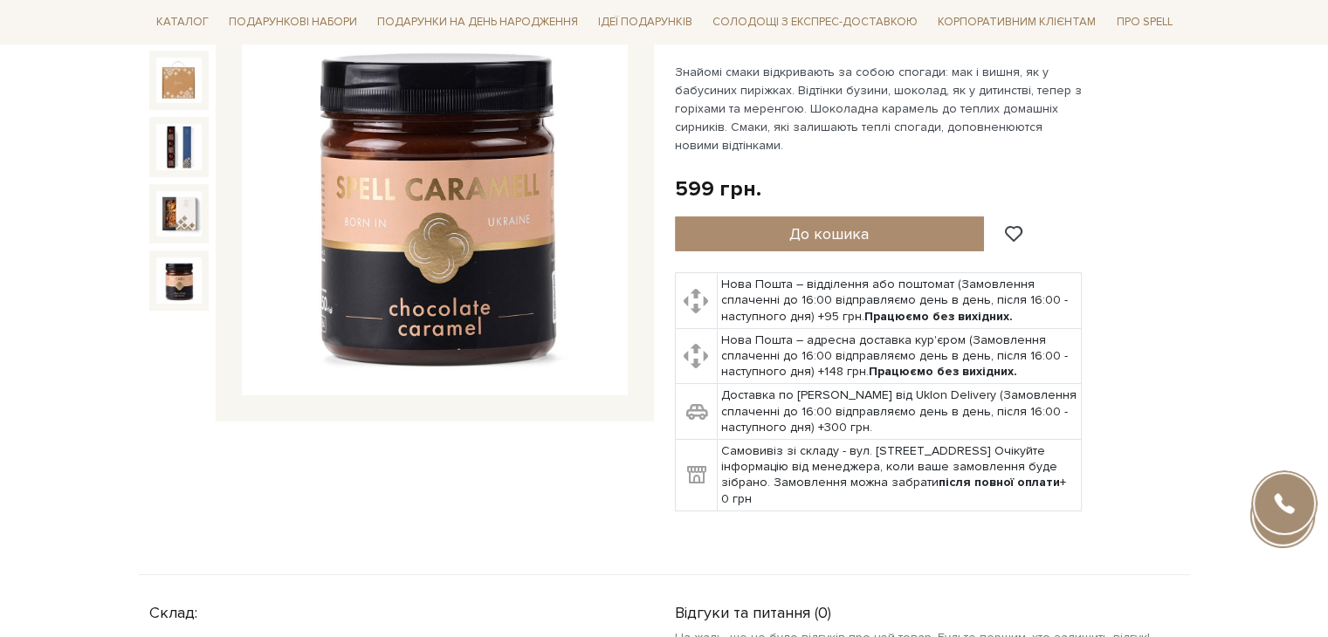
click at [182, 279] on img at bounding box center [178, 280] width 45 height 45
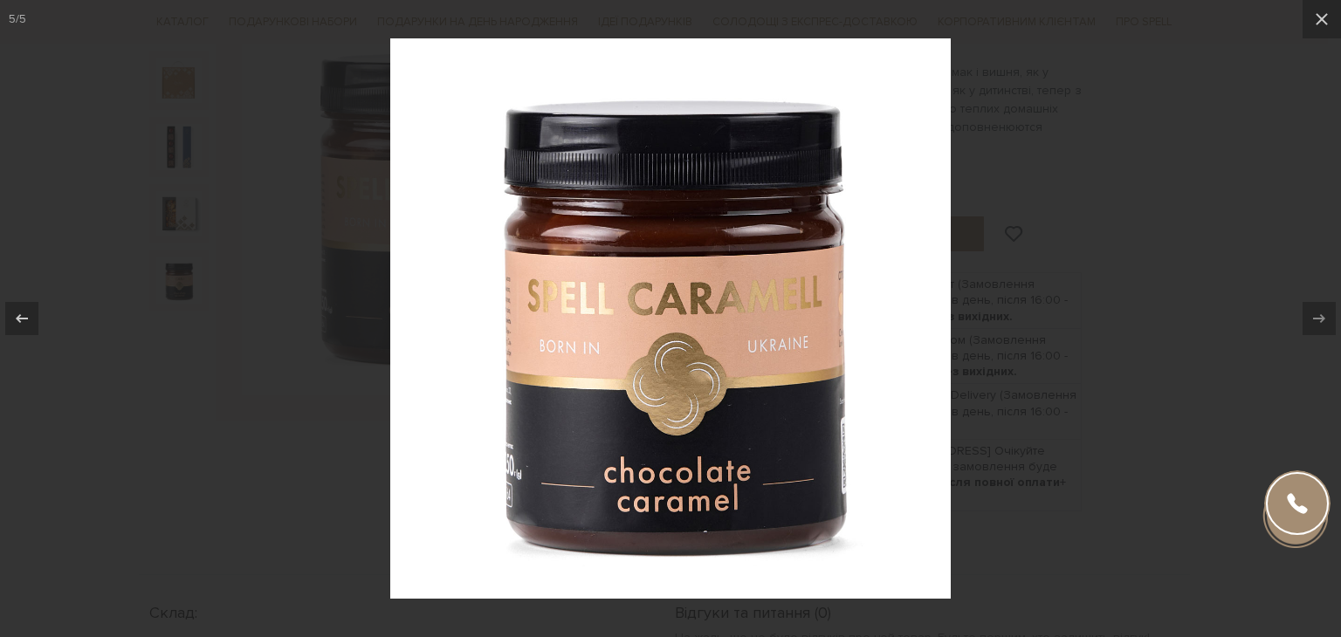
click at [1278, 208] on div at bounding box center [670, 318] width 1341 height 637
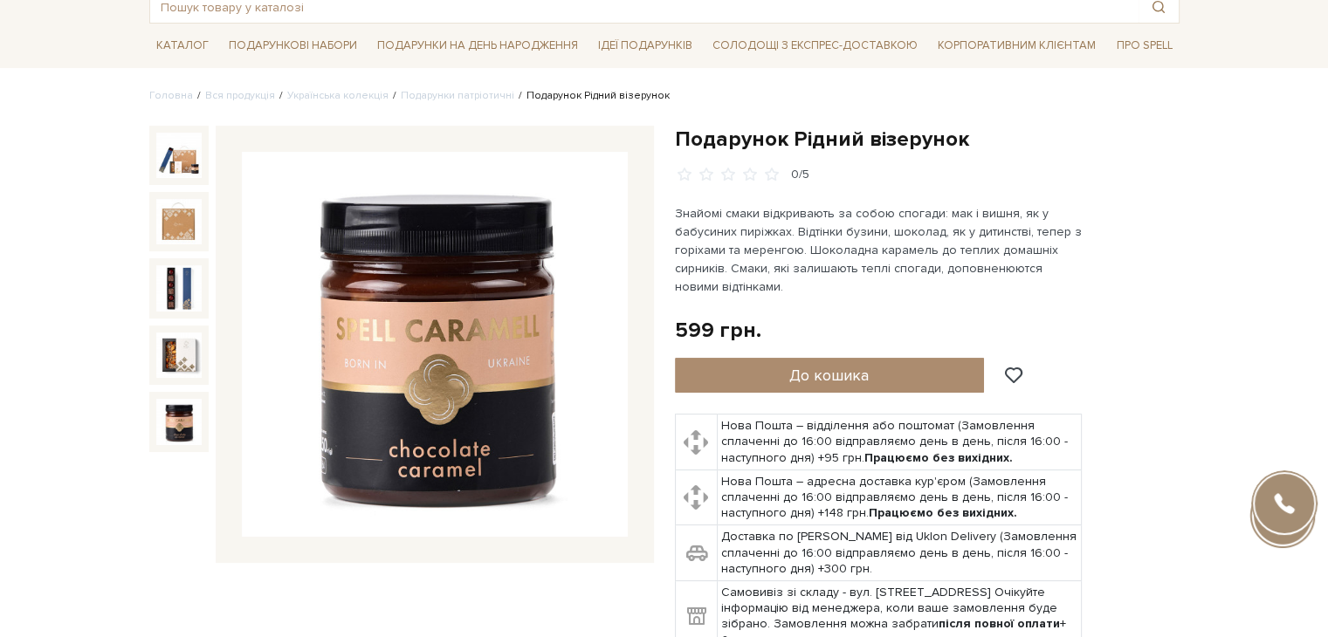
scroll to position [182, 0]
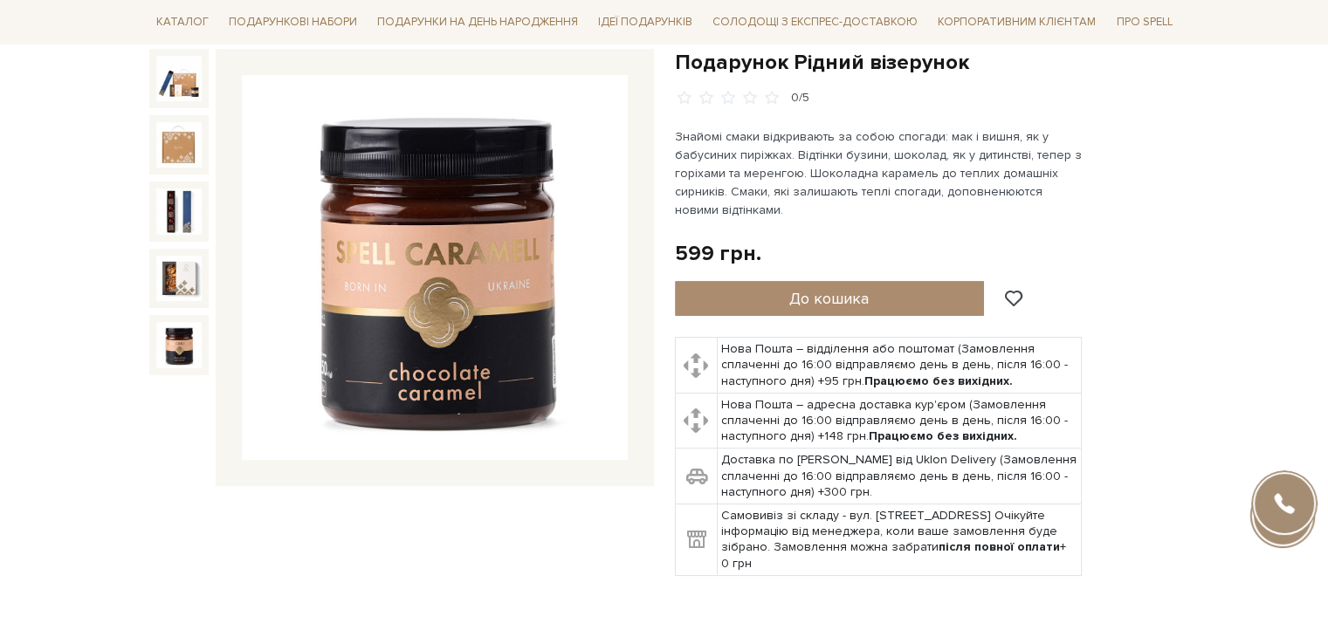
click at [430, 280] on img at bounding box center [435, 268] width 386 height 386
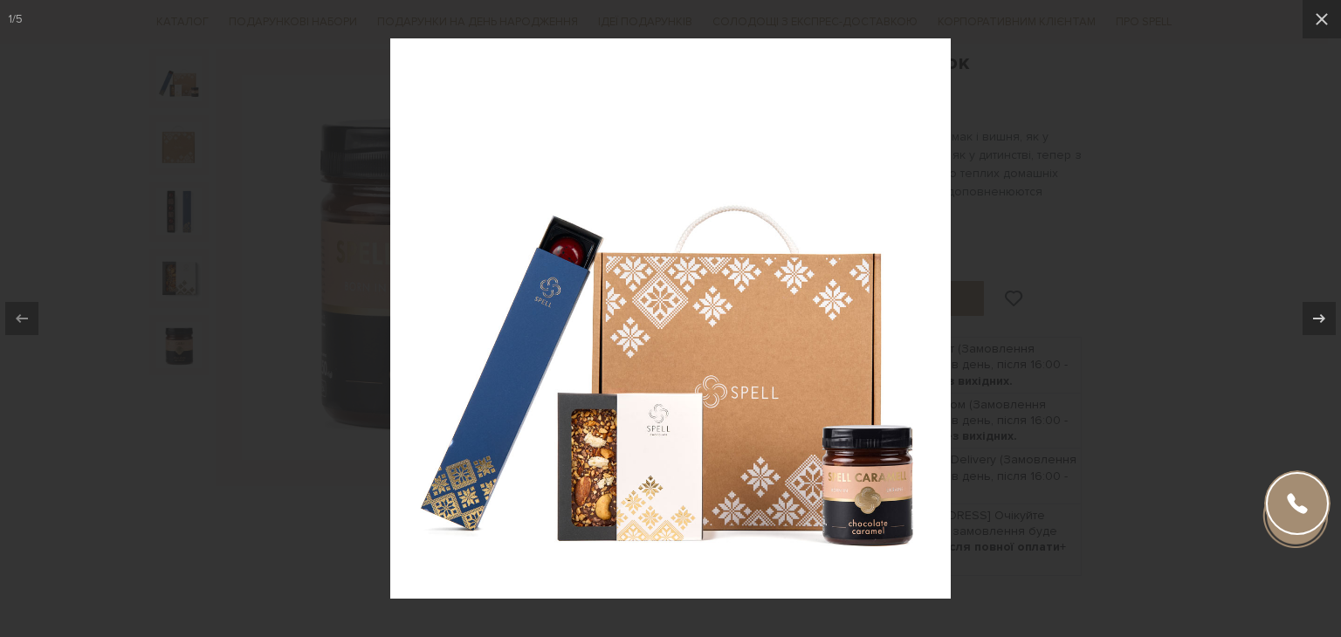
click at [1240, 216] on div at bounding box center [670, 318] width 1341 height 637
